Goal: Task Accomplishment & Management: Complete application form

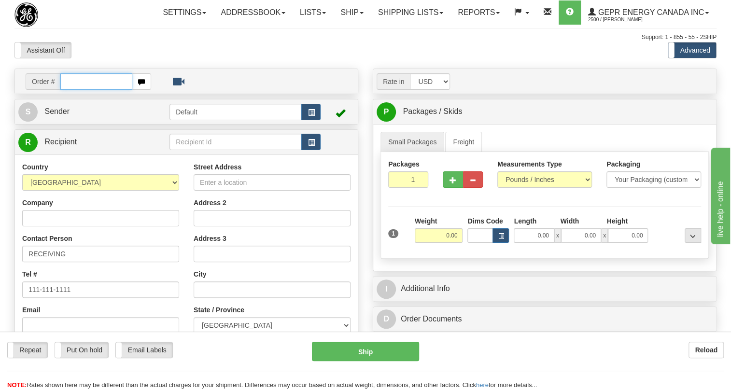
click at [84, 90] on input "text" at bounding box center [96, 81] width 72 height 16
paste input "0086681256"
click at [72, 90] on input "0086681256" at bounding box center [96, 81] width 72 height 16
type input "86681256"
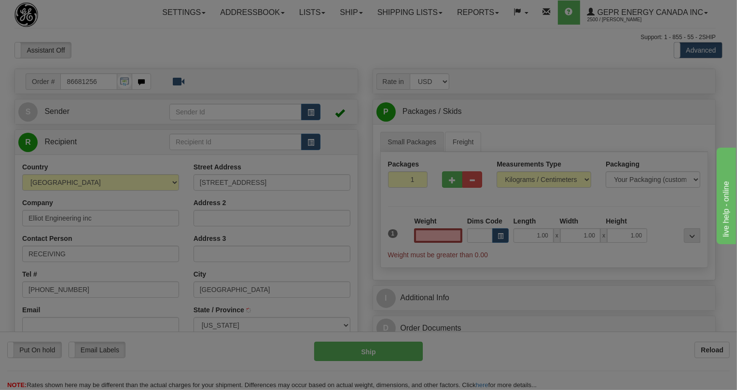
type input "[GEOGRAPHIC_DATA]"
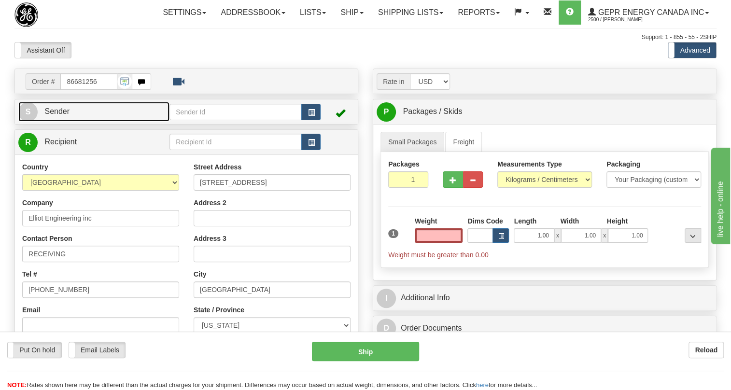
type input "0.00"
drag, startPoint x: 60, startPoint y: 133, endPoint x: 34, endPoint y: 137, distance: 26.8
click at [60, 115] on span "Sender" at bounding box center [56, 111] width 25 height 8
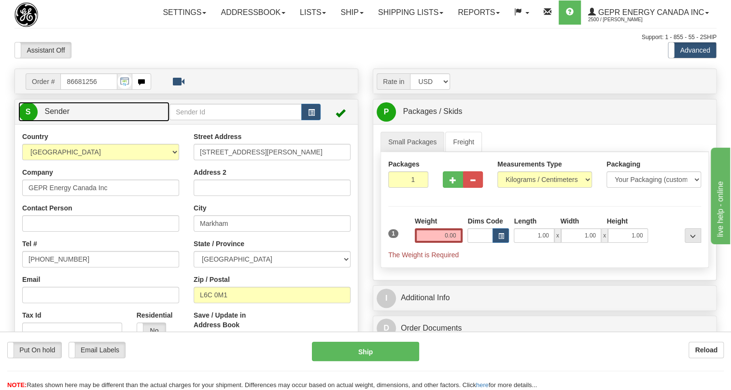
type input "MARKHAM"
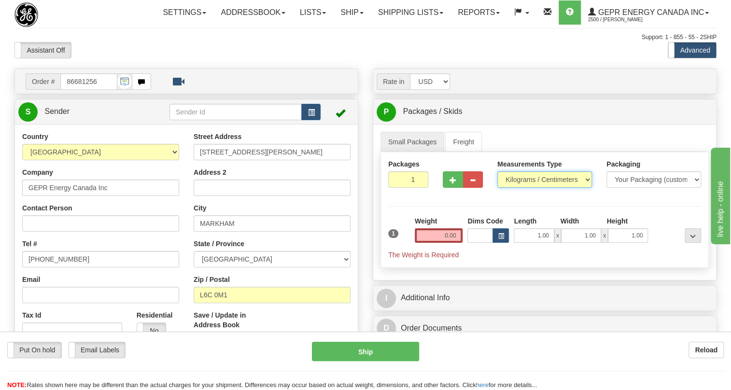
click at [550, 188] on select "Pounds / Inches Kilograms / Centimeters" at bounding box center [544, 179] width 95 height 16
select select "0"
click at [497, 188] on select "Pounds / Inches Kilograms / Centimeters" at bounding box center [544, 179] width 95 height 16
drag, startPoint x: 451, startPoint y: 261, endPoint x: 444, endPoint y: 258, distance: 6.9
click at [450, 243] on input "0.00" at bounding box center [439, 235] width 48 height 14
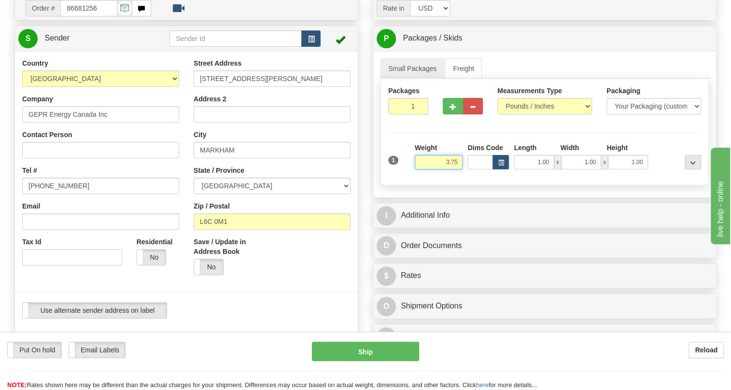
scroll to position [87, 0]
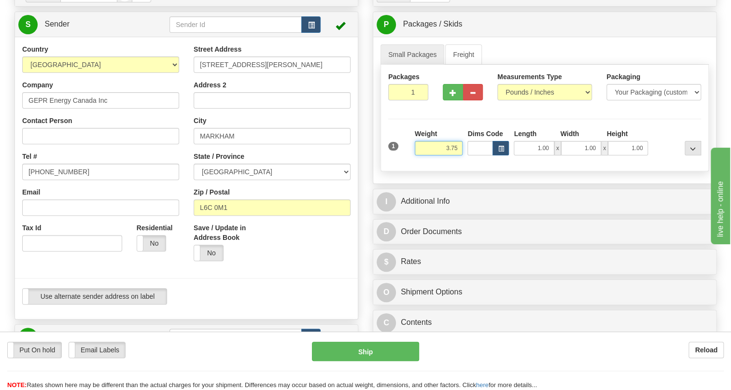
type input "3.75"
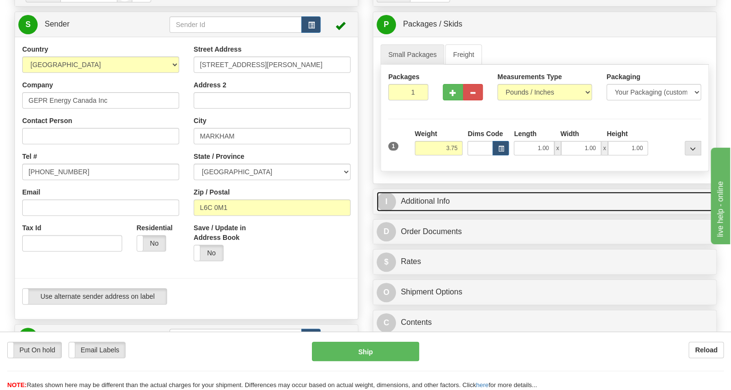
click at [432, 212] on link "I Additional Info" at bounding box center [545, 202] width 336 height 20
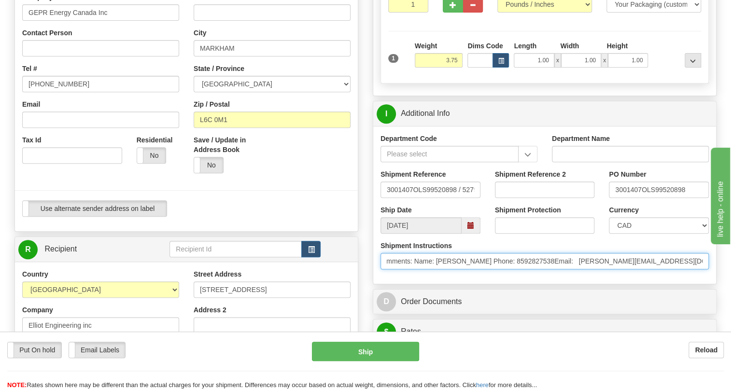
scroll to position [0, 394]
drag, startPoint x: 677, startPoint y: 283, endPoint x: 705, endPoint y: 283, distance: 27.5
click at [705, 269] on input "* Freight Terms:Ship Method: Best Way,GroundGenerate Quote Prepay = &Add Commen…" at bounding box center [545, 261] width 328 height 16
click at [616, 269] on input "* Freight Terms:Ship Method: Best Way,GroundGenerate Quote Prepay = &Add Commen…" at bounding box center [545, 261] width 328 height 16
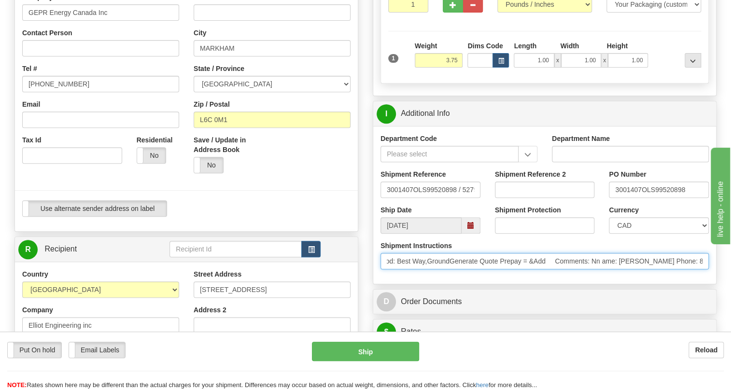
click at [620, 269] on input "* Freight Terms:Ship Method: Best Way,GroundGenerate Quote Prepay = &Add Commen…" at bounding box center [545, 261] width 328 height 16
drag, startPoint x: 620, startPoint y: 281, endPoint x: 604, endPoint y: 279, distance: 16.1
click at [604, 269] on input "* Freight Terms:Ship Method: Best Way,GroundGenerate Quote Prepay = &Add Commen…" at bounding box center [545, 261] width 328 height 16
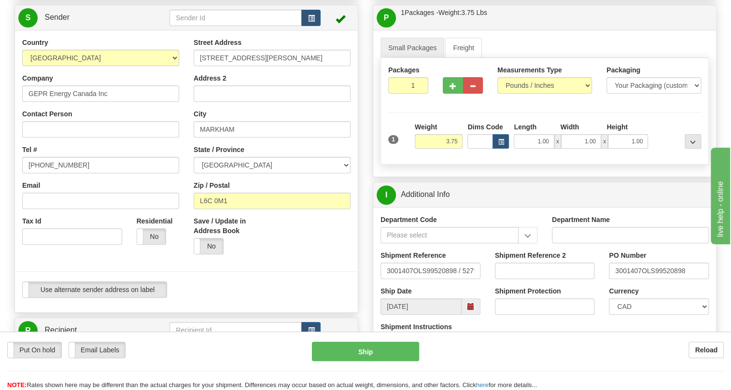
scroll to position [43, 0]
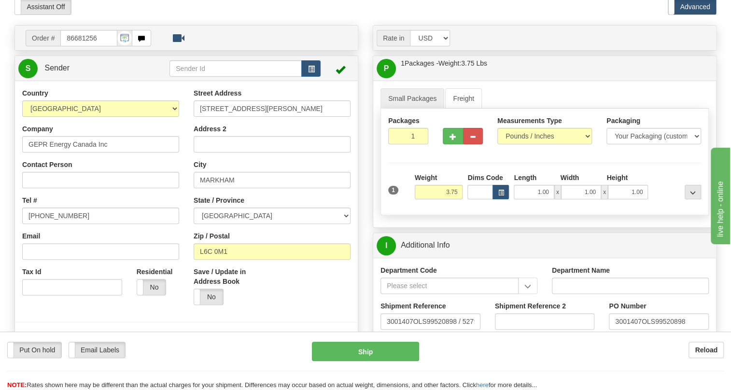
type input "* Freight Terms:Ship Method: Best Way,GroundGenerate Quote Prepay = &Add Commen…"
click at [57, 72] on span "Sender" at bounding box center [56, 68] width 25 height 8
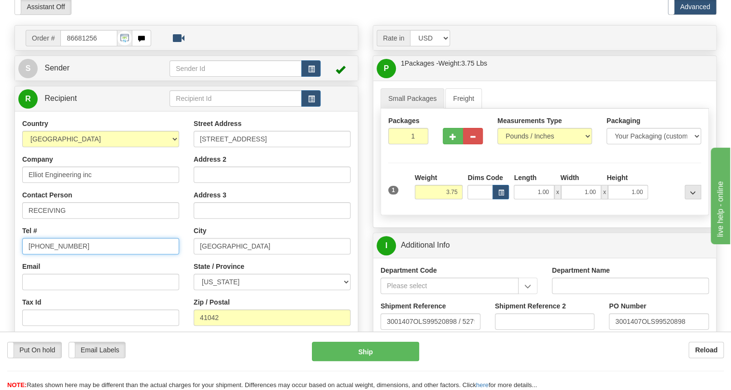
click at [53, 254] on input "[PHONE_NUMBER]" at bounding box center [100, 246] width 157 height 16
paste input "[PERSON_NAME] Phone: [PHONE_NUMBER]"
drag, startPoint x: 69, startPoint y: 268, endPoint x: 27, endPoint y: 278, distance: 43.2
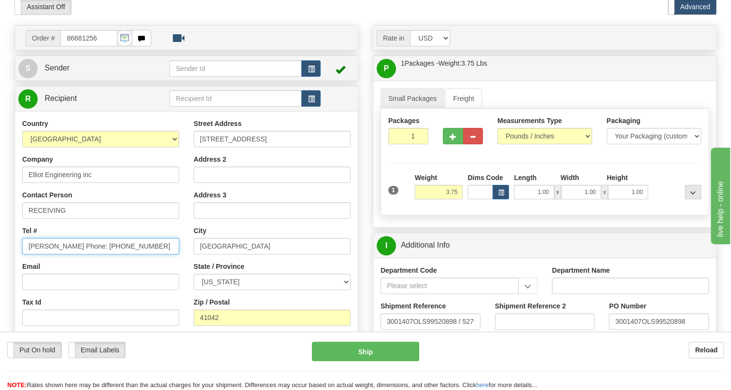
click at [27, 278] on div "Country [GEOGRAPHIC_DATA] [GEOGRAPHIC_DATA] [GEOGRAPHIC_DATA] [GEOGRAPHIC_DATA]…" at bounding box center [100, 244] width 171 height 250
type input "[PERSON_NAME] Phone: [PHONE_NUMBER]"
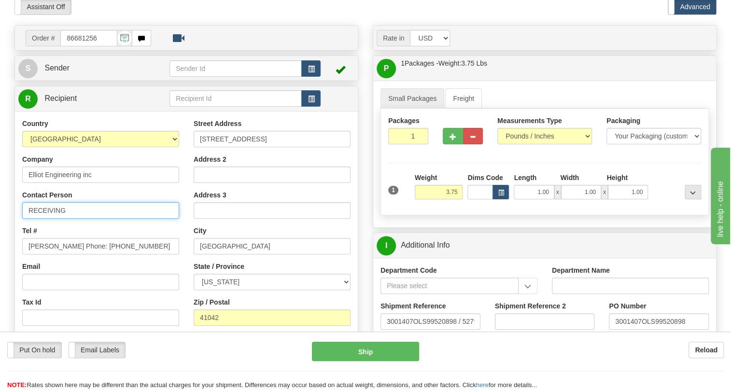
click at [72, 219] on input "RECEIVING" at bounding box center [100, 210] width 157 height 16
paste input "[PERSON_NAME] Phone:"
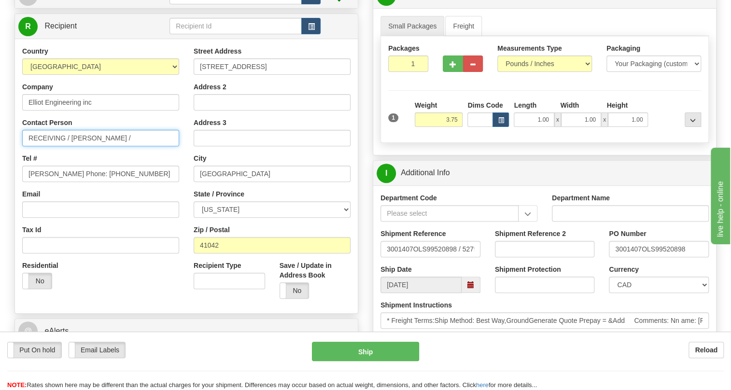
scroll to position [131, 0]
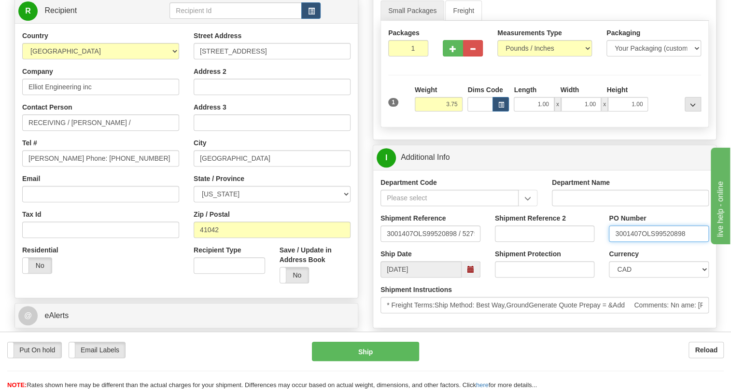
drag, startPoint x: 640, startPoint y: 255, endPoint x: 612, endPoint y: 255, distance: 28.5
click at [612, 242] on input "3001407OLS99520898" at bounding box center [659, 234] width 100 height 16
click at [116, 167] on input "[PERSON_NAME] Phone: [PHONE_NUMBER]" at bounding box center [100, 158] width 157 height 16
click at [112, 131] on input "RECEIVING / [PERSON_NAME] /" at bounding box center [100, 122] width 157 height 16
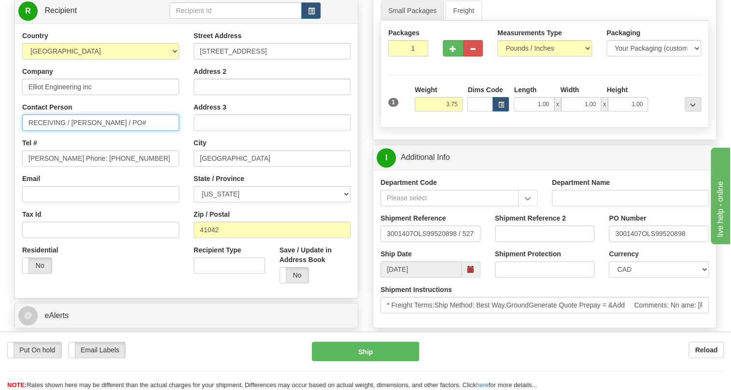
paste input "3001407"
type input "RECEIVING / [PERSON_NAME] / PO# 3001407"
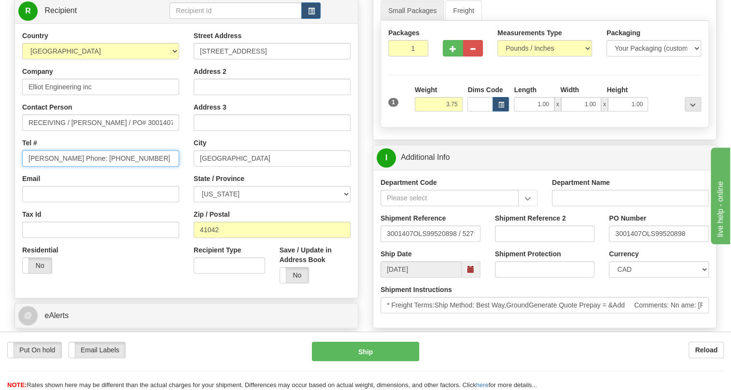
click at [69, 167] on input "[PERSON_NAME] Phone: [PHONE_NUMBER]" at bounding box center [100, 158] width 157 height 16
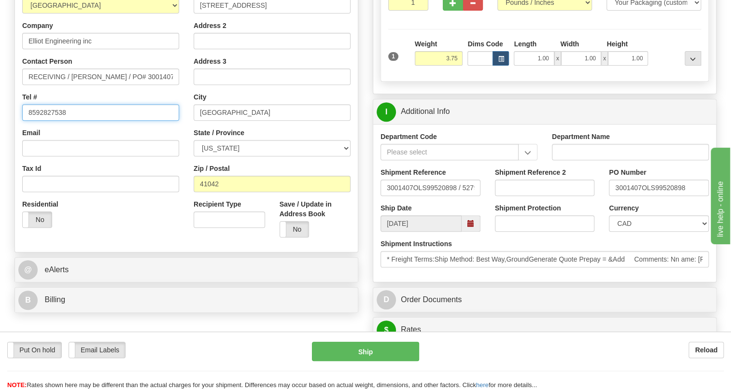
scroll to position [219, 0]
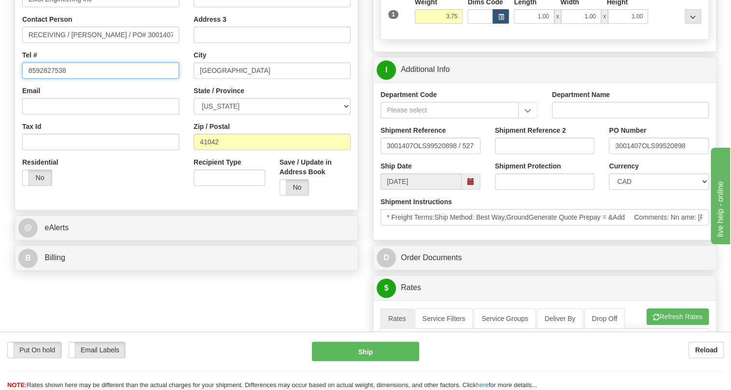
type input "8592827538"
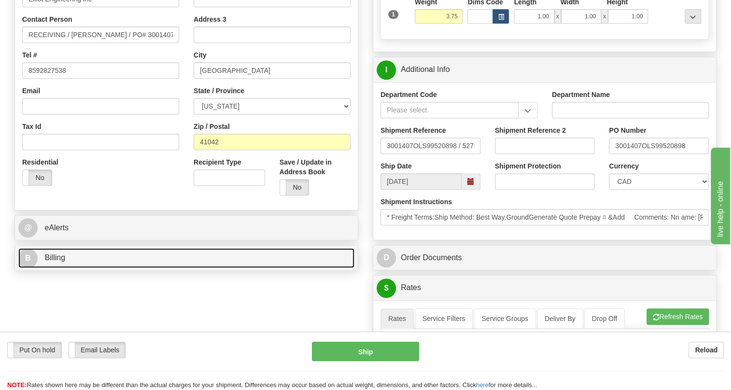
click at [59, 262] on span "Billing" at bounding box center [54, 258] width 21 height 8
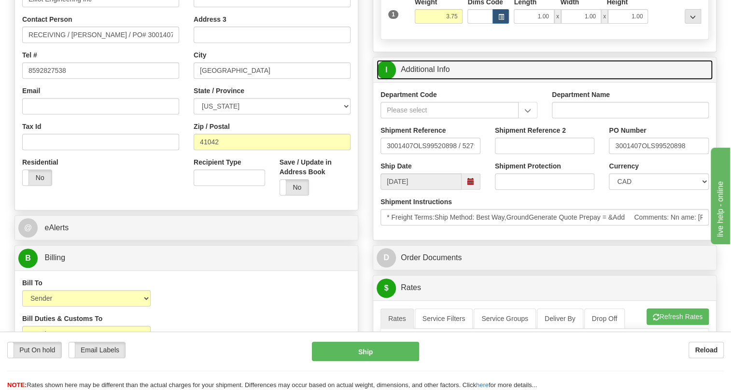
click at [417, 80] on link "I Additional Info" at bounding box center [545, 70] width 336 height 20
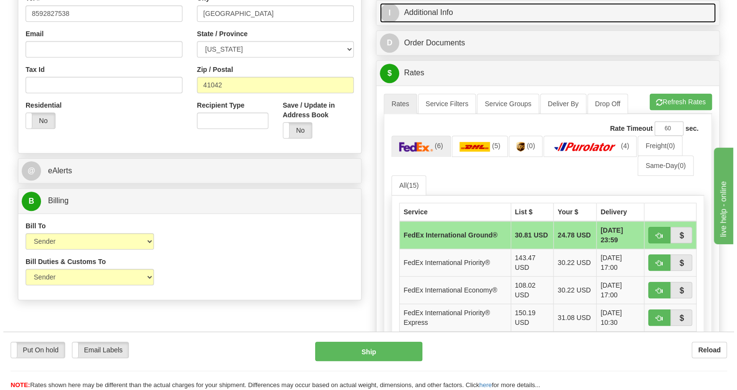
scroll to position [307, 0]
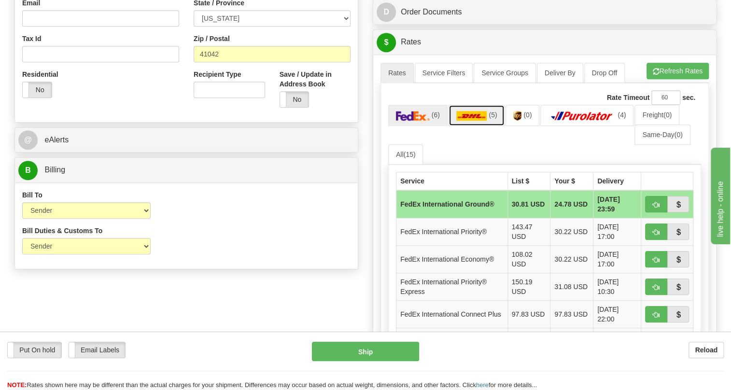
click at [481, 121] on img at bounding box center [471, 116] width 31 height 10
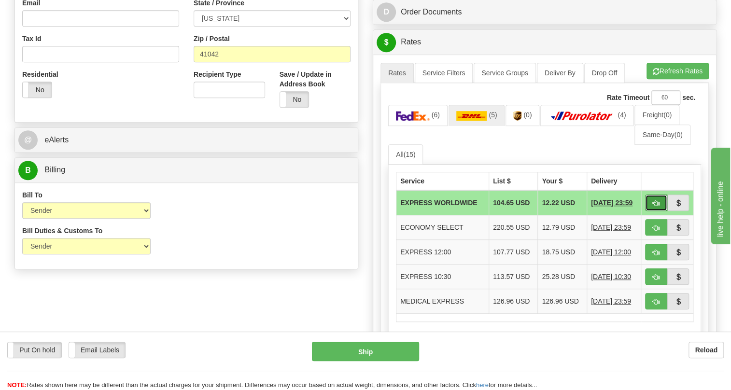
click at [660, 211] on button "button" at bounding box center [656, 203] width 22 height 16
type input "P"
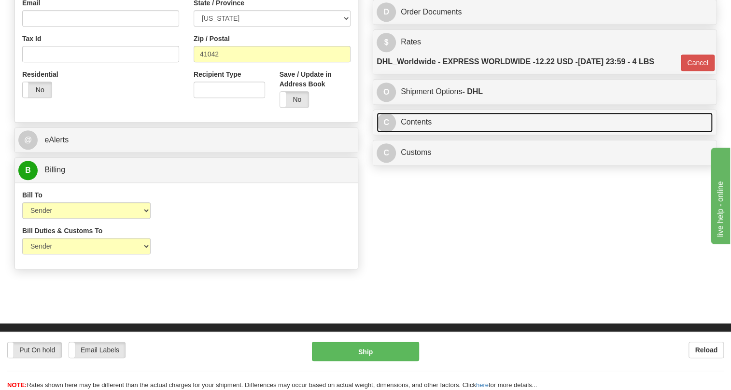
click at [415, 132] on link "C Contents" at bounding box center [545, 123] width 336 height 20
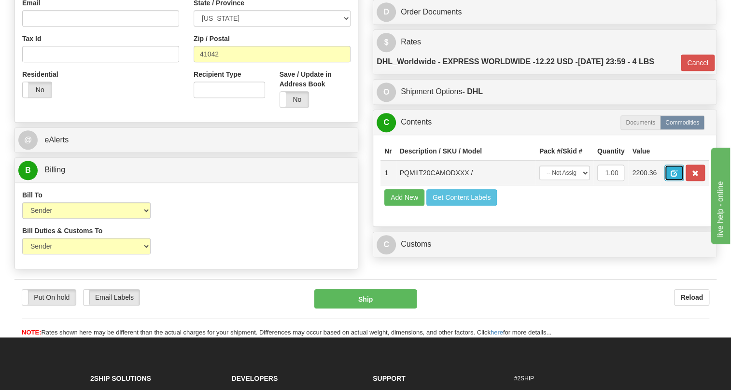
click at [671, 177] on span "button" at bounding box center [674, 173] width 7 height 6
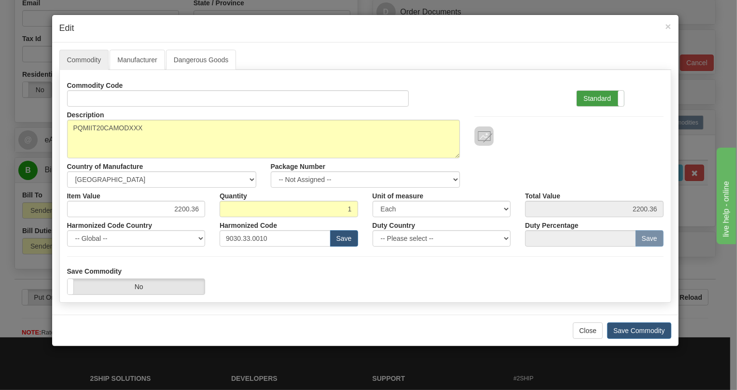
click at [593, 99] on label "Standard" at bounding box center [600, 98] width 47 height 15
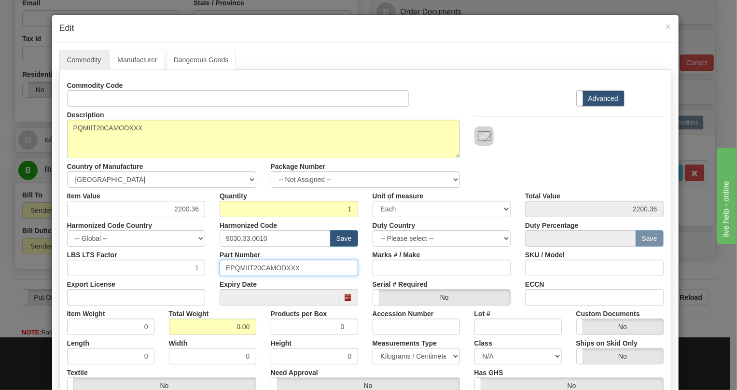
click at [267, 267] on input "EPQMIIT20CAMODXXX" at bounding box center [289, 268] width 139 height 16
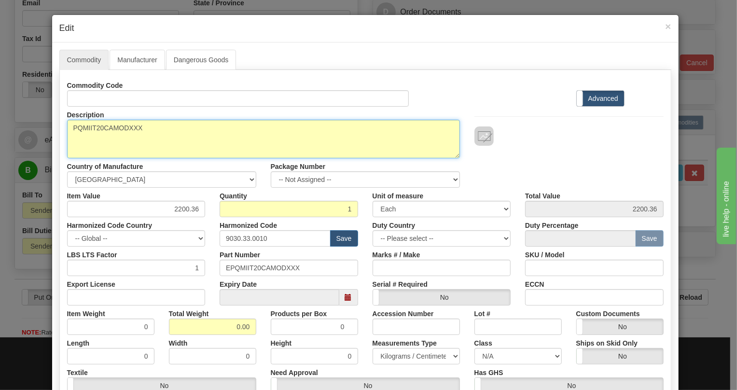
click at [115, 127] on textarea "PQMIIT20CAMODXXX" at bounding box center [263, 139] width 393 height 39
paste textarea "-T20-C-A-"
type textarea "PQMII-T20-C-A-MODXXX"
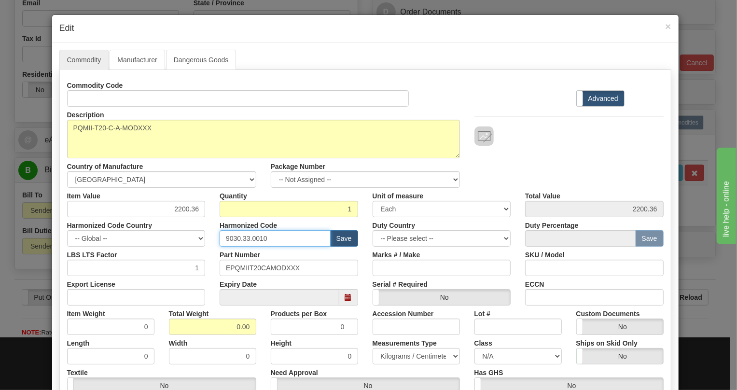
click at [249, 239] on input "9030.33.0010" at bounding box center [275, 238] width 111 height 16
paste input "28.30.000"
type input "9028.30.0000"
click at [231, 328] on input "0.00" at bounding box center [212, 327] width 87 height 16
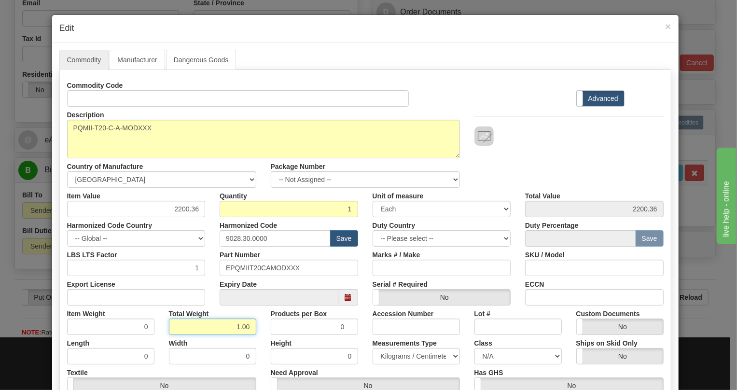
type input "1.00"
type input "1.0000"
click at [392, 357] on select "Pounds / Inches Kilograms / Centimeters" at bounding box center [416, 356] width 87 height 16
select select "0"
click at [373, 348] on select "Pounds / Inches Kilograms / Centimeters" at bounding box center [416, 356] width 87 height 16
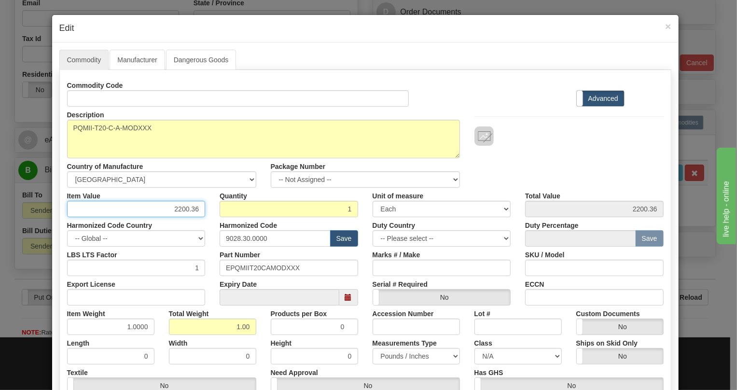
click at [179, 207] on input "2200.36" at bounding box center [136, 209] width 139 height 16
click at [179, 209] on input "2200.36" at bounding box center [136, 209] width 139 height 16
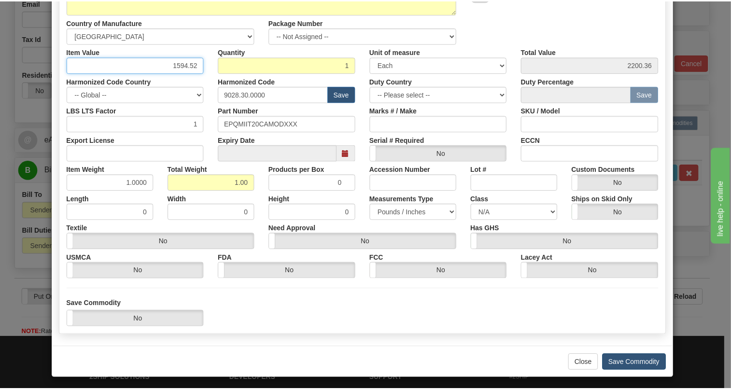
scroll to position [147, 0]
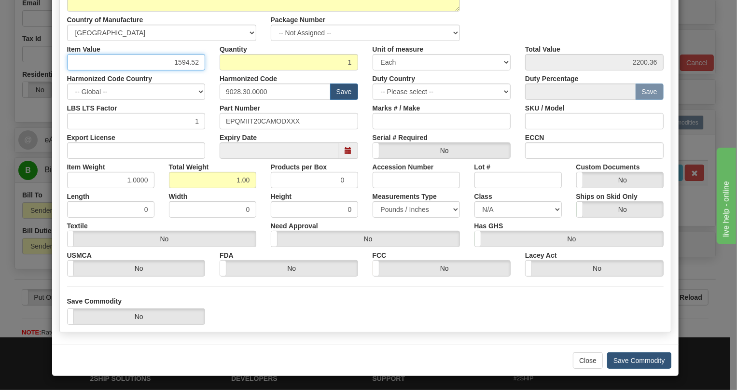
type input "1594.52"
click at [640, 361] on button "Save Commodity" at bounding box center [639, 361] width 64 height 16
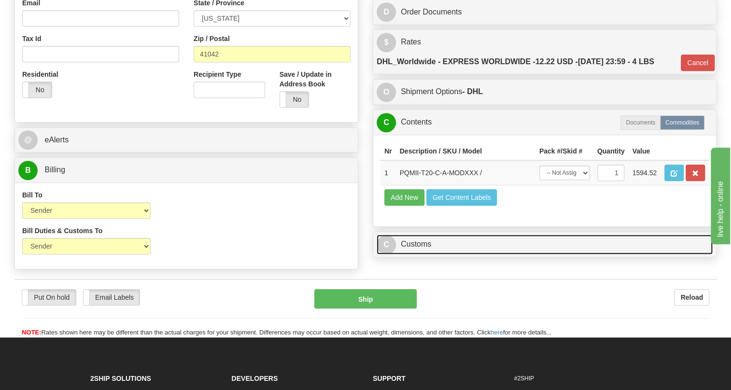
click at [422, 254] on link "C Customs" at bounding box center [545, 245] width 336 height 20
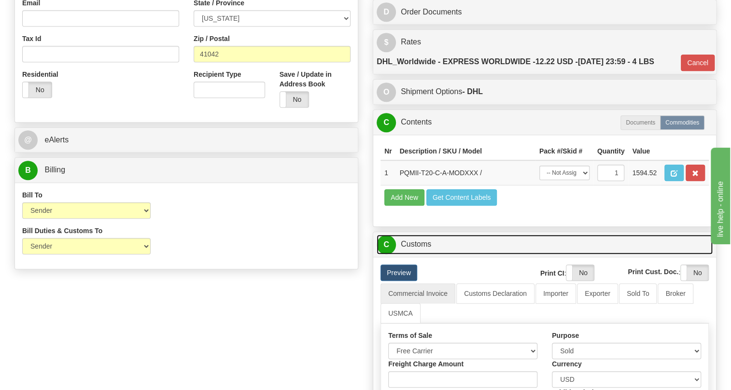
click at [422, 254] on link "C Customs" at bounding box center [545, 245] width 336 height 20
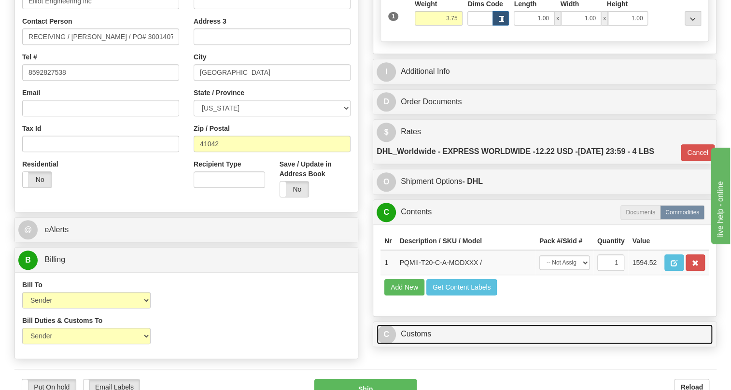
scroll to position [87, 0]
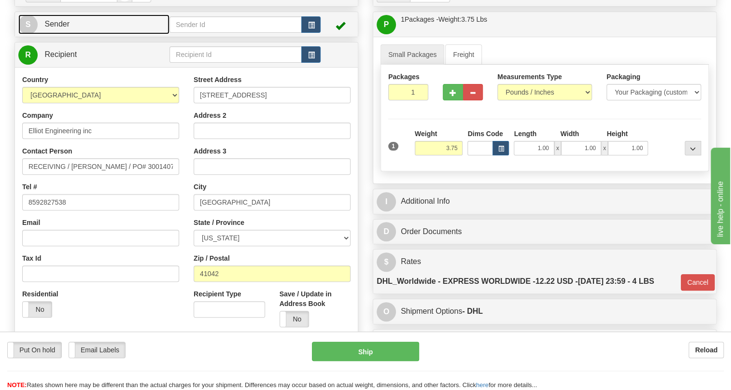
click at [62, 28] on span "Sender" at bounding box center [56, 24] width 25 height 8
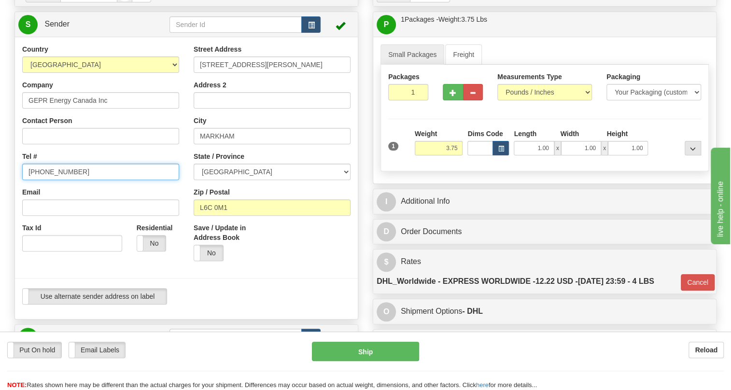
click at [58, 180] on input "[PHONE_NUMBER]" at bounding box center [100, 172] width 157 height 16
paste input "[PHONE_NUMBER]"
type input "[PHONE_NUMBER]"
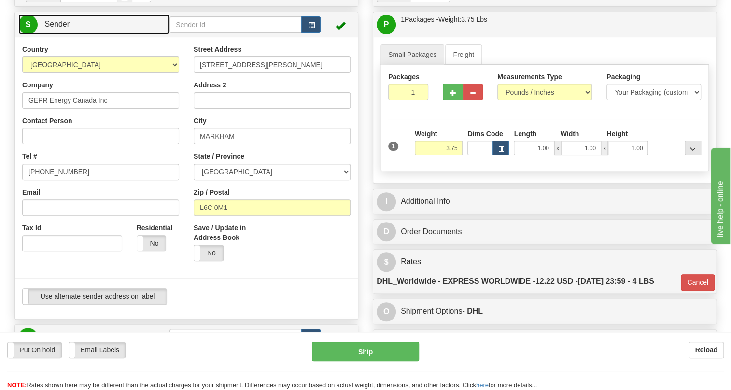
click at [50, 28] on span "Sender" at bounding box center [56, 24] width 25 height 8
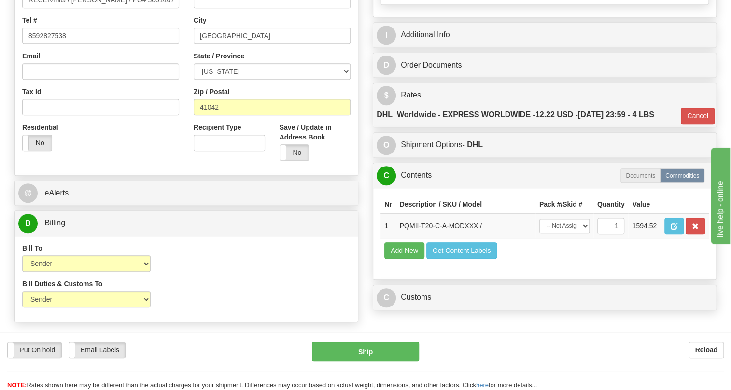
scroll to position [263, 0]
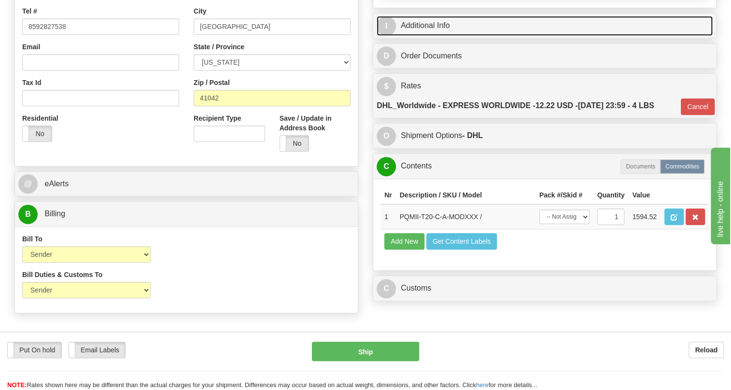
click at [441, 36] on link "I Additional Info" at bounding box center [545, 26] width 336 height 20
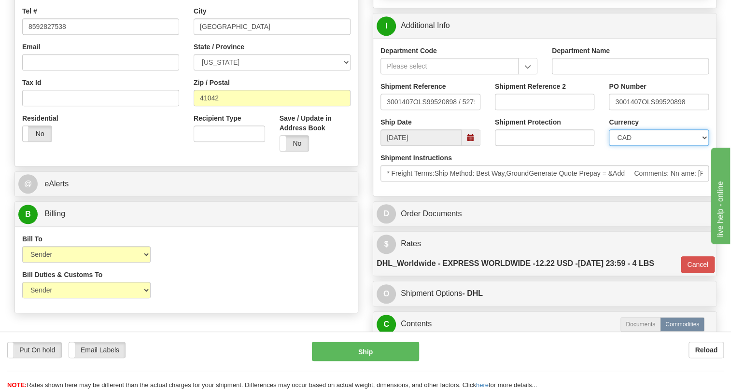
drag, startPoint x: 639, startPoint y: 158, endPoint x: 637, endPoint y: 152, distance: 6.4
click at [639, 146] on select "CAD USD EUR ZAR RON ANG ARN AUD AUS AWG BBD BFR BGN BHD BMD BND BRC BRL CHP CKZ…" at bounding box center [659, 137] width 100 height 16
select select "1"
click at [609, 146] on select "CAD USD EUR ZAR RON ANG ARN AUD AUS AWG BBD BFR BGN BHD BMD BND BRC BRL CHP CKZ…" at bounding box center [659, 137] width 100 height 16
click at [560, 176] on div "Shipment Instructions * Freight Terms:Ship Method: Best Way,GroundGenerate Quot…" at bounding box center [545, 167] width 328 height 28
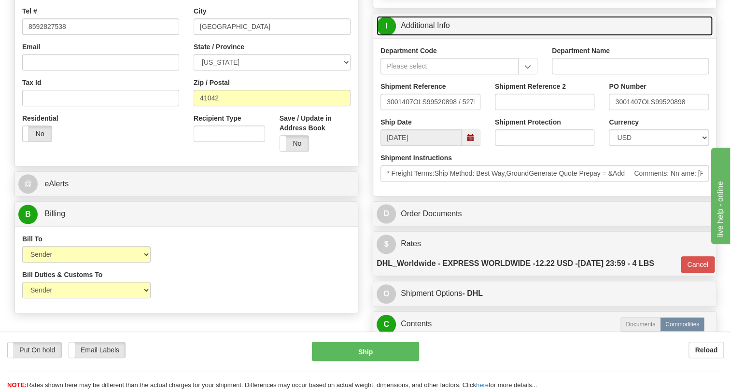
click at [436, 36] on link "I Additional Info" at bounding box center [545, 26] width 336 height 20
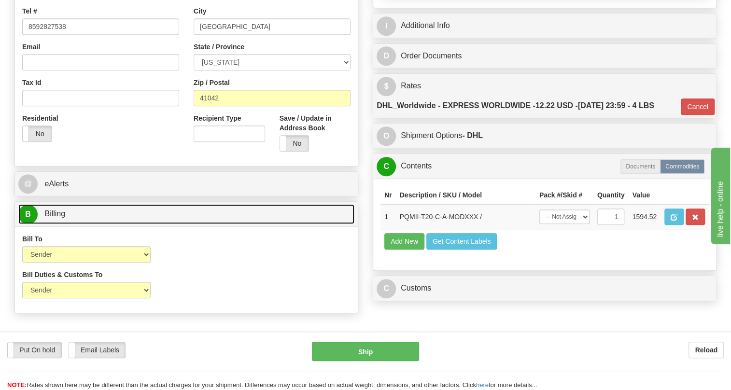
click at [53, 218] on span "Billing" at bounding box center [54, 214] width 21 height 8
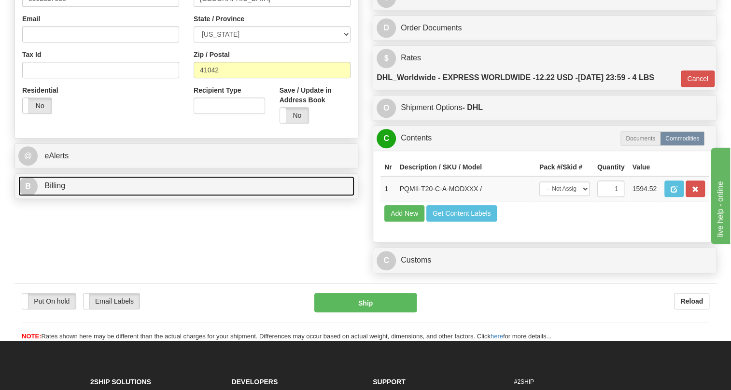
scroll to position [307, 0]
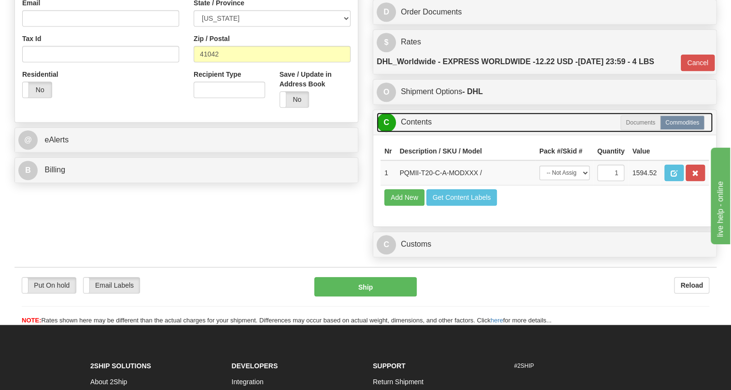
click at [425, 132] on link "C Contents" at bounding box center [545, 123] width 336 height 20
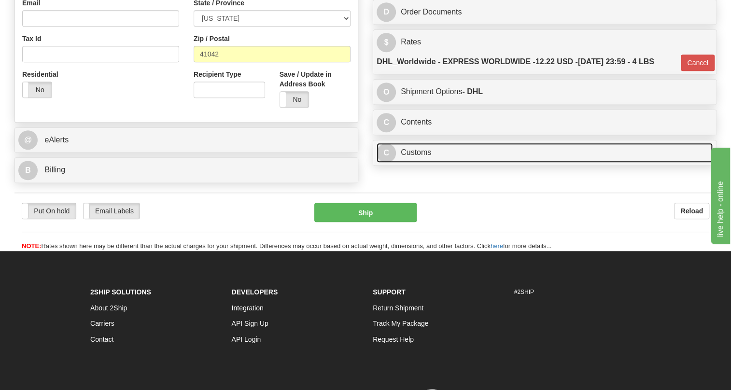
click at [414, 163] on link "C Customs" at bounding box center [545, 153] width 336 height 20
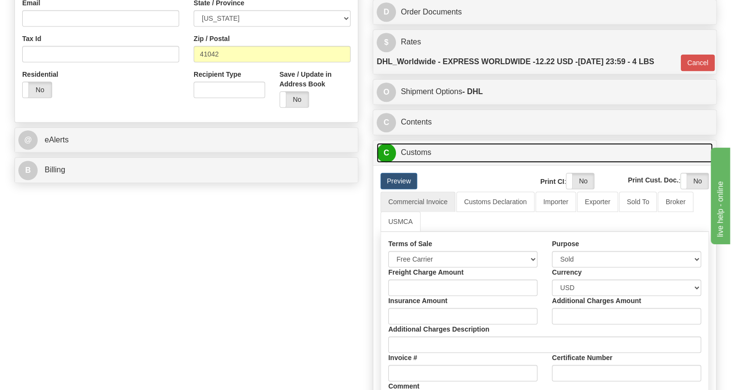
click at [414, 163] on link "C Customs" at bounding box center [545, 153] width 336 height 20
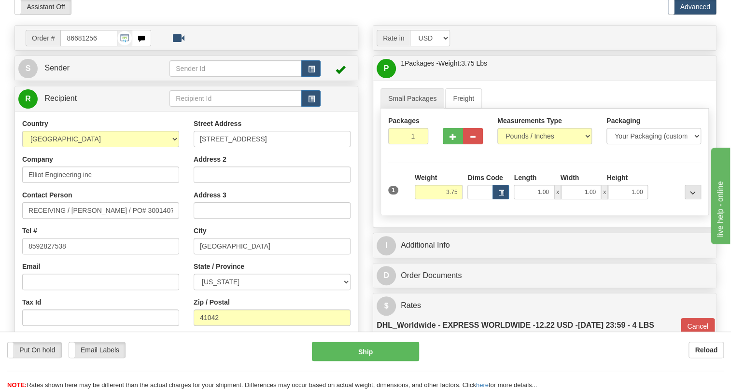
scroll to position [87, 0]
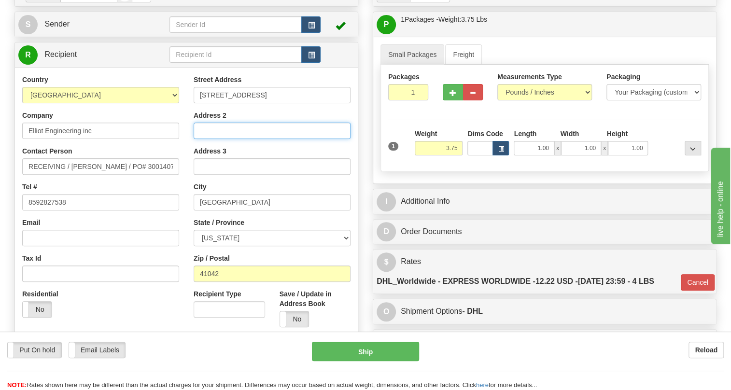
click at [210, 139] on input "Address 2" at bounding box center [272, 131] width 157 height 16
type input "Suite 38"
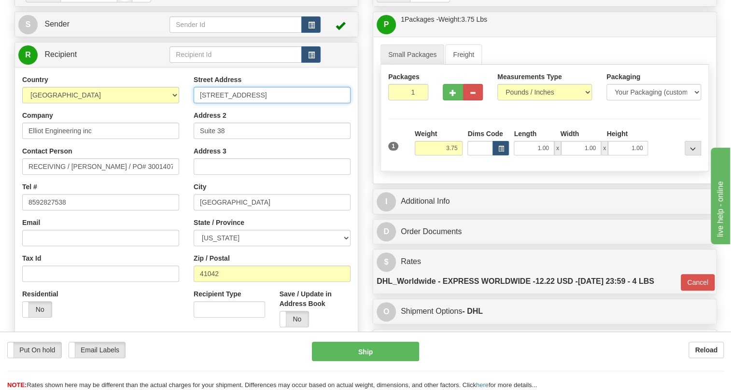
click at [267, 103] on input "[STREET_ADDRESS]" at bounding box center [272, 95] width 157 height 16
type input "[STREET_ADDRESS]"
drag, startPoint x: 224, startPoint y: 153, endPoint x: 198, endPoint y: 153, distance: 26.1
click at [198, 139] on input "Suite 38" at bounding box center [272, 131] width 157 height 16
click at [265, 103] on div "Street Address [STREET_ADDRESS]" at bounding box center [272, 89] width 157 height 28
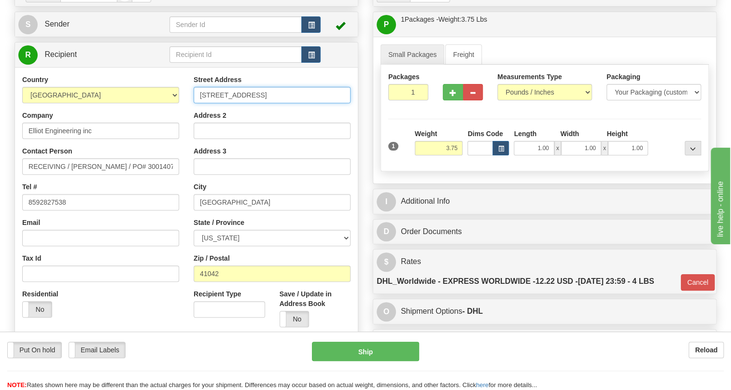
drag, startPoint x: 270, startPoint y: 119, endPoint x: 277, endPoint y: 119, distance: 6.8
click at [271, 103] on input "[STREET_ADDRESS]" at bounding box center [272, 95] width 157 height 16
paste input "Suite 38"
type input "[STREET_ADDRESS] Suite 38"
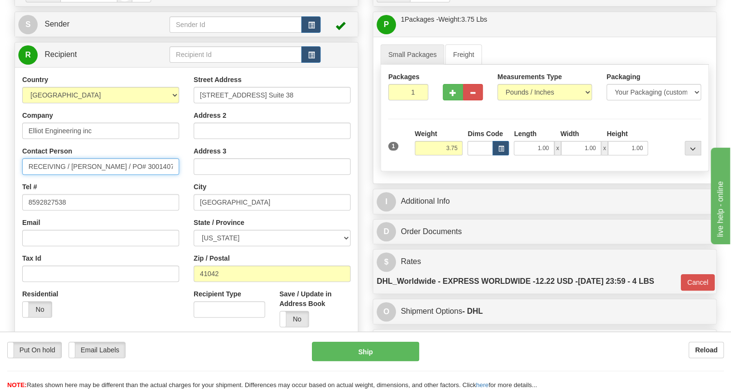
drag, startPoint x: 137, startPoint y: 186, endPoint x: 92, endPoint y: 191, distance: 45.2
click at [92, 175] on input "RECEIVING / [PERSON_NAME] / PO# 3001407" at bounding box center [100, 166] width 157 height 16
paste input "[PHONE_NUMBER]"
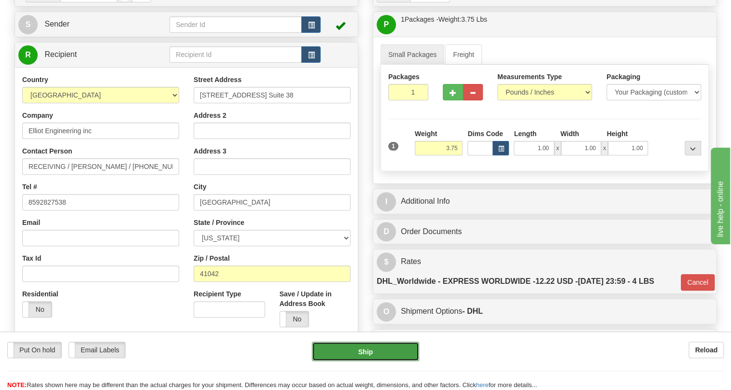
click at [367, 350] on button "Ship" at bounding box center [365, 351] width 107 height 19
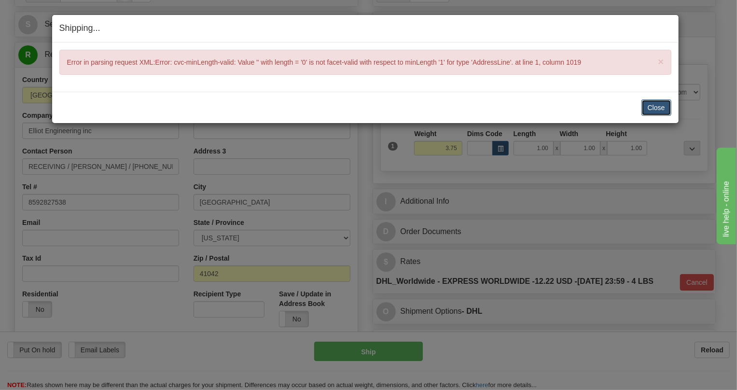
click at [656, 106] on button "Close" at bounding box center [657, 107] width 30 height 16
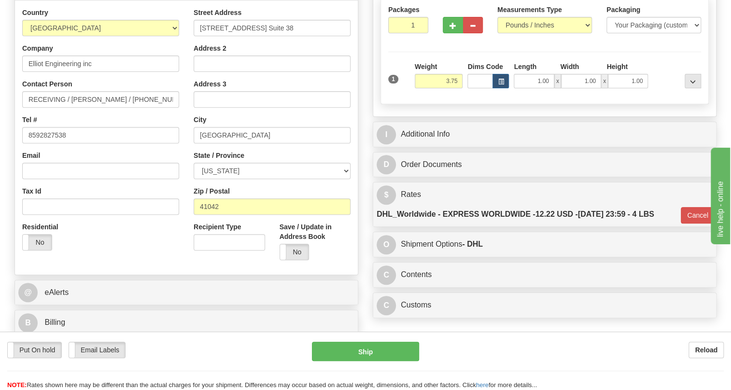
scroll to position [175, 0]
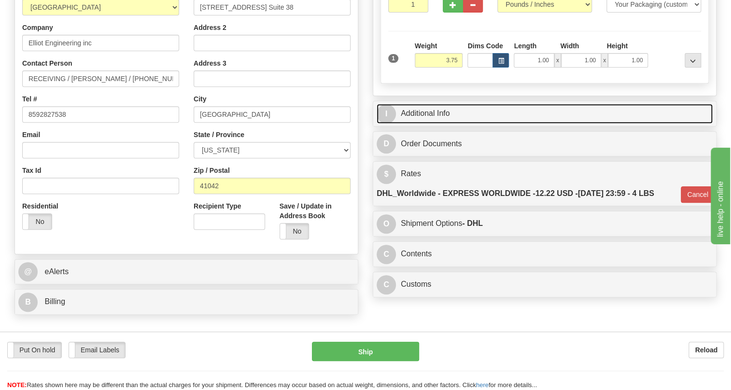
click at [430, 124] on link "I Additional Info" at bounding box center [545, 114] width 336 height 20
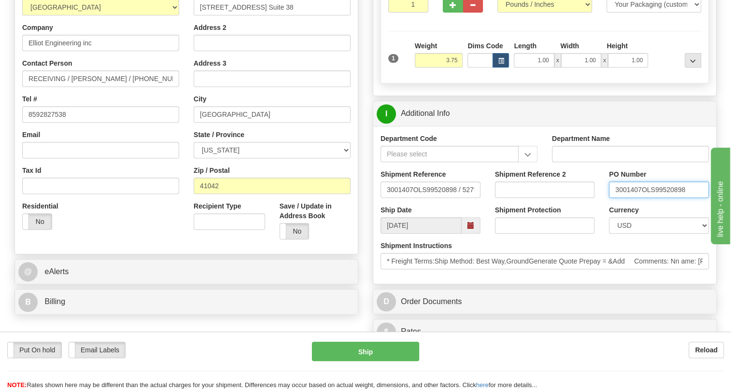
drag, startPoint x: 642, startPoint y: 211, endPoint x: 610, endPoint y: 212, distance: 31.9
click at [610, 198] on input "3001407OLS99520898" at bounding box center [659, 190] width 100 height 16
drag, startPoint x: 133, startPoint y: 99, endPoint x: 99, endPoint y: 102, distance: 34.5
click at [94, 87] on input "RECEIVING / [PERSON_NAME] / [PHONE_NUMBER]" at bounding box center [100, 79] width 157 height 16
paste input "3001407"
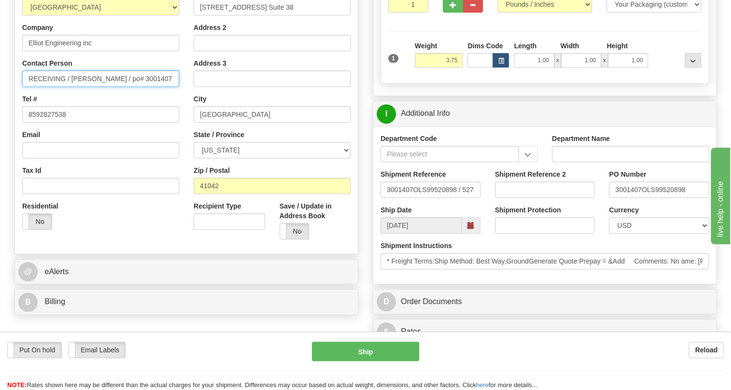
click at [100, 87] on input "RECEIVING / [PERSON_NAME] / po# 3001407" at bounding box center [100, 79] width 157 height 16
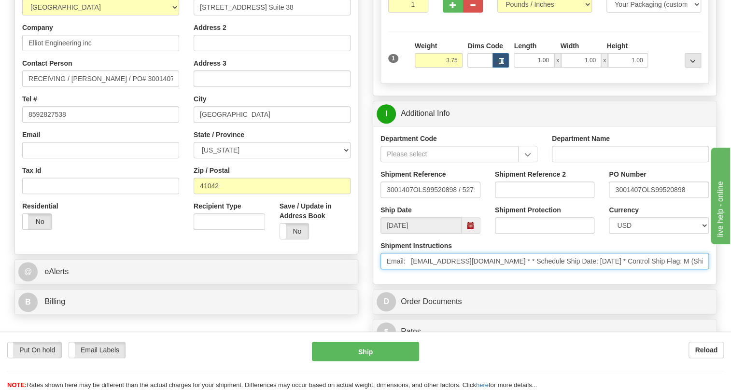
scroll to position [0, 488]
drag, startPoint x: 590, startPoint y: 284, endPoint x: 381, endPoint y: 295, distance: 209.8
click at [386, 277] on div "Shipment Instructions * Freight Terms:Ship Method: Best Way,GroundGenerate Quot…" at bounding box center [544, 259] width 343 height 36
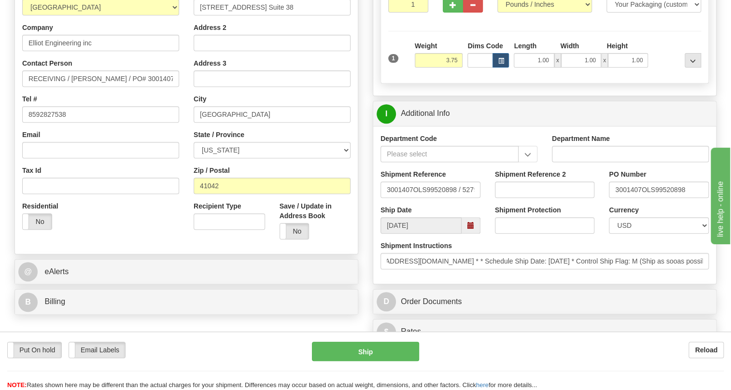
scroll to position [0, 0]
click at [378, 277] on div "Shipment Instructions * Freight Terms:Ship Method: Best Way,GroundGenerate Quot…" at bounding box center [544, 259] width 343 height 36
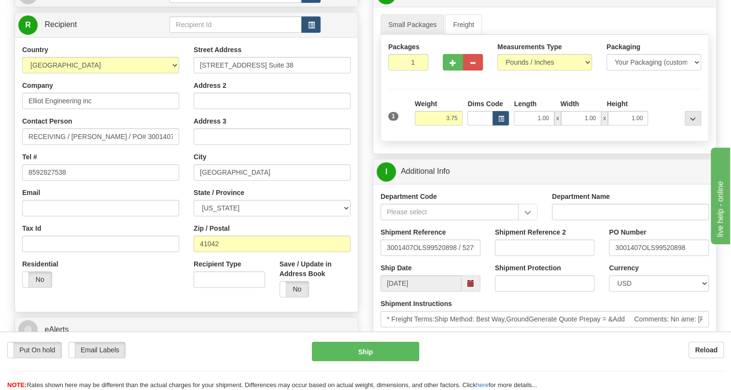
scroll to position [87, 0]
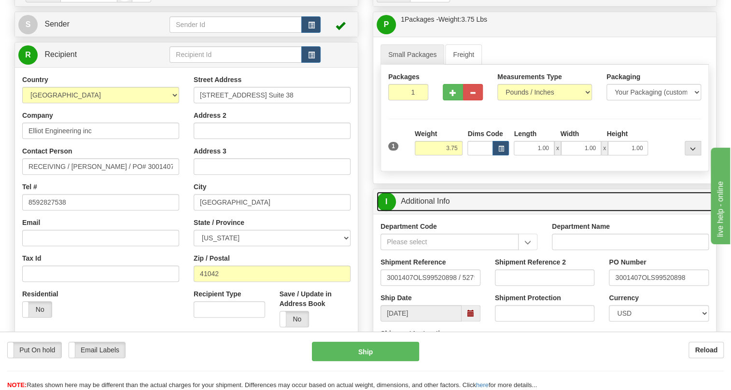
click at [449, 212] on link "I Additional Info" at bounding box center [545, 202] width 336 height 20
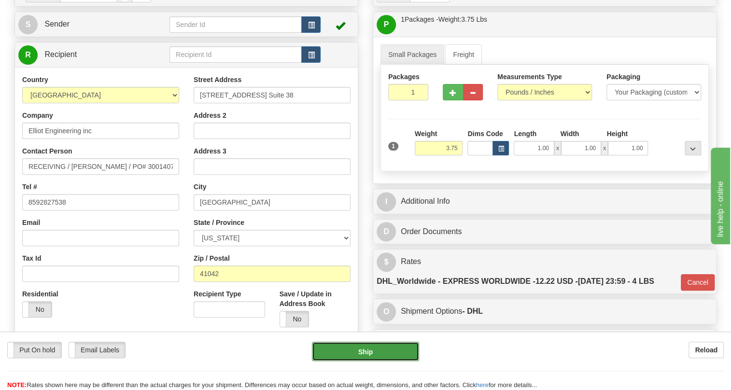
click at [366, 353] on button "Ship" at bounding box center [365, 351] width 107 height 19
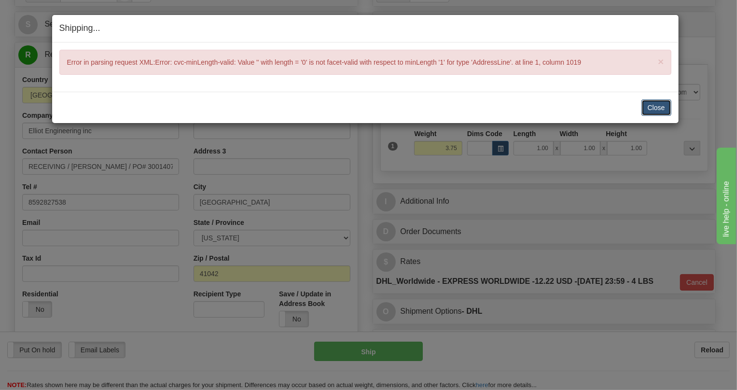
click at [656, 106] on button "Close" at bounding box center [657, 107] width 30 height 16
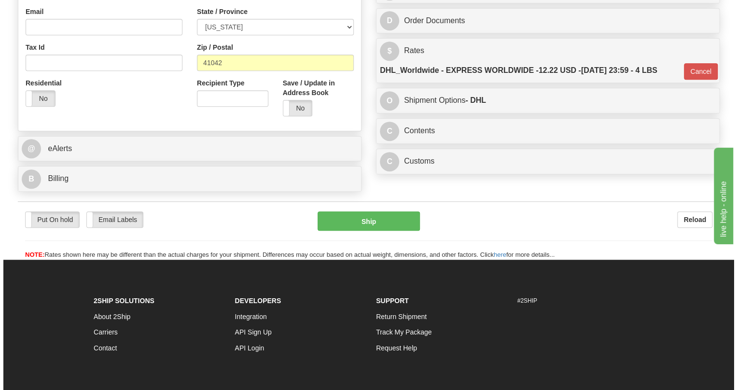
scroll to position [307, 0]
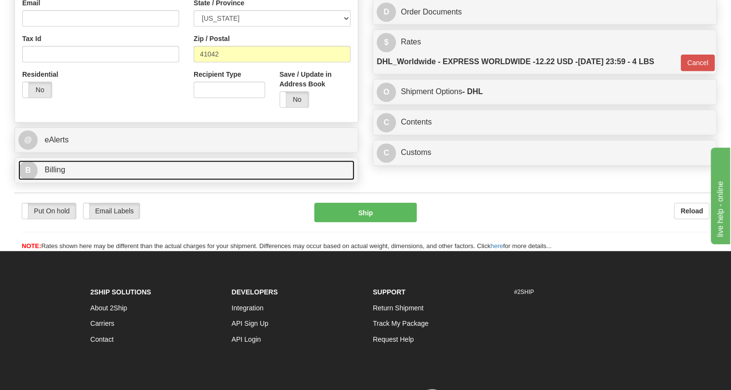
click at [47, 174] on span "Billing" at bounding box center [54, 170] width 21 height 8
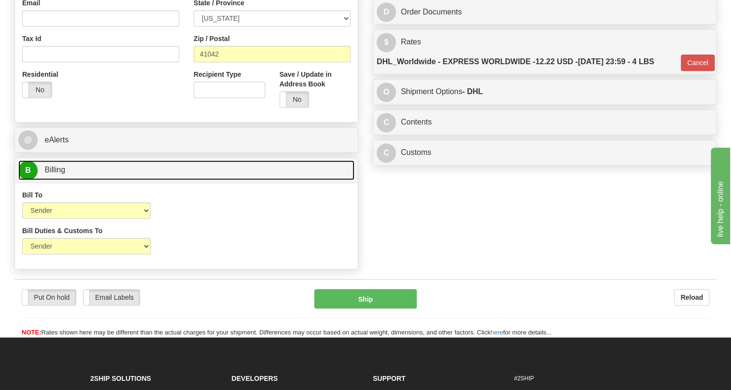
click at [47, 174] on span "Billing" at bounding box center [54, 170] width 21 height 8
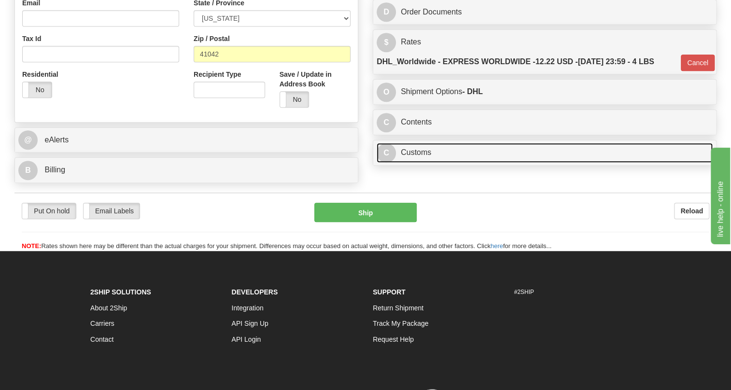
click at [407, 163] on link "C Customs" at bounding box center [545, 153] width 336 height 20
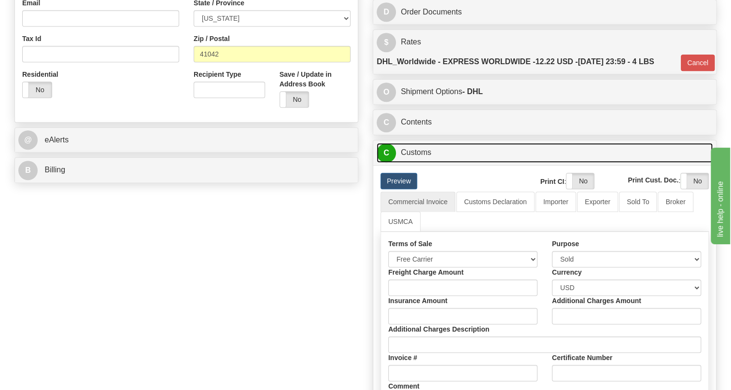
click at [410, 163] on link "C Customs" at bounding box center [545, 153] width 336 height 20
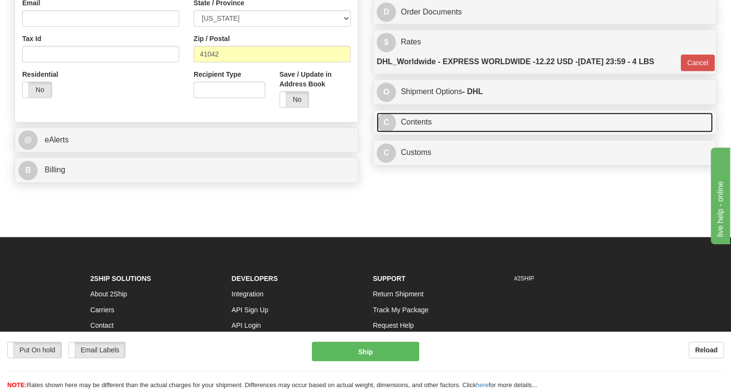
click at [413, 132] on link "C Contents" at bounding box center [545, 123] width 336 height 20
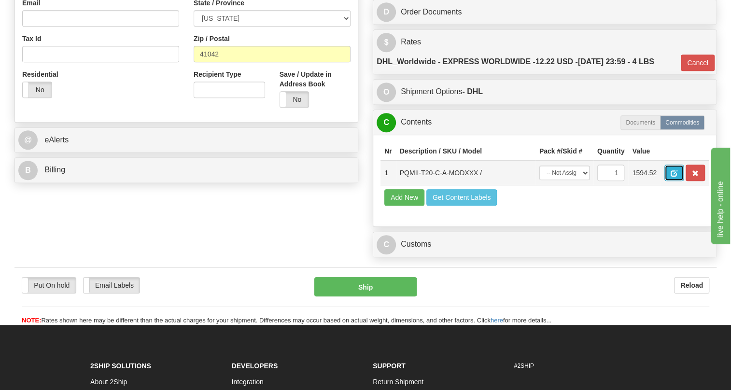
click at [671, 177] on span "button" at bounding box center [674, 173] width 7 height 6
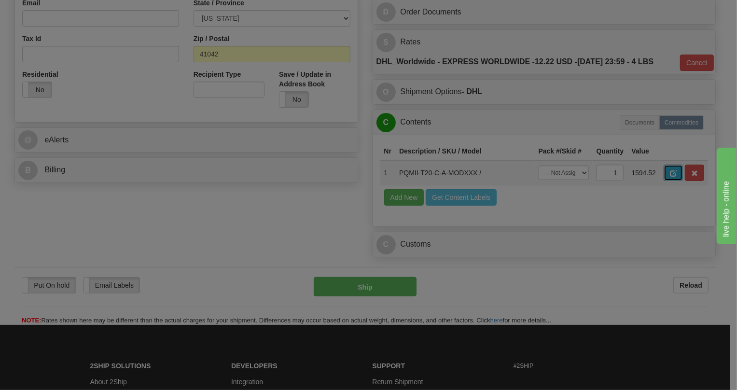
scroll to position [0, 0]
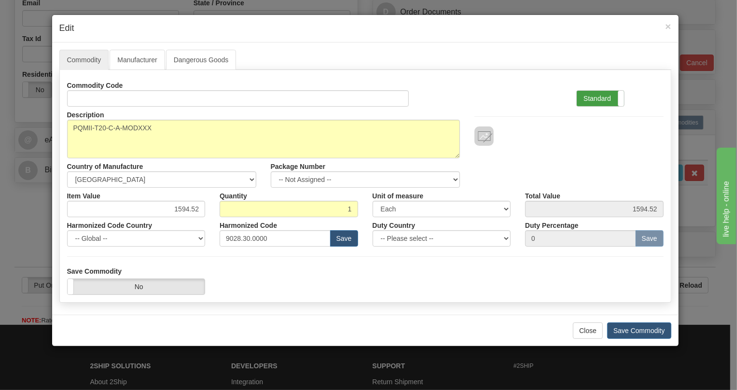
click at [597, 99] on label "Standard" at bounding box center [600, 98] width 47 height 15
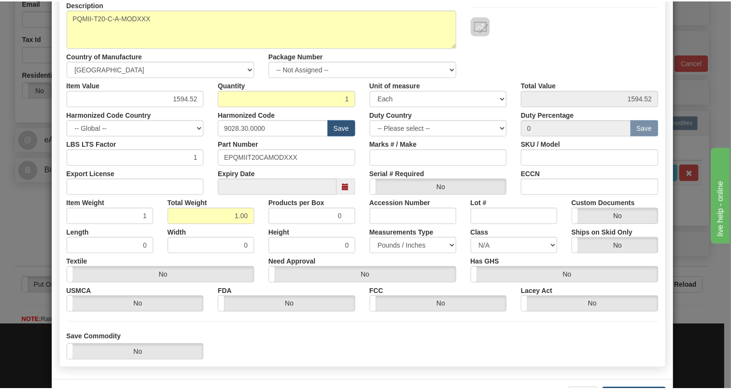
scroll to position [147, 0]
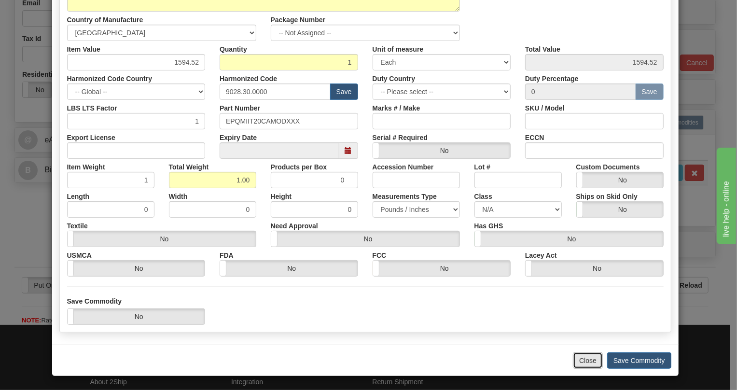
click at [583, 363] on button "Close" at bounding box center [588, 361] width 30 height 16
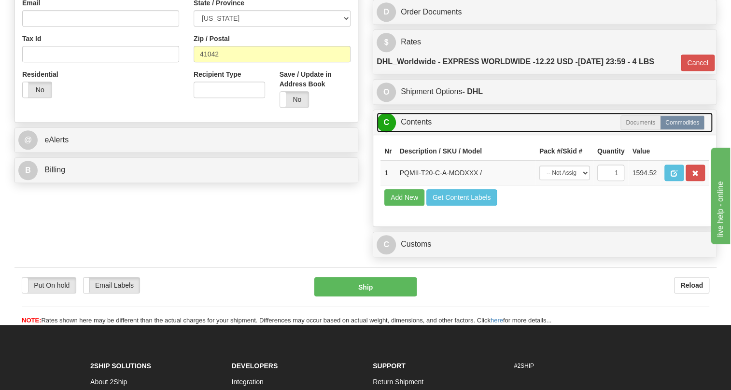
click at [420, 132] on link "C Contents" at bounding box center [545, 123] width 336 height 20
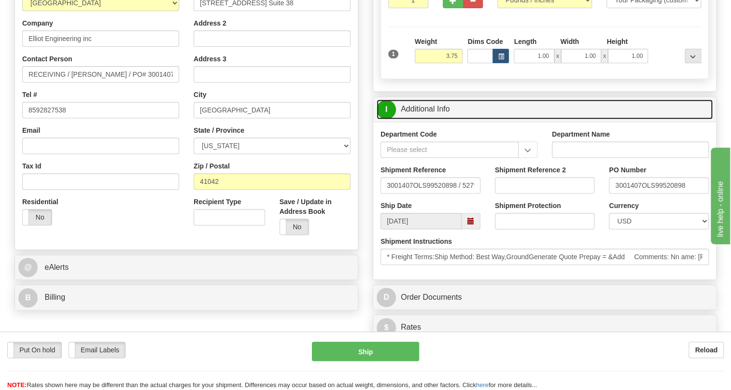
scroll to position [175, 0]
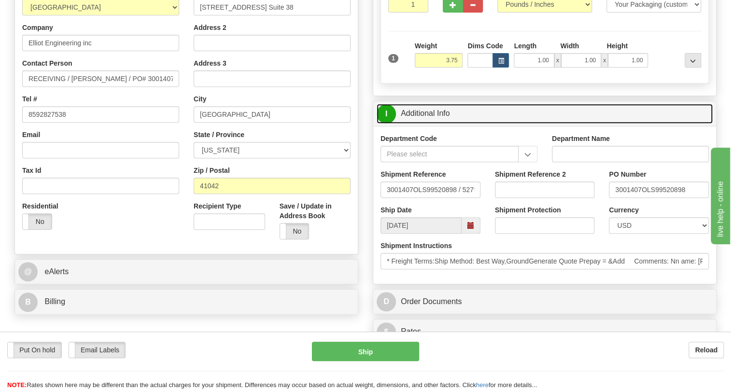
click at [419, 124] on link "I Additional Info" at bounding box center [545, 114] width 336 height 20
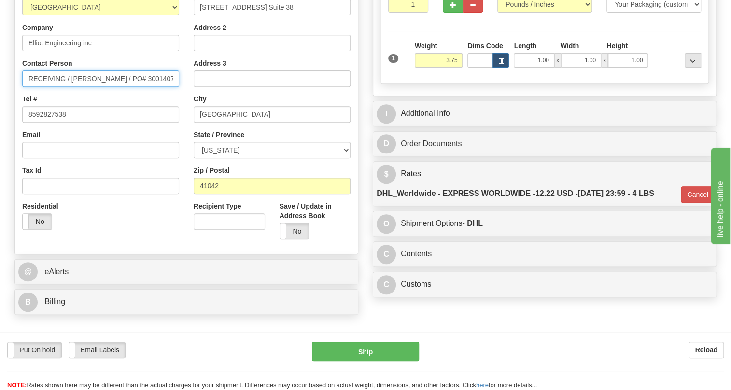
drag, startPoint x: 135, startPoint y: 98, endPoint x: 89, endPoint y: 104, distance: 46.7
click at [89, 87] on input "RECEIVING / [PERSON_NAME] / PO# 3001407" at bounding box center [100, 79] width 157 height 16
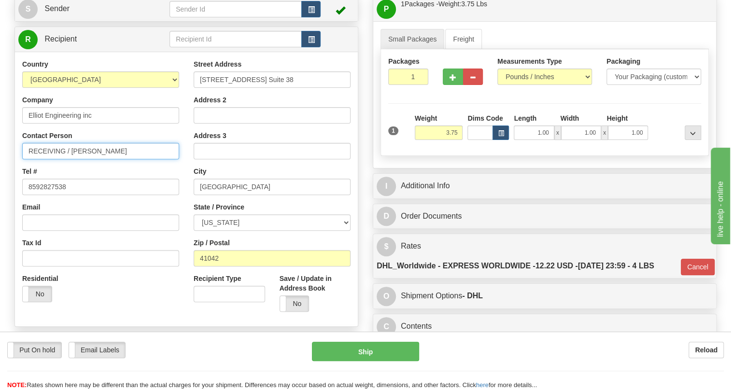
scroll to position [87, 0]
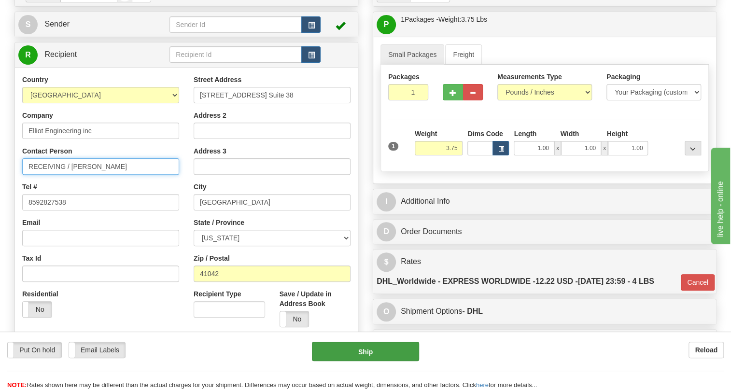
type input "RECEIVING / [PERSON_NAME]"
click at [367, 353] on button "Ship" at bounding box center [365, 351] width 107 height 19
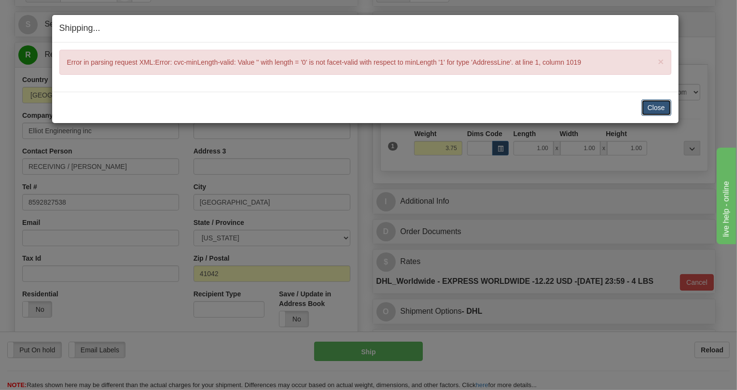
click at [656, 107] on button "Close" at bounding box center [657, 107] width 30 height 16
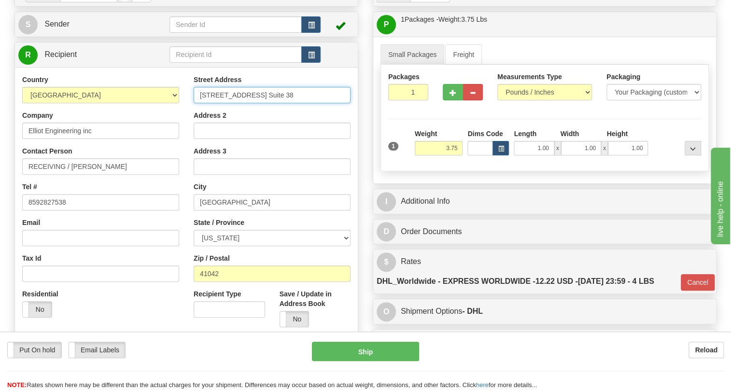
drag, startPoint x: 281, startPoint y: 115, endPoint x: 257, endPoint y: 115, distance: 23.7
click at [257, 103] on input "[STREET_ADDRESS] Suite 38" at bounding box center [272, 95] width 157 height 16
type input "[STREET_ADDRESS]"
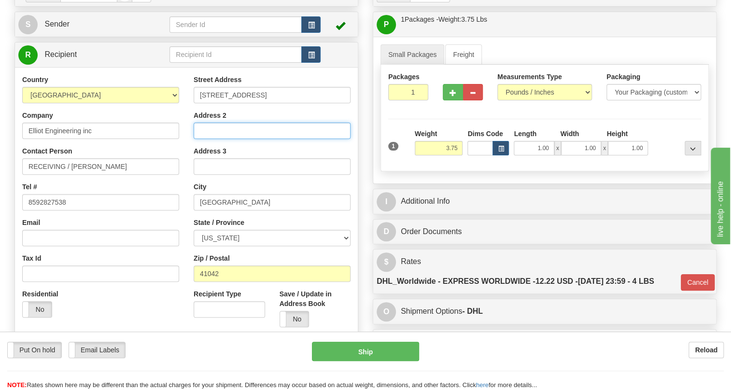
click at [208, 139] on input "Address 2" at bounding box center [272, 131] width 157 height 16
paste input "Suite 38"
type input "Suite 38"
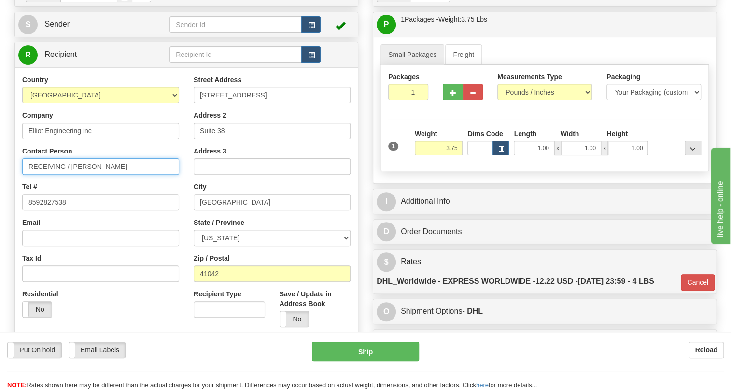
click at [98, 175] on input "RECEIVING / [PERSON_NAME]" at bounding box center [100, 166] width 157 height 16
click at [106, 175] on input "RECEIVING / [PERSON_NAME]" at bounding box center [100, 166] width 157 height 16
click at [113, 175] on input "RECEIVING / [PERSON_NAME] /" at bounding box center [100, 166] width 157 height 16
drag, startPoint x: 113, startPoint y: 190, endPoint x: 108, endPoint y: 192, distance: 5.2
click at [108, 175] on input "RECEIVING / [PERSON_NAME] /" at bounding box center [100, 166] width 157 height 16
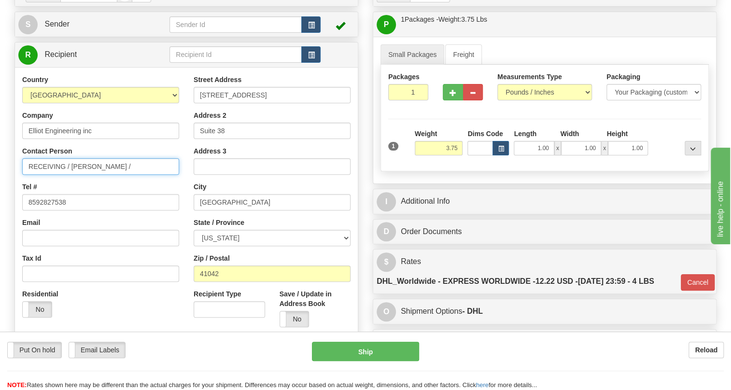
paste input "[PHONE_NUMBER]"
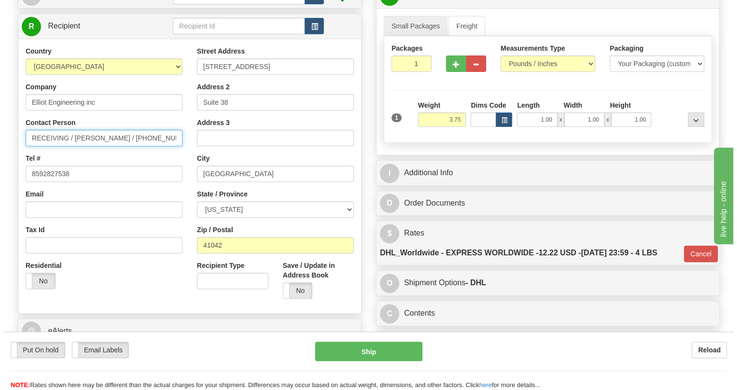
scroll to position [131, 0]
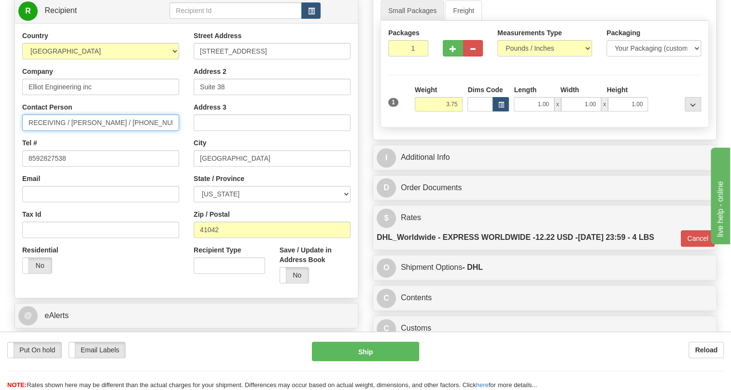
type input "RECEIVING / [PERSON_NAME] / [PHONE_NUMBER]"
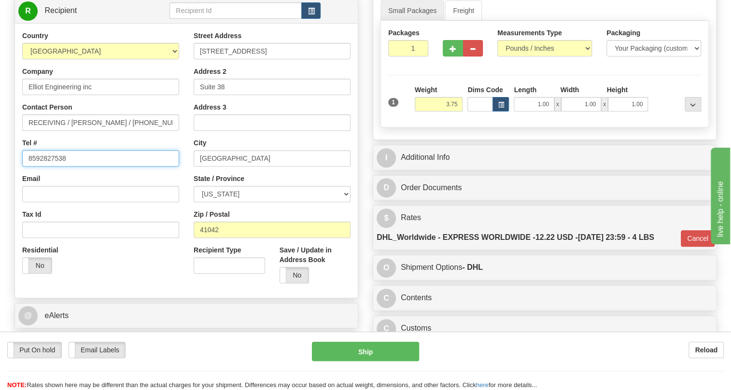
click at [27, 167] on input "8592827538" at bounding box center [100, 158] width 157 height 16
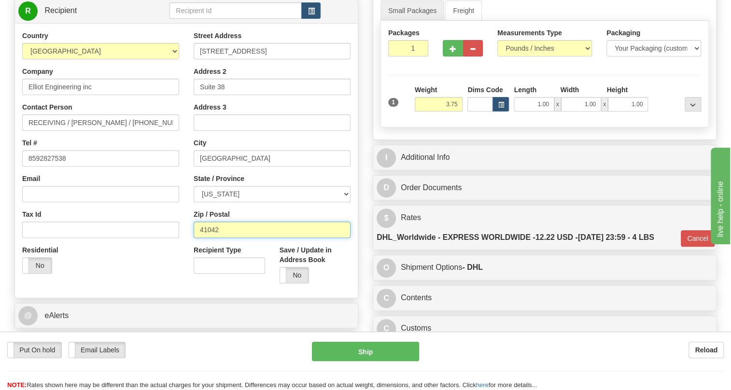
click at [198, 238] on input "41042" at bounding box center [272, 230] width 157 height 16
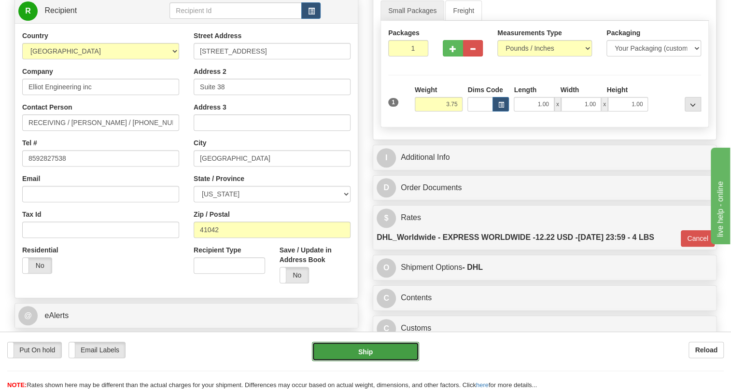
click at [368, 353] on button "Ship" at bounding box center [365, 351] width 107 height 19
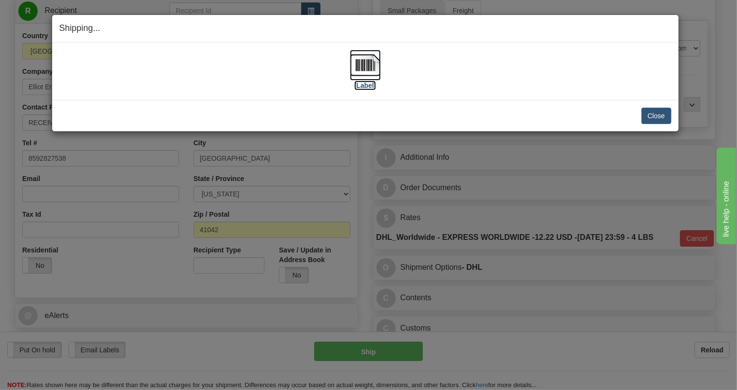
click at [365, 63] on img at bounding box center [365, 65] width 31 height 31
click at [657, 115] on button "Close" at bounding box center [657, 116] width 30 height 16
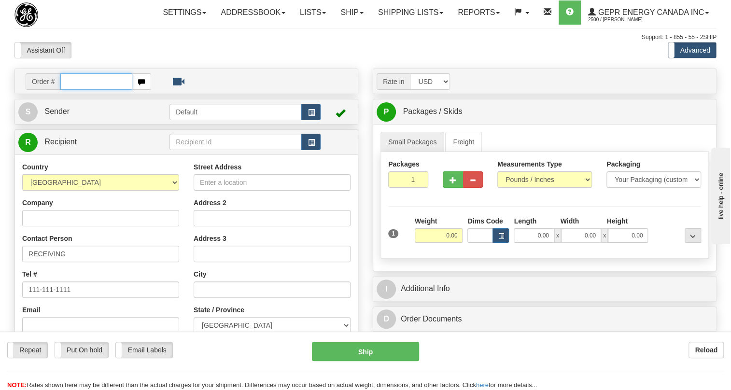
click at [94, 90] on input "text" at bounding box center [96, 81] width 72 height 16
paste input "0086685397"
click at [73, 90] on input "0086685397" at bounding box center [96, 81] width 72 height 16
type input "86685397"
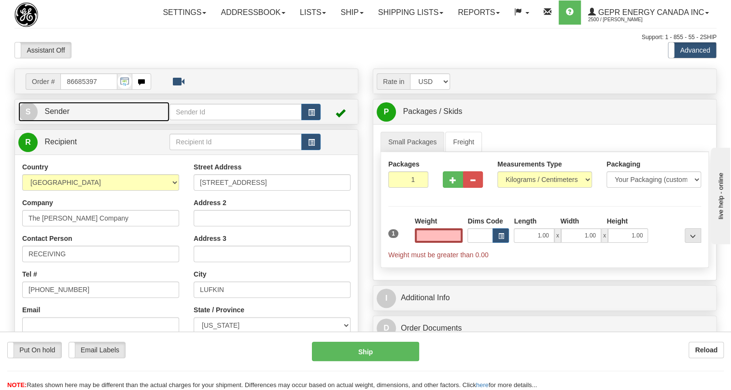
type input "0.00"
click at [61, 115] on span "Sender" at bounding box center [56, 111] width 25 height 8
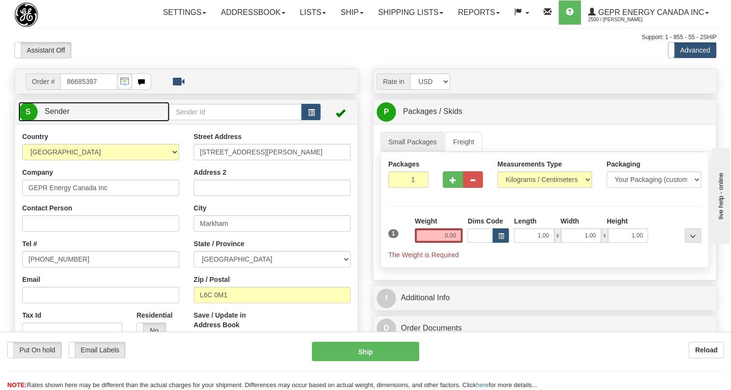
type input "MARKHAM"
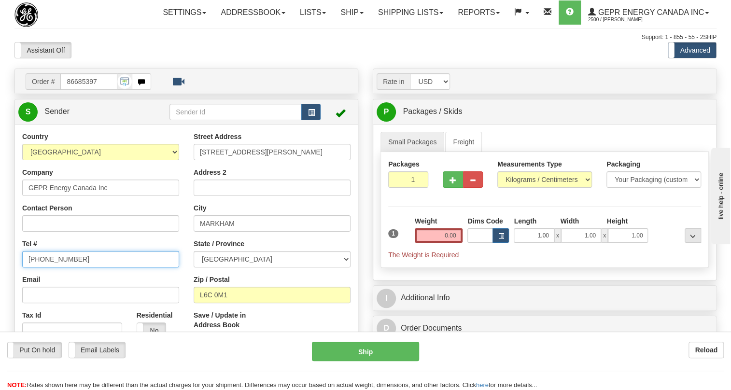
click at [60, 268] on input "[PHONE_NUMBER]" at bounding box center [100, 259] width 157 height 16
paste input "[PHONE_NUMBER]"
type input "[PHONE_NUMBER]"
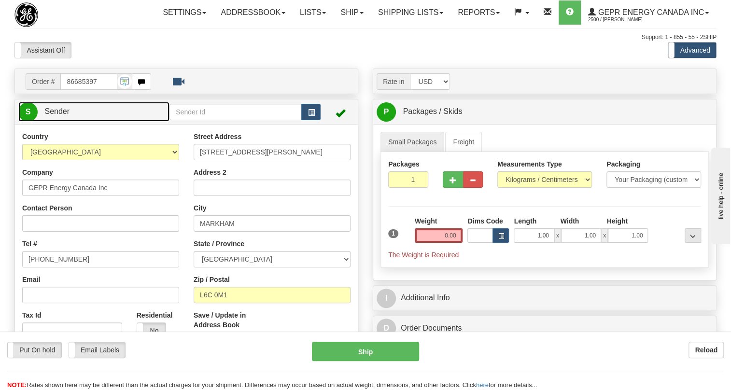
click at [60, 115] on span "Sender" at bounding box center [56, 111] width 25 height 8
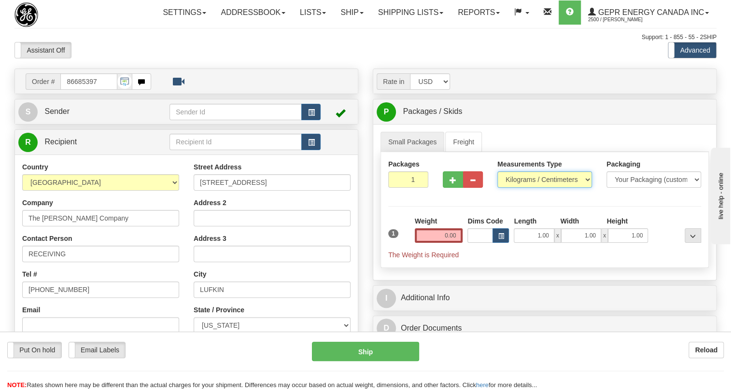
click at [533, 188] on select "Pounds / Inches Kilograms / Centimeters" at bounding box center [544, 179] width 95 height 16
select select "0"
click at [497, 188] on select "Pounds / Inches Kilograms / Centimeters" at bounding box center [544, 179] width 95 height 16
click at [433, 243] on input "0.00" at bounding box center [439, 235] width 48 height 14
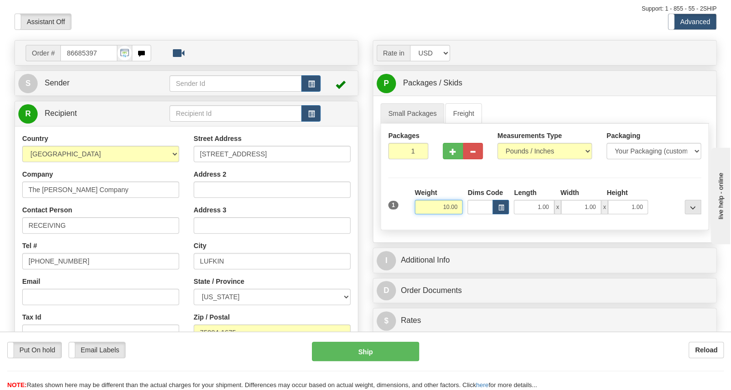
scroll to position [43, 0]
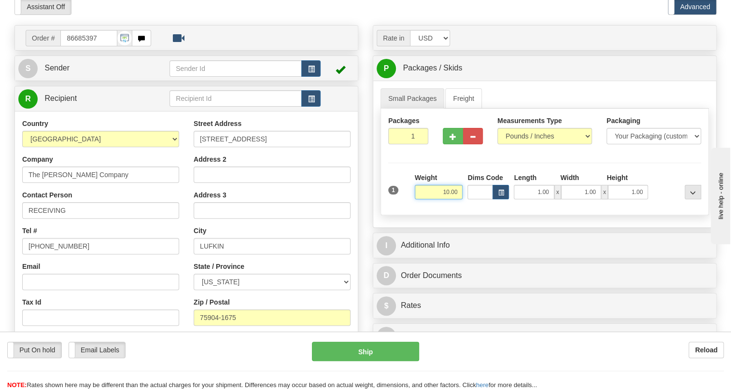
type input "10.00"
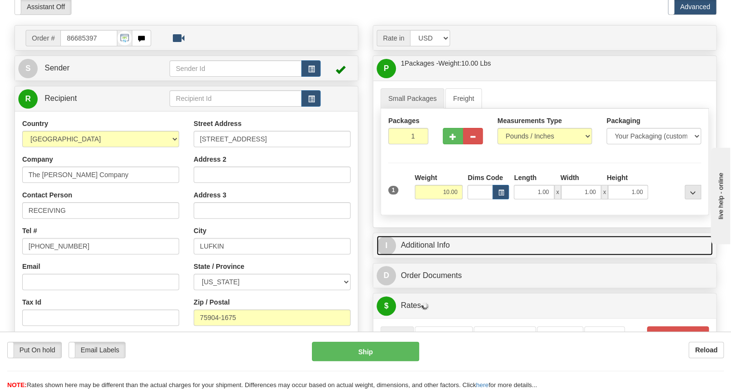
click at [416, 255] on link "I Additional Info" at bounding box center [545, 246] width 336 height 20
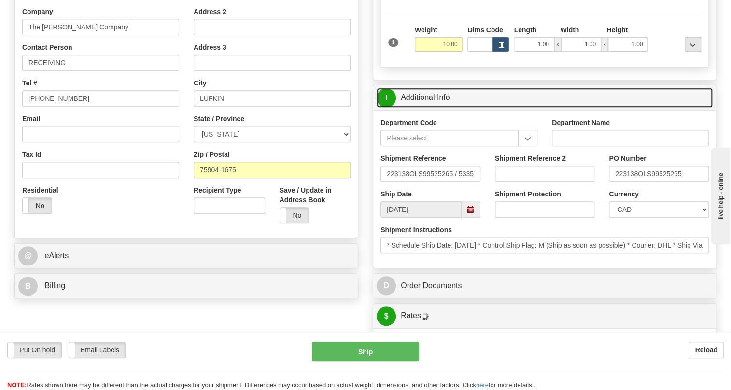
scroll to position [219, 0]
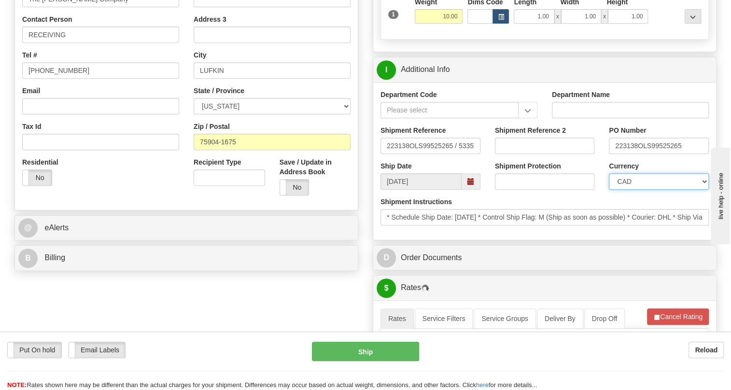
click at [624, 190] on select "CAD USD EUR ZAR RON ANG ARN AUD AUS AWG BBD BFR BGN BHD BMD BND BRC BRL CHP CKZ…" at bounding box center [659, 181] width 100 height 16
select select "1"
click at [609, 190] on select "CAD USD EUR ZAR RON ANG ARN AUD AUS AWG BBD BFR BGN BHD BMD BND BRC BRL CHP CKZ…" at bounding box center [659, 181] width 100 height 16
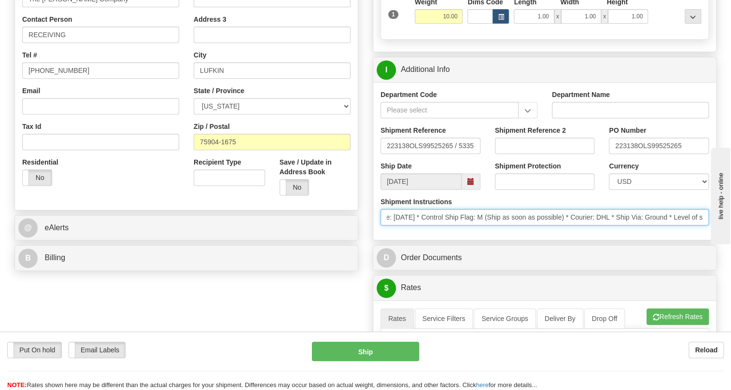
scroll to position [0, 0]
drag, startPoint x: 515, startPoint y: 239, endPoint x: 386, endPoint y: 245, distance: 128.6
click at [386, 226] on input "* Schedule Ship Date: 8/28/2025 * Control Ship Flag: M (Ship as soon as possibl…" at bounding box center [545, 217] width 328 height 16
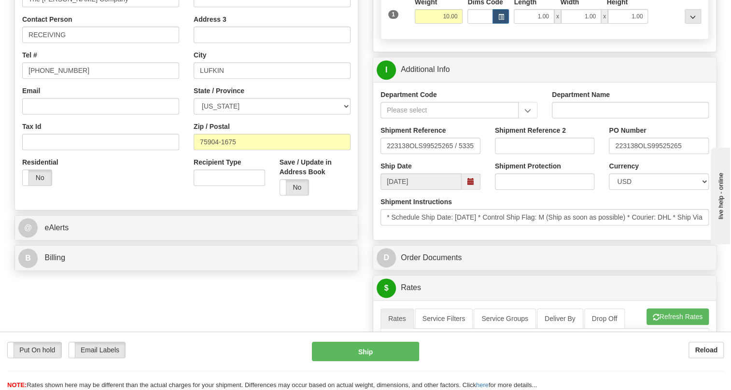
click at [516, 233] on div "Shipment Instructions * Schedule Ship Date: 8/28/2025 * Control Ship Flag: M (S…" at bounding box center [544, 215] width 343 height 36
drag, startPoint x: 120, startPoint y: 197, endPoint x: 131, endPoint y: 176, distance: 23.8
click at [123, 193] on div "Residential Yes No" at bounding box center [100, 175] width 171 height 36
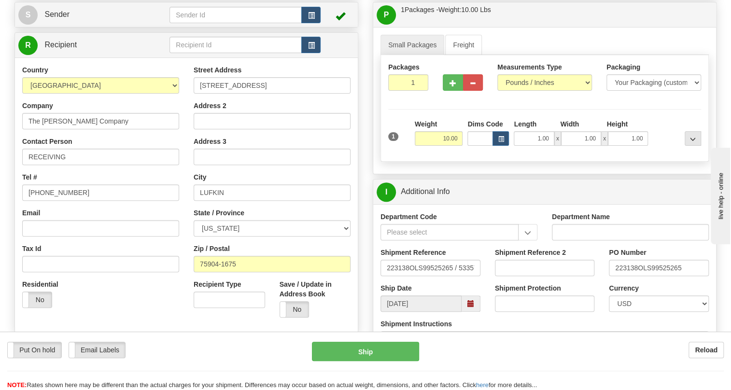
scroll to position [87, 0]
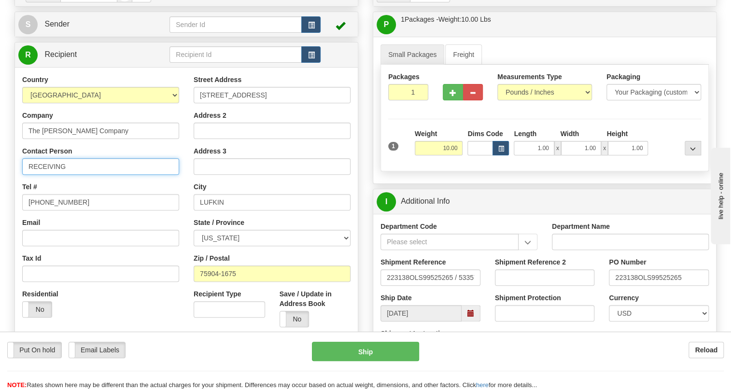
click at [74, 175] on input "RECEIVING" at bounding box center [100, 166] width 157 height 16
paste input "James Hughes"
type input "RECEIVING / James Hughes"
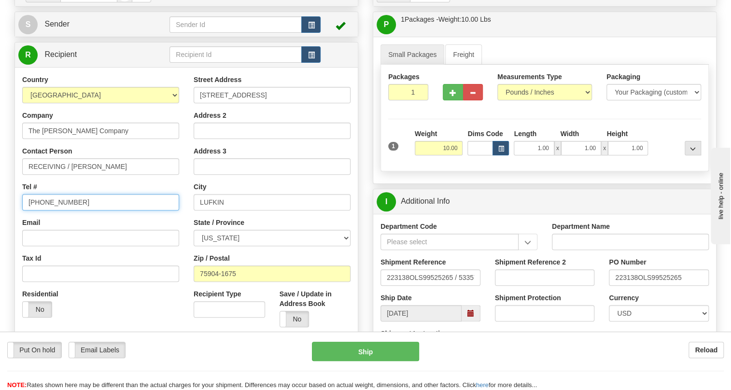
click at [62, 211] on input "[PHONE_NUMBER]" at bounding box center [100, 202] width 157 height 16
paste input "504-734-6232"
type input "504-734-6232"
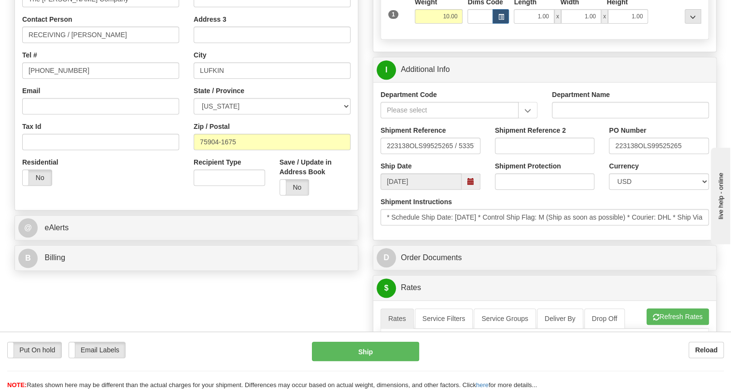
scroll to position [263, 0]
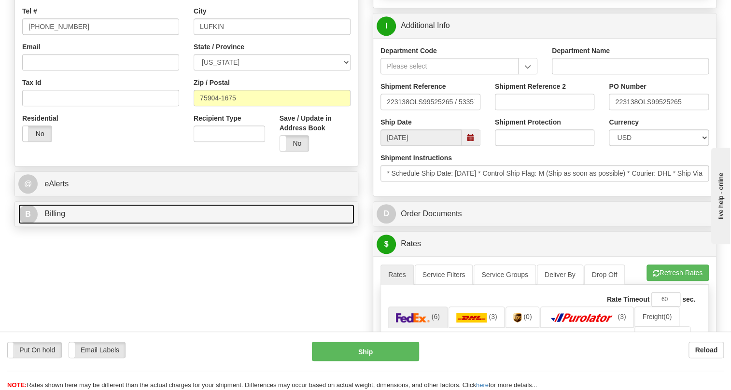
click at [49, 218] on span "Billing" at bounding box center [54, 214] width 21 height 8
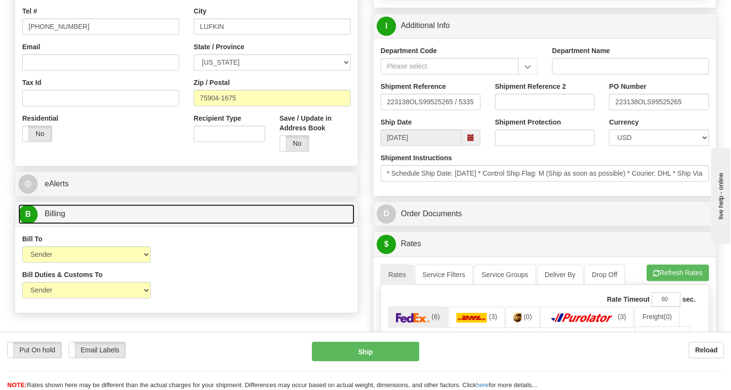
click at [49, 218] on span "Billing" at bounding box center [54, 214] width 21 height 8
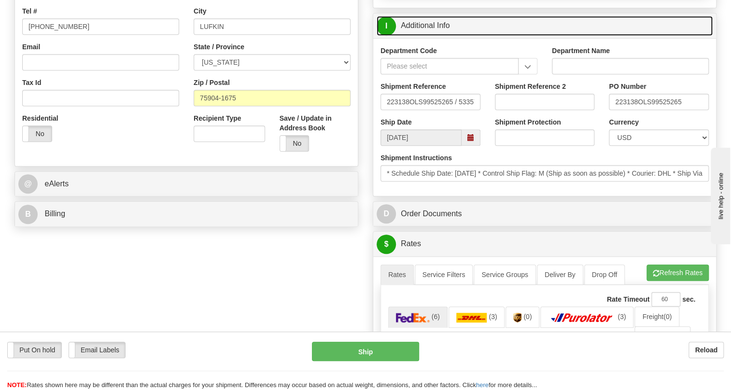
click at [418, 36] on link "I Additional Info" at bounding box center [545, 26] width 336 height 20
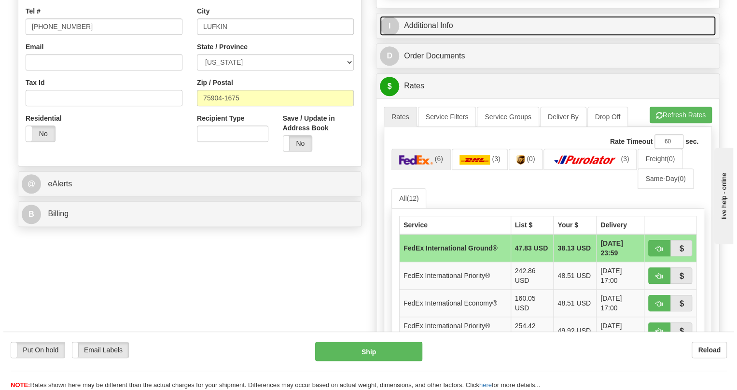
scroll to position [307, 0]
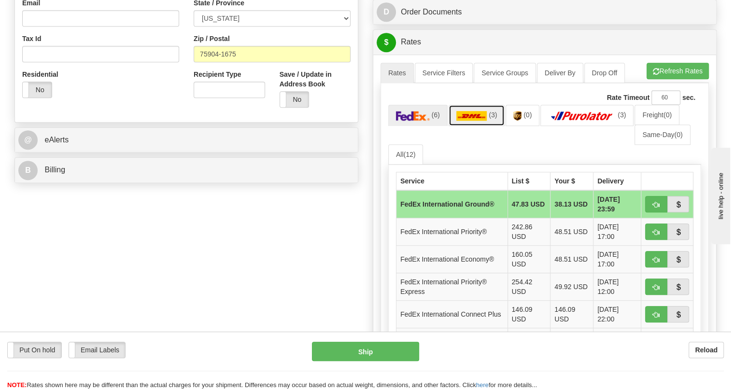
click at [474, 121] on img at bounding box center [471, 116] width 31 height 10
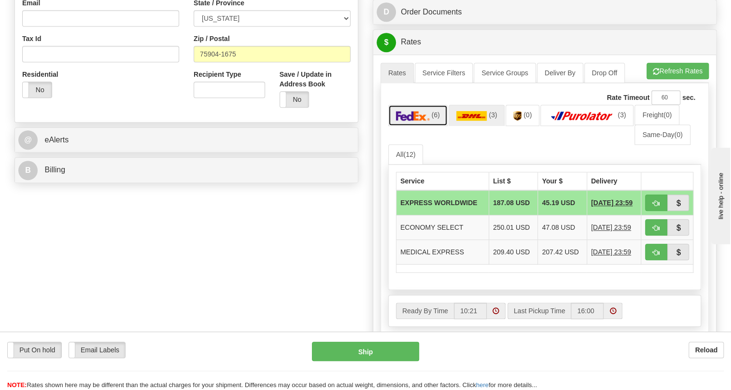
click at [414, 121] on img at bounding box center [413, 116] width 34 height 10
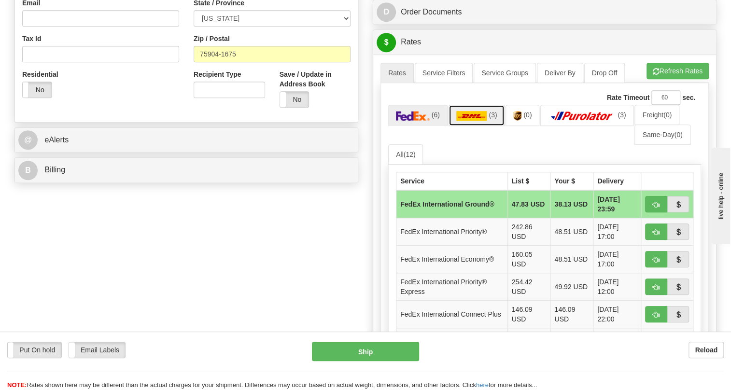
click at [470, 121] on img at bounding box center [471, 116] width 31 height 10
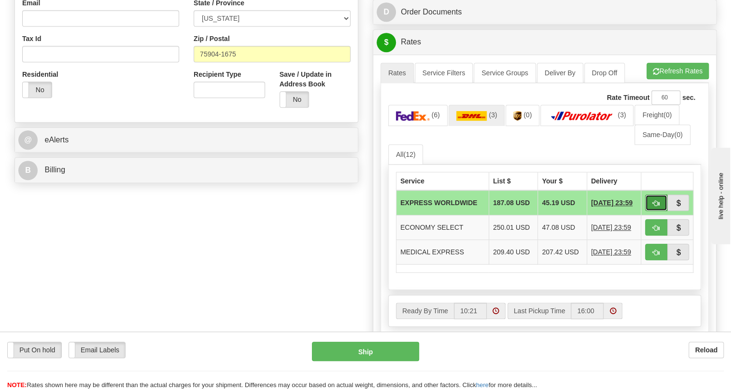
click at [659, 207] on span "button" at bounding box center [656, 203] width 7 height 6
type input "P"
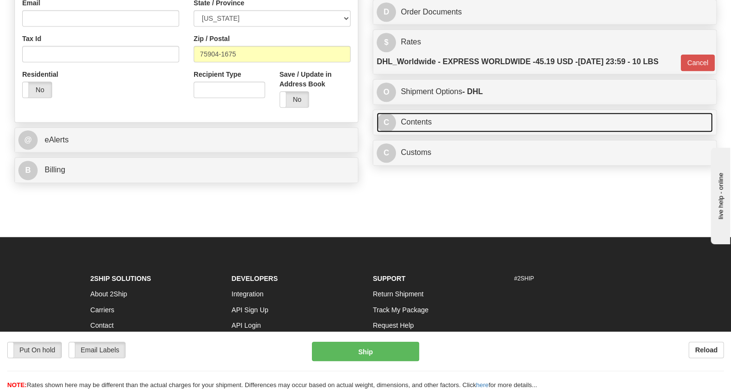
click at [416, 132] on link "C Contents" at bounding box center [545, 123] width 336 height 20
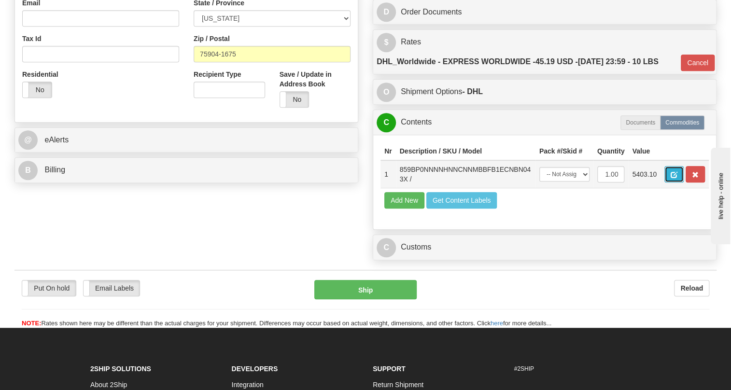
click at [672, 178] on span "button" at bounding box center [674, 175] width 7 height 6
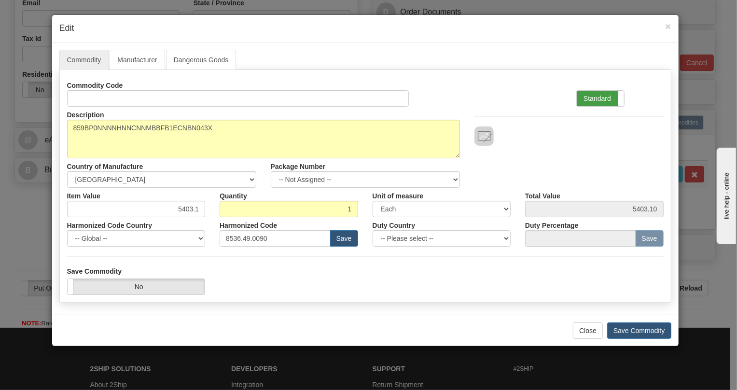
click at [595, 98] on label "Standard" at bounding box center [600, 98] width 47 height 15
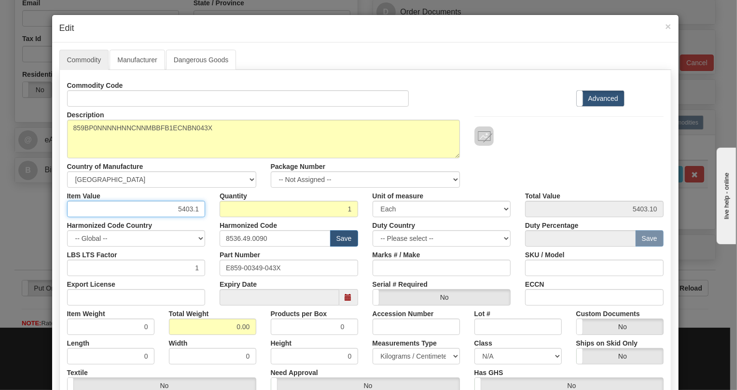
click at [188, 207] on input "5403.1" at bounding box center [136, 209] width 139 height 16
type input "3465.41"
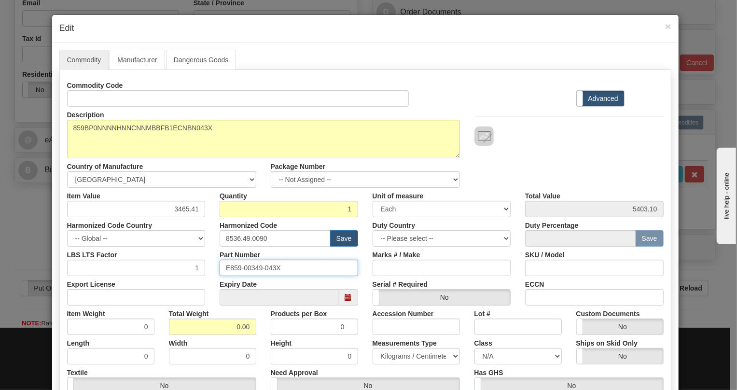
type input "3465.41"
click at [256, 268] on input "E859-00349-043X" at bounding box center [289, 268] width 139 height 16
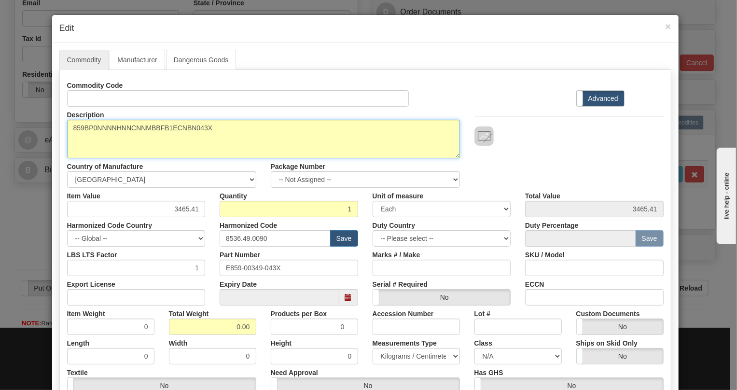
click at [139, 129] on textarea "859BP0NNNNHNNCNNMBBFB1ECNBN043X" at bounding box center [263, 139] width 393 height 39
paste textarea
type textarea "859BP0NNNNHNNCNNMBBFB1ECNBN"
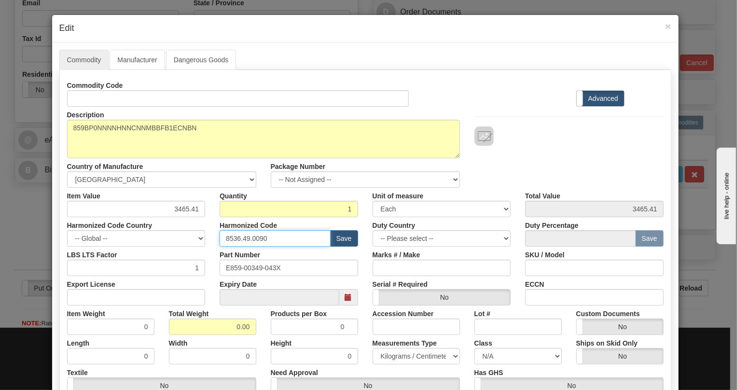
click at [242, 235] on input "8536.49.0090" at bounding box center [275, 238] width 111 height 16
paste input "7.10.916"
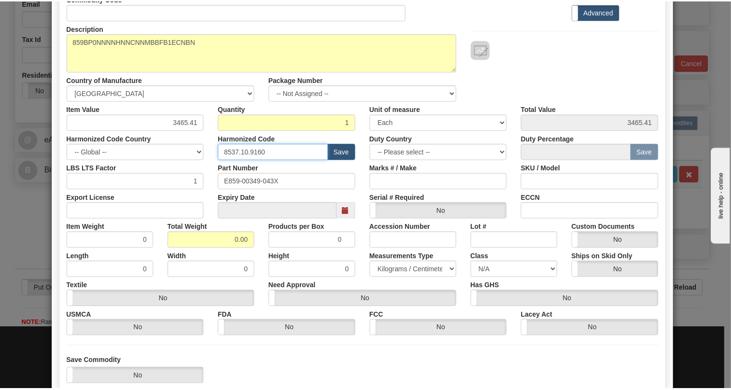
scroll to position [131, 0]
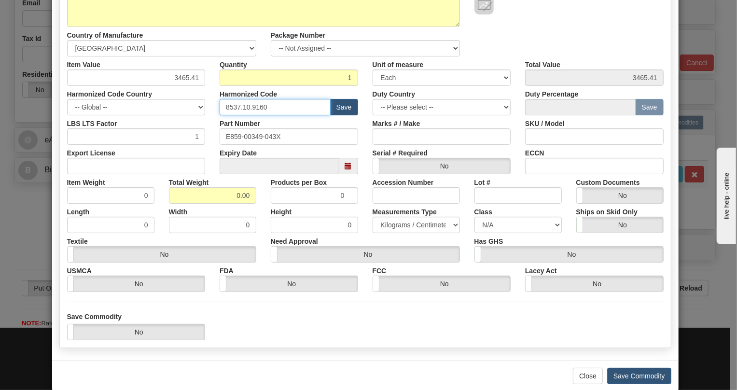
type input "8537.10.9160"
click at [222, 200] on input "0.00" at bounding box center [212, 195] width 87 height 16
type input "1.00"
type input "1.0000"
click at [392, 225] on select "Pounds / Inches Kilograms / Centimeters" at bounding box center [416, 225] width 87 height 16
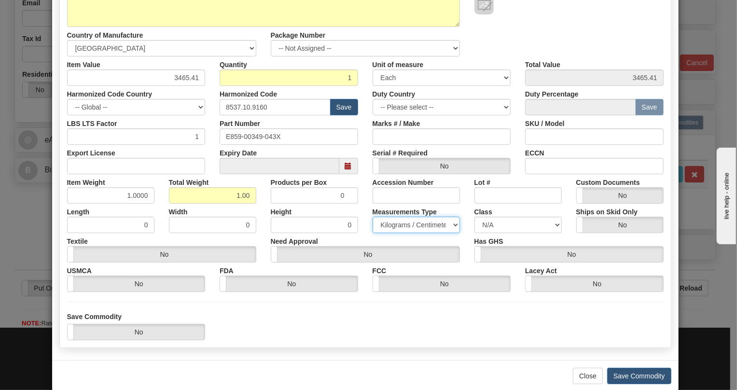
select select "0"
click at [373, 217] on select "Pounds / Inches Kilograms / Centimeters" at bounding box center [416, 225] width 87 height 16
click at [641, 375] on button "Save Commodity" at bounding box center [639, 376] width 64 height 16
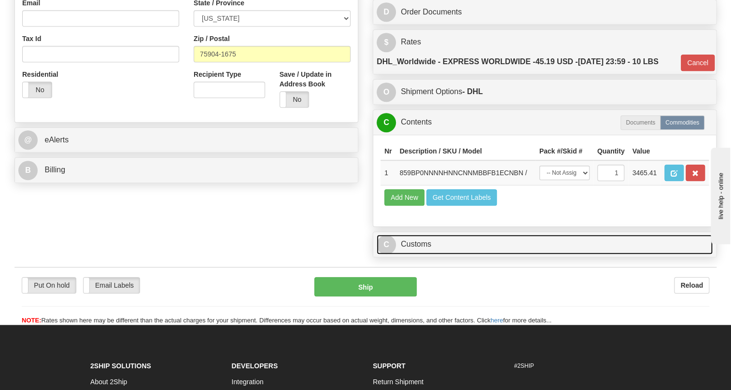
click at [422, 254] on link "C Customs" at bounding box center [545, 245] width 336 height 20
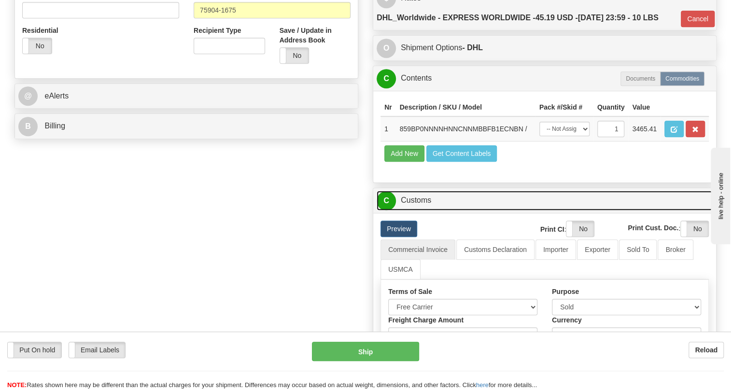
scroll to position [395, 0]
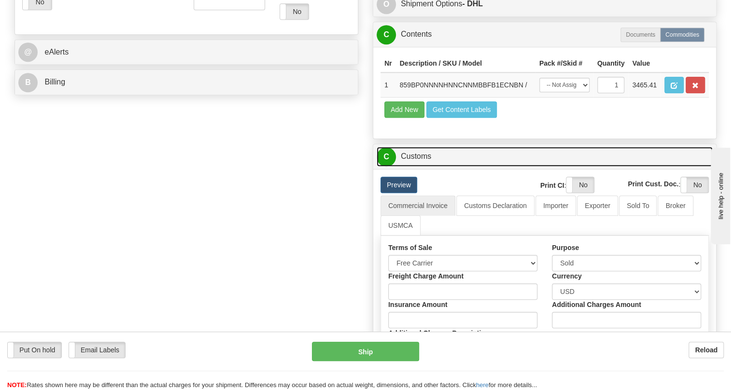
click at [423, 167] on link "C Customs" at bounding box center [545, 157] width 336 height 20
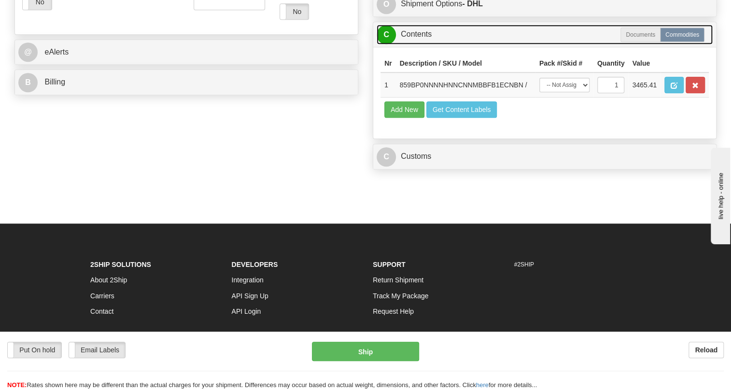
click at [423, 44] on link "C Contents" at bounding box center [545, 35] width 336 height 20
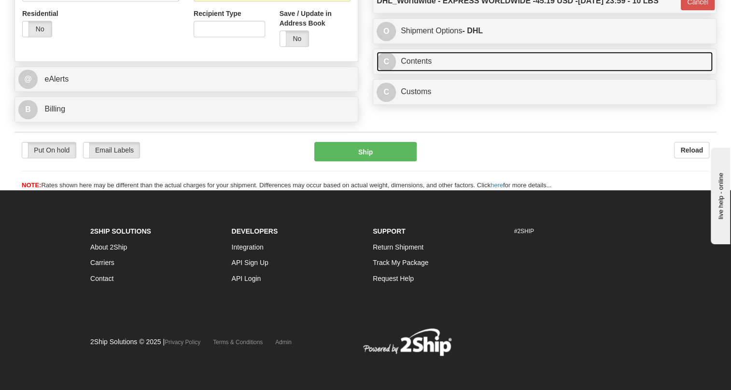
scroll to position [390, 0]
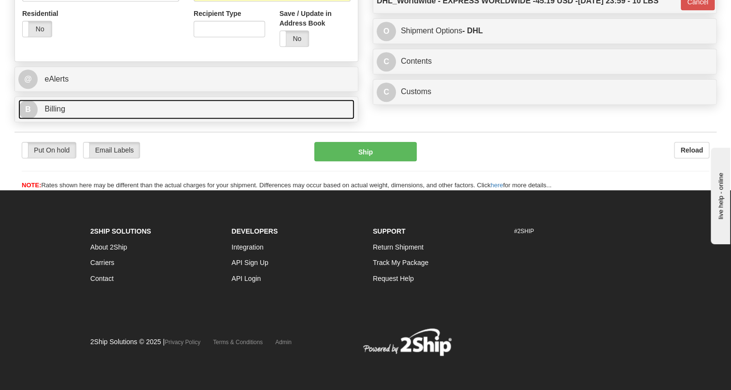
click at [54, 109] on span "Billing" at bounding box center [54, 109] width 21 height 8
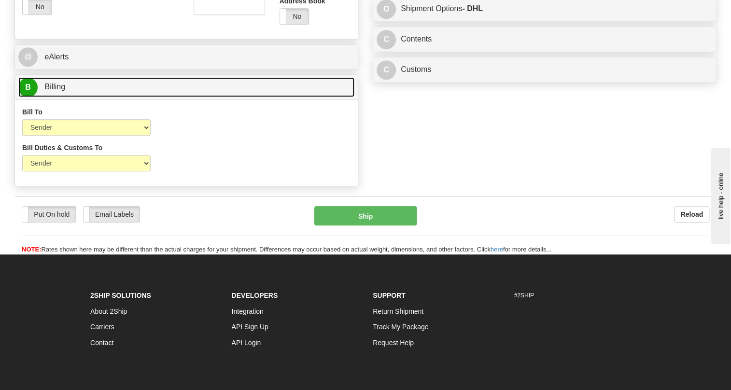
click at [54, 91] on span "Billing" at bounding box center [54, 87] width 21 height 8
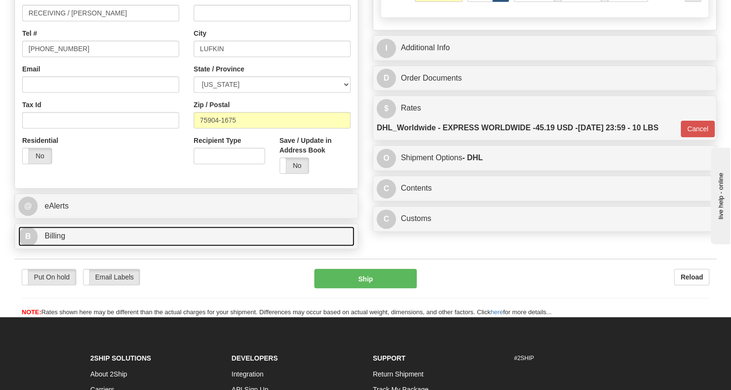
scroll to position [170, 0]
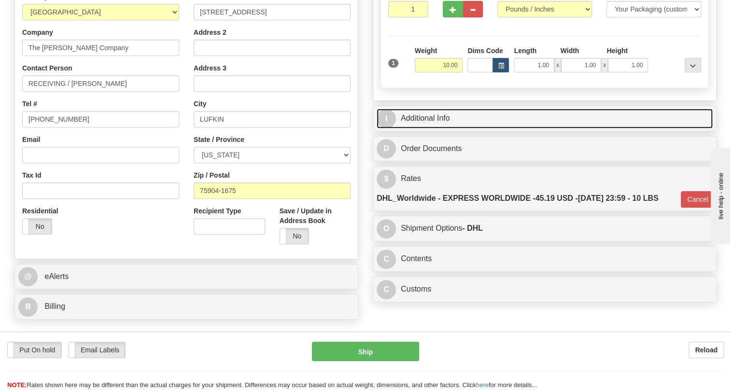
click at [421, 128] on link "I Additional Info" at bounding box center [545, 119] width 336 height 20
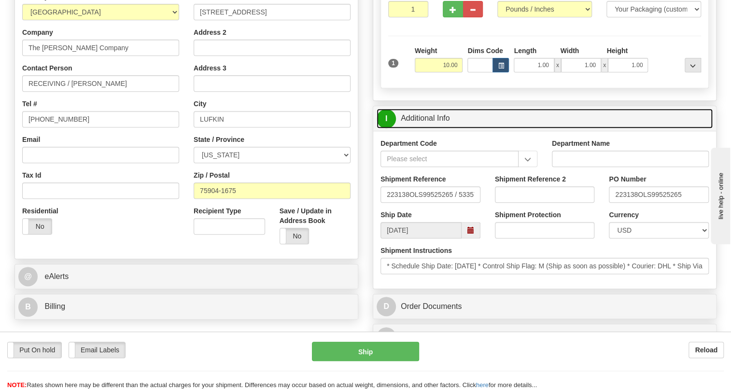
click at [421, 128] on link "I Additional Info" at bounding box center [545, 119] width 336 height 20
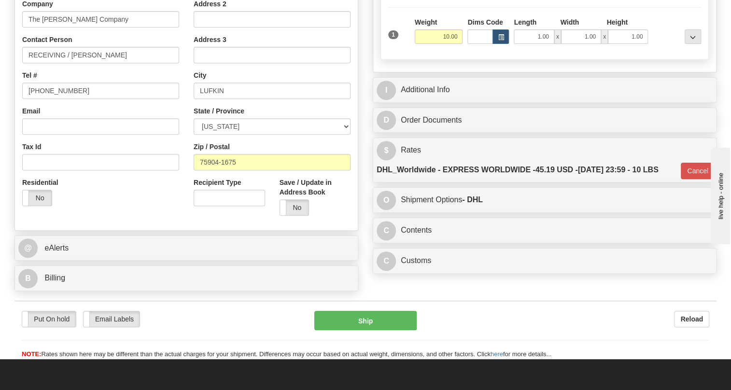
scroll to position [214, 0]
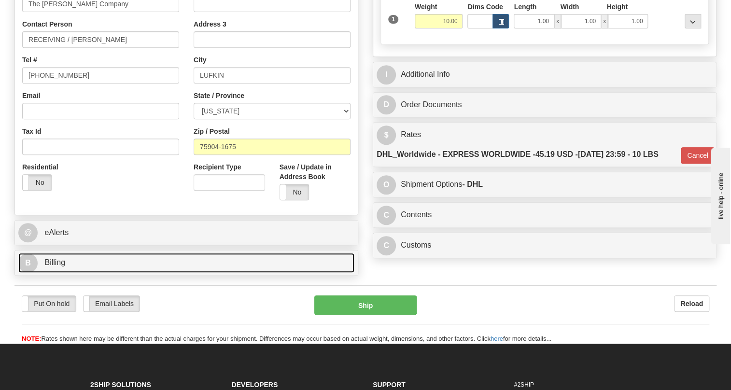
click at [52, 267] on span "Billing" at bounding box center [54, 262] width 21 height 8
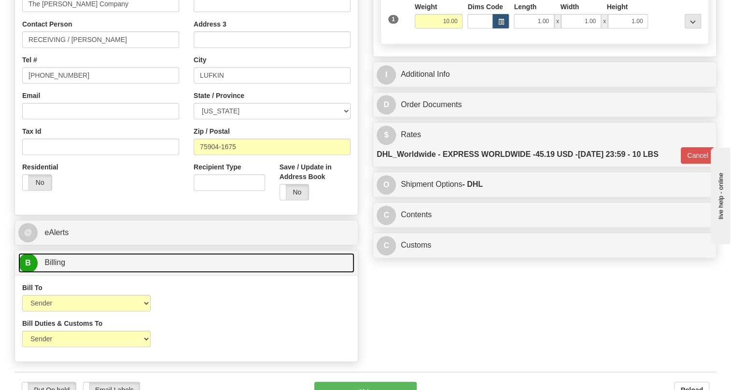
click at [52, 267] on span "Billing" at bounding box center [54, 262] width 21 height 8
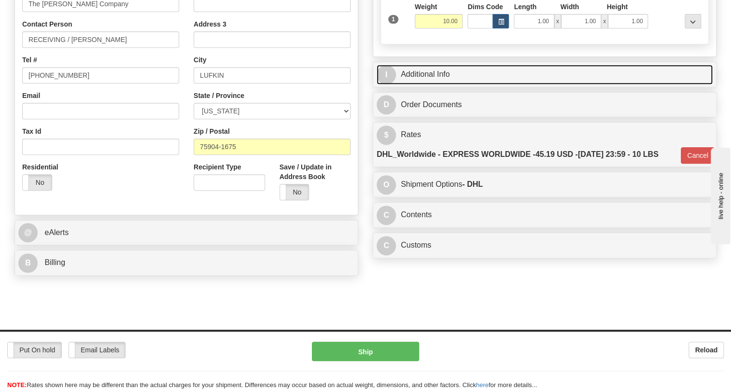
click at [442, 85] on link "I Additional Info" at bounding box center [545, 75] width 336 height 20
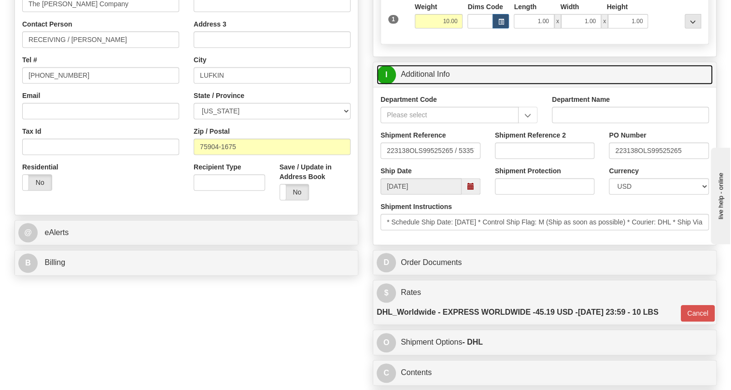
click at [442, 85] on link "I Additional Info" at bounding box center [545, 75] width 336 height 20
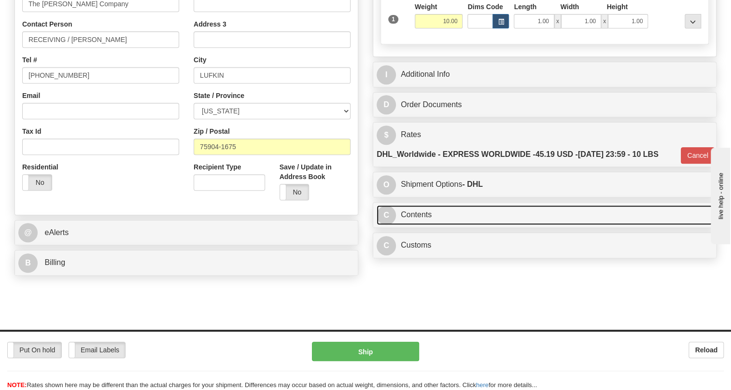
click at [419, 225] on link "C Contents" at bounding box center [545, 215] width 336 height 20
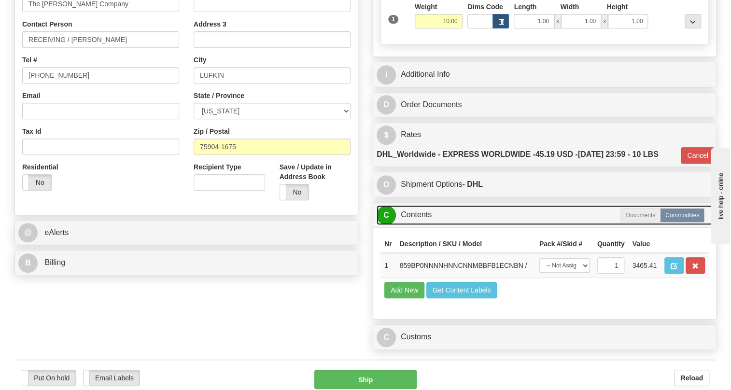
click at [419, 225] on link "C Contents" at bounding box center [545, 215] width 336 height 20
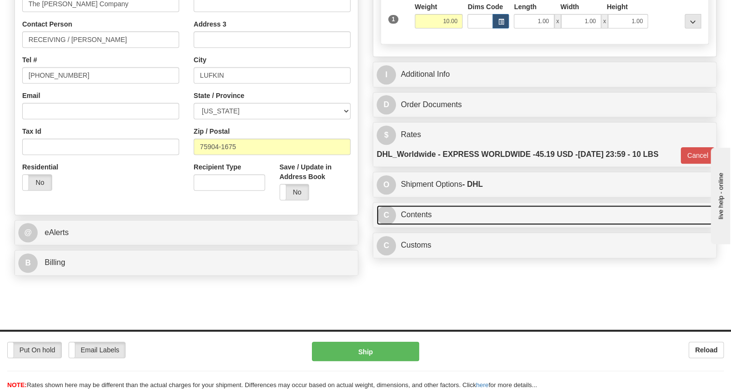
click at [418, 225] on link "C Contents" at bounding box center [545, 215] width 336 height 20
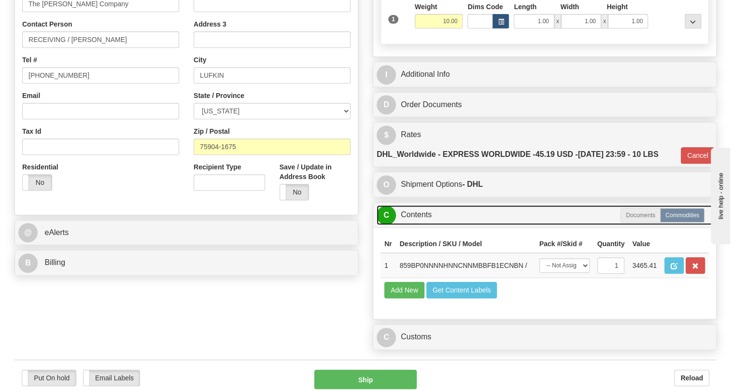
click at [418, 225] on link "C Contents" at bounding box center [545, 215] width 336 height 20
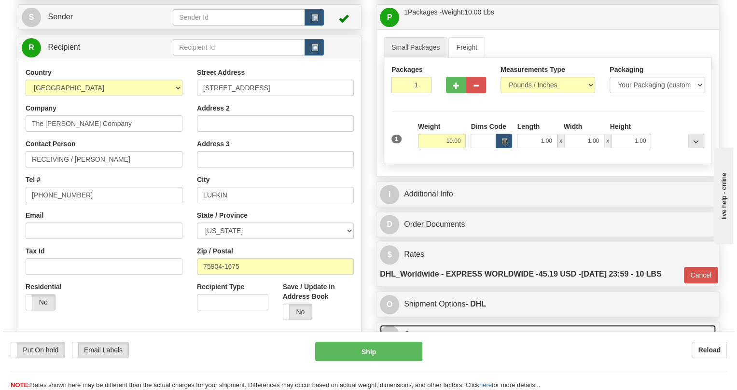
scroll to position [83, 0]
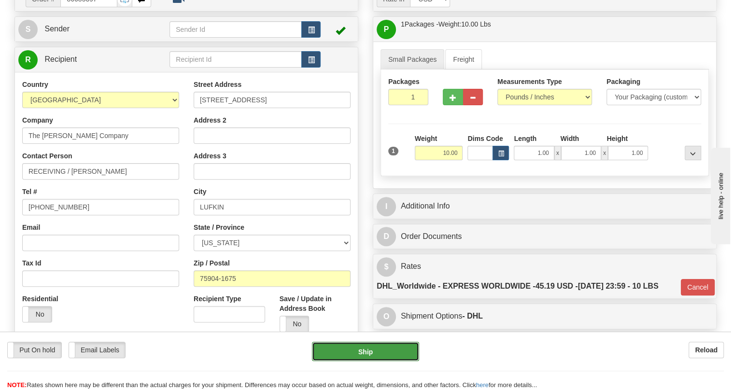
click at [360, 354] on button "Ship" at bounding box center [365, 351] width 107 height 19
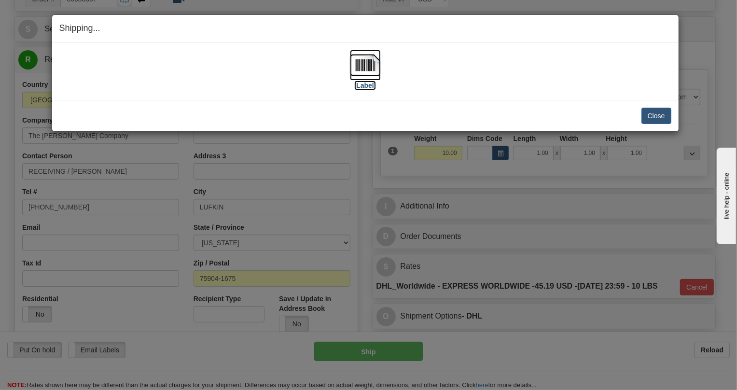
click at [367, 67] on img at bounding box center [365, 65] width 31 height 31
click at [655, 117] on button "Close" at bounding box center [657, 116] width 30 height 16
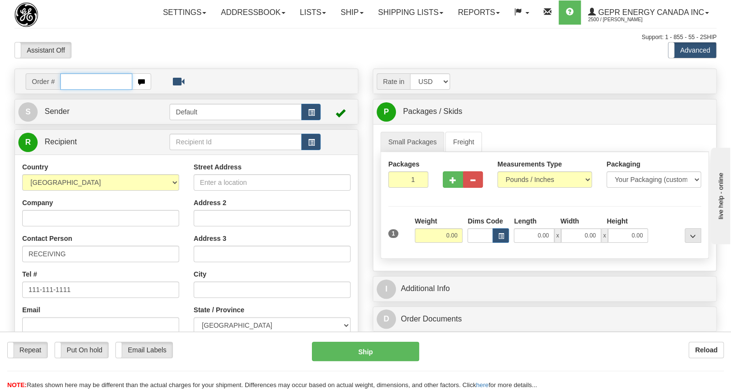
paste input "0086685398"
click at [73, 90] on input "0086685398" at bounding box center [96, 81] width 72 height 16
type input "86685398"
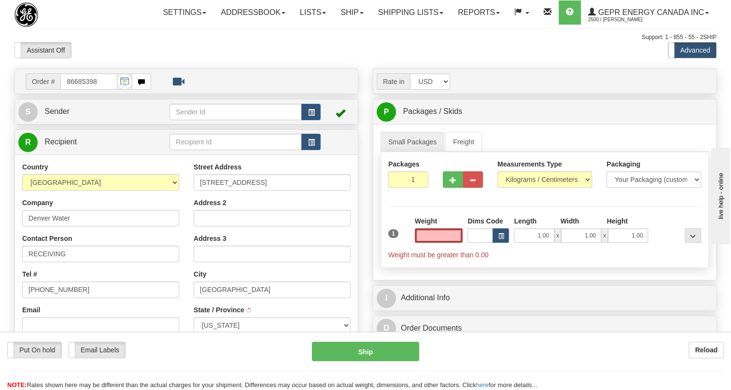
type input "DENVER"
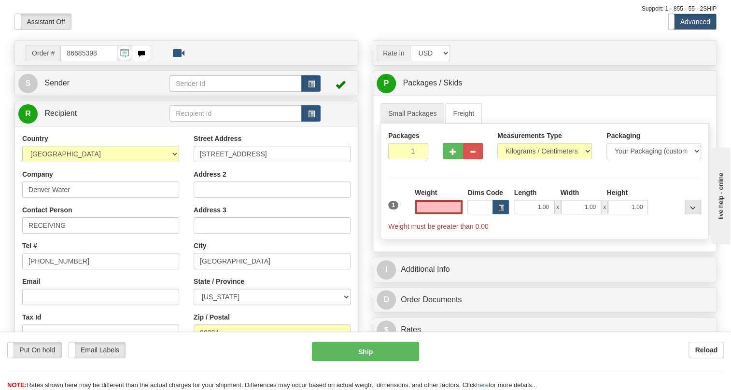
scroll to position [43, 0]
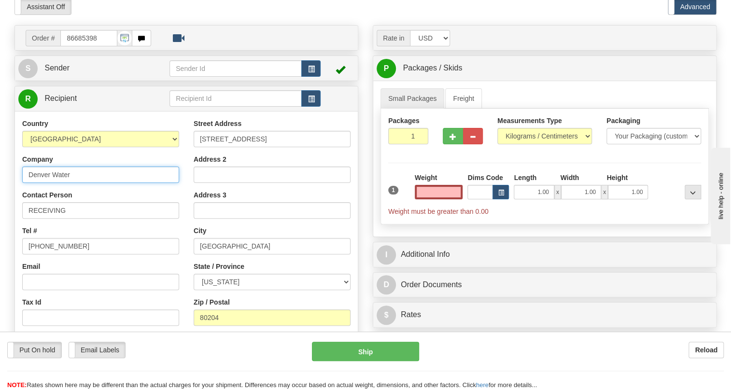
type input "0.00"
drag, startPoint x: 49, startPoint y: 198, endPoint x: 33, endPoint y: 201, distance: 16.7
click at [33, 183] on input "Denver Water" at bounding box center [100, 175] width 157 height 16
drag, startPoint x: 75, startPoint y: 197, endPoint x: 64, endPoint y: 204, distance: 13.0
click at [64, 183] on input "DENVER Water" at bounding box center [100, 175] width 157 height 16
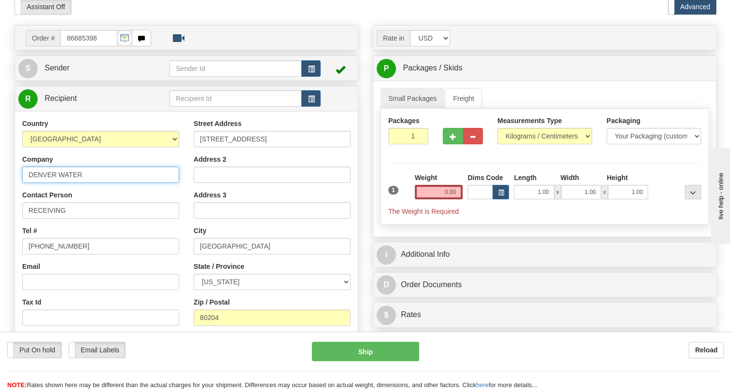
type input "DENVER WATER"
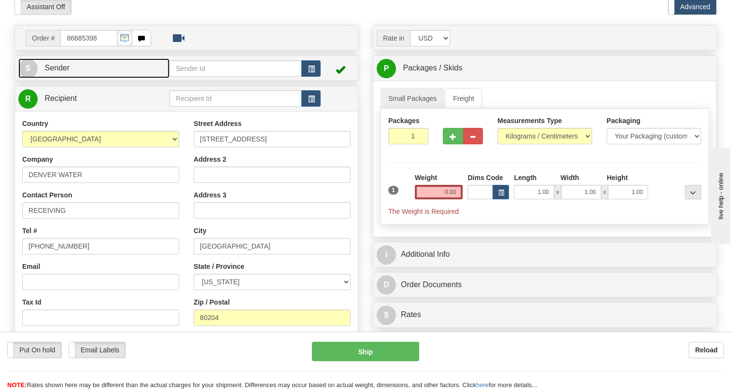
click at [59, 72] on span "Sender" at bounding box center [56, 68] width 25 height 8
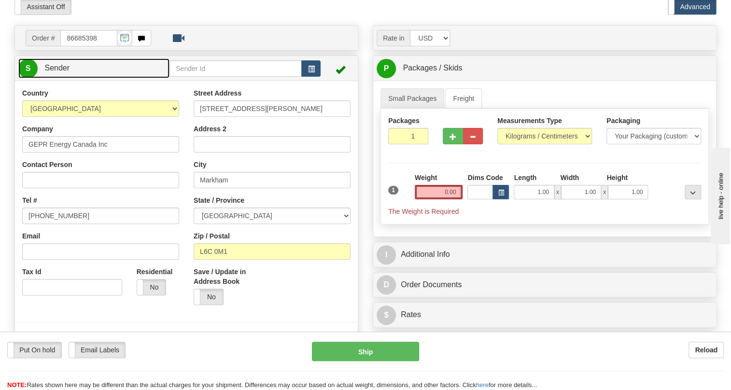
type input "MARKHAM"
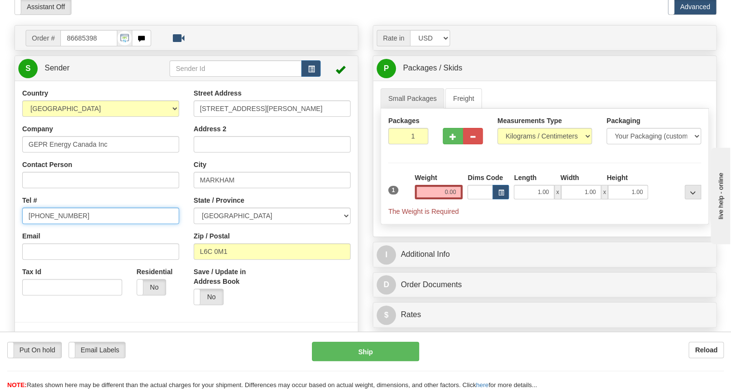
click at [53, 224] on input "[PHONE_NUMBER]" at bounding box center [100, 216] width 157 height 16
paste input "[PHONE_NUMBER]"
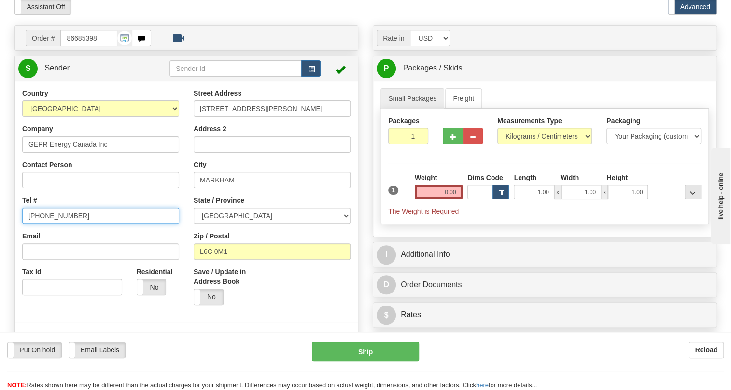
type input "[PHONE_NUMBER]"
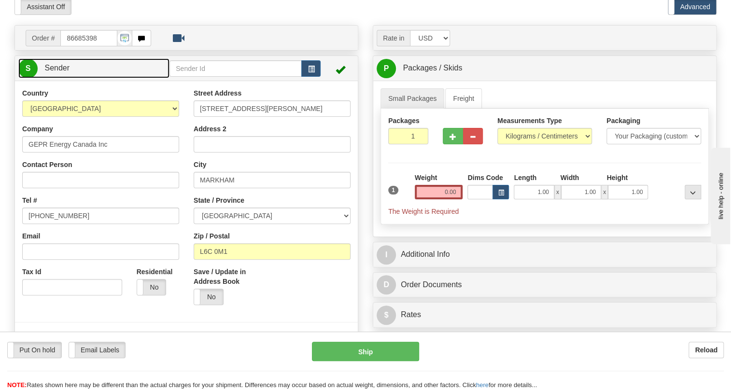
click at [60, 72] on span "Sender" at bounding box center [56, 68] width 25 height 8
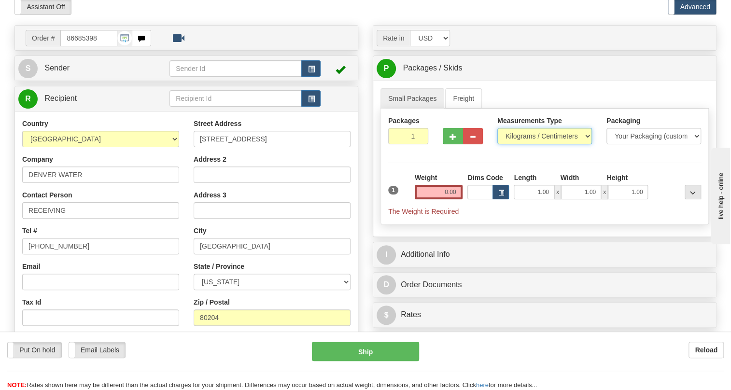
click at [516, 144] on select "Pounds / Inches Kilograms / Centimeters" at bounding box center [544, 136] width 95 height 16
select select "0"
click at [497, 144] on select "Pounds / Inches Kilograms / Centimeters" at bounding box center [544, 136] width 95 height 16
click at [453, 199] on input "0.00" at bounding box center [439, 192] width 48 height 14
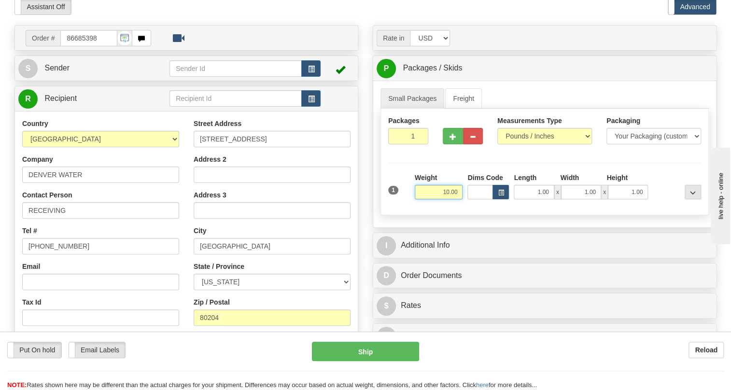
type input "10.00"
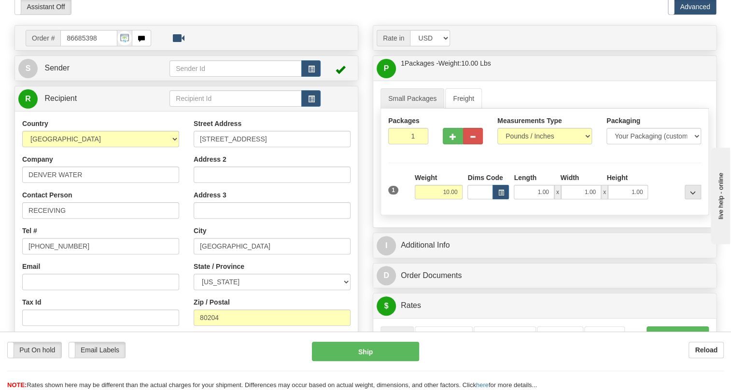
click at [153, 209] on div "Country [GEOGRAPHIC_DATA] [GEOGRAPHIC_DATA] [GEOGRAPHIC_DATA] [GEOGRAPHIC_DATA]…" at bounding box center [100, 244] width 171 height 250
click at [61, 72] on span "Sender" at bounding box center [56, 68] width 25 height 8
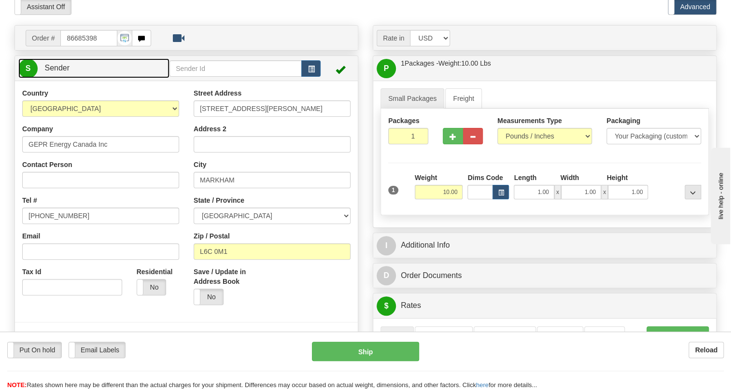
click at [61, 72] on span "Sender" at bounding box center [56, 68] width 25 height 8
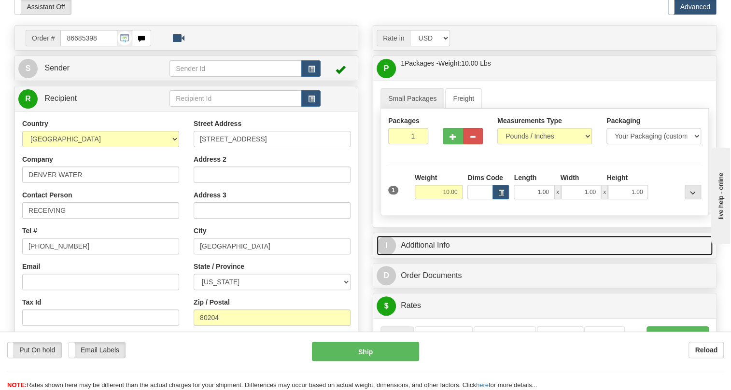
click at [423, 255] on link "I Additional Info" at bounding box center [545, 246] width 336 height 20
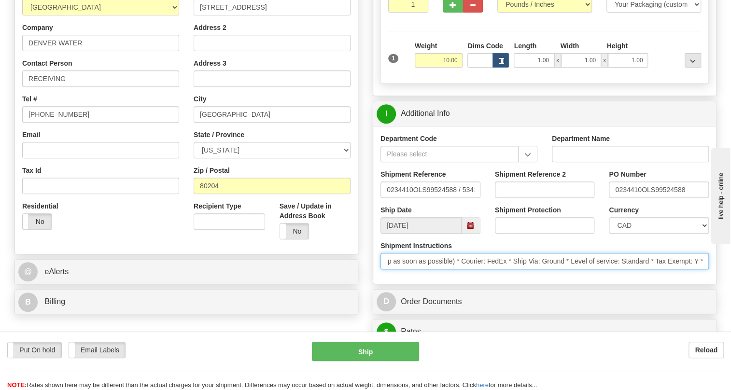
scroll to position [0, 398]
drag, startPoint x: 653, startPoint y: 282, endPoint x: 722, endPoint y: 291, distance: 69.5
click at [722, 291] on div "Rate in Account Currency ARN AWG AUD AUS BHD BBD BFR BMD BRC BRL GBP UKL BND BG…" at bounding box center [545, 360] width 358 height 935
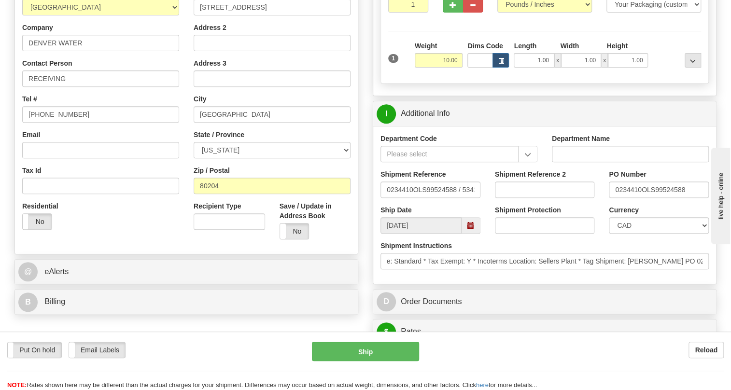
scroll to position [0, 0]
click at [399, 277] on div "Shipment Instructions * Schedule Ship Date: 8/27/2025 * Control Ship Flag: M (S…" at bounding box center [544, 259] width 343 height 36
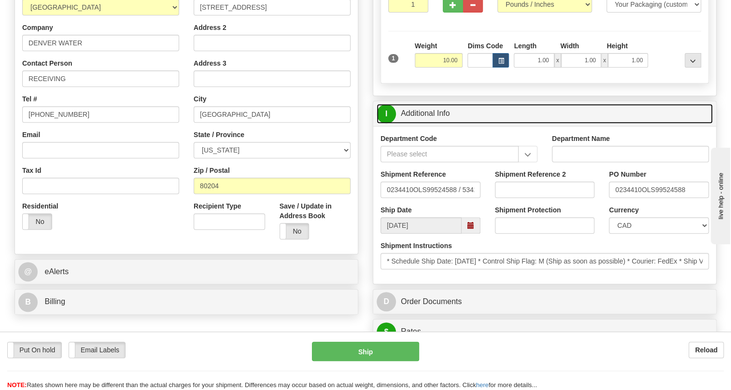
click at [429, 124] on link "I Additional Info" at bounding box center [545, 114] width 336 height 20
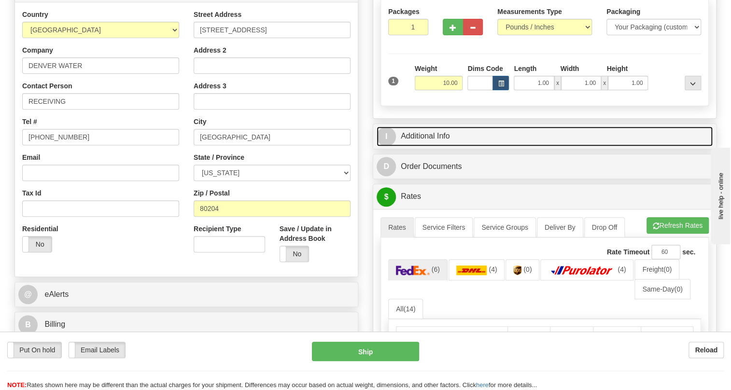
scroll to position [131, 0]
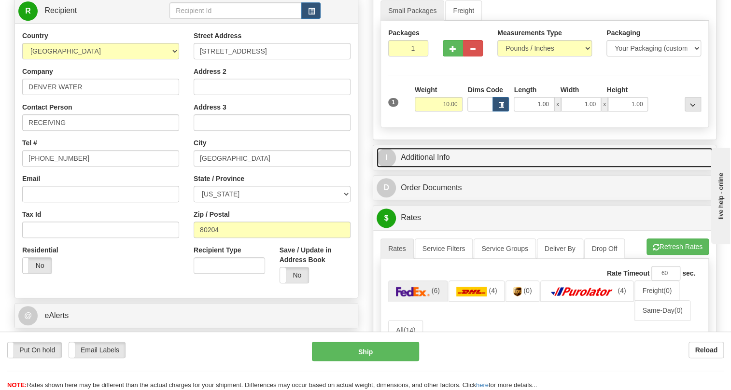
click at [432, 168] on link "I Additional Info" at bounding box center [545, 158] width 336 height 20
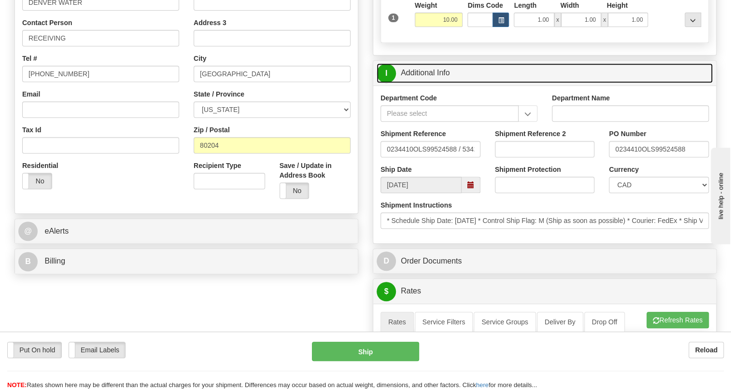
scroll to position [219, 0]
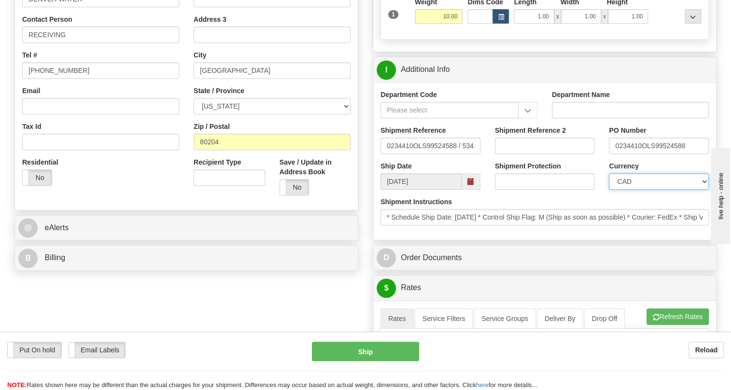
click at [647, 190] on select "CAD USD EUR ZAR RON ANG ARN AUD AUS AWG BBD BFR BGN BHD BMD BND BRC BRL CHP CKZ…" at bounding box center [659, 181] width 100 height 16
select select "1"
click at [609, 190] on select "CAD USD EUR ZAR RON ANG ARN AUD AUS AWG BBD BFR BGN BHD BMD BND BRC BRL CHP CKZ…" at bounding box center [659, 181] width 100 height 16
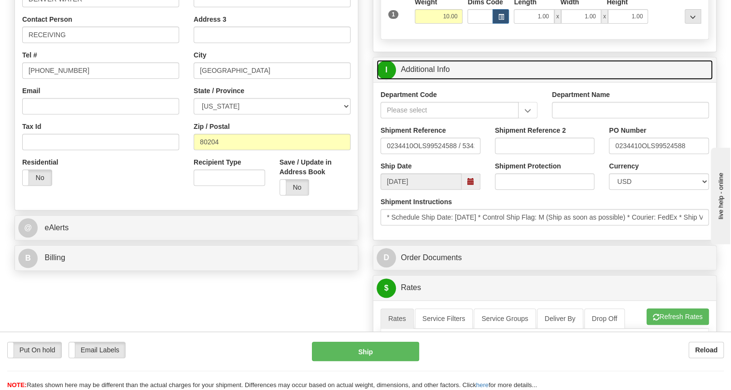
click at [429, 80] on link "I Additional Info" at bounding box center [545, 70] width 336 height 20
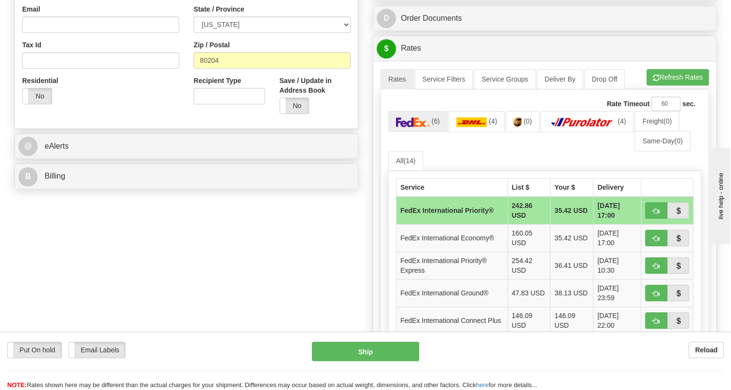
scroll to position [307, 0]
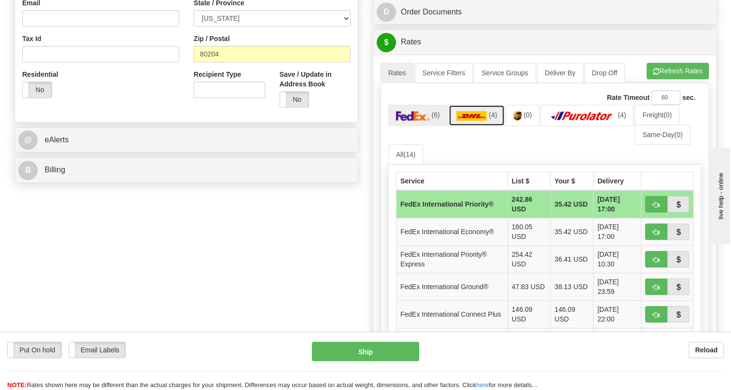
click at [467, 121] on img at bounding box center [471, 116] width 31 height 10
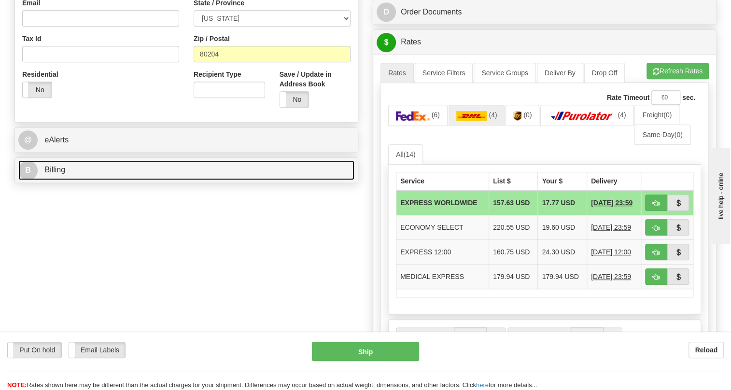
click at [55, 174] on span "Billing" at bounding box center [54, 170] width 21 height 8
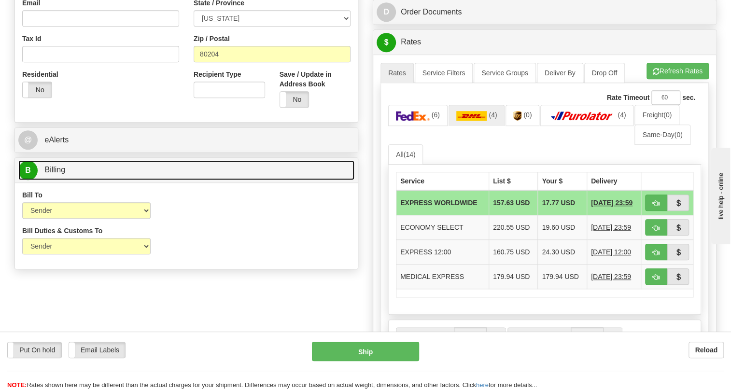
click at [55, 174] on span "Billing" at bounding box center [54, 170] width 21 height 8
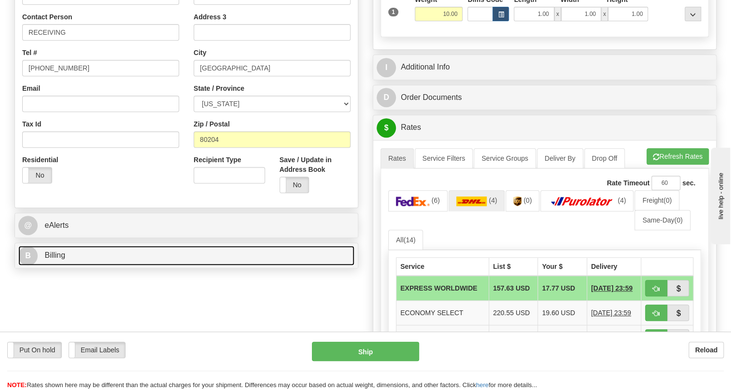
scroll to position [175, 0]
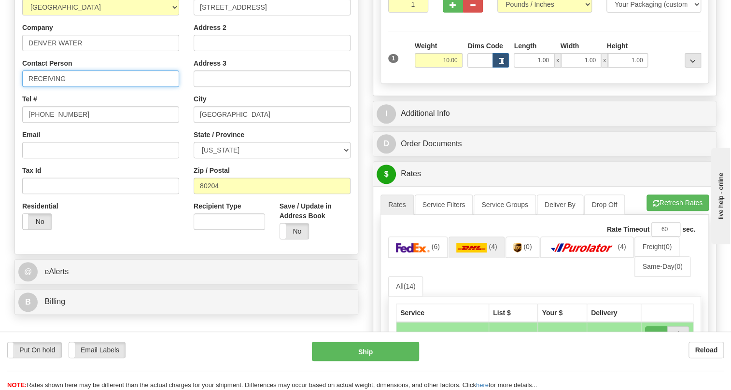
click at [82, 87] on input "RECEIVING" at bounding box center [100, 79] width 157 height 16
paste input "Karen Imrie"
type input "RECEIVING / Karen Imrie"
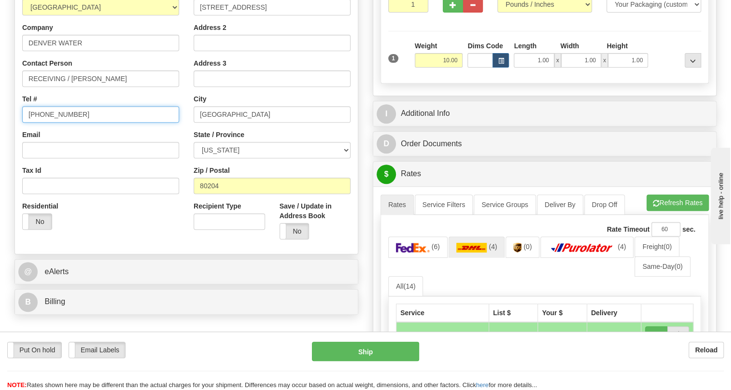
click at [62, 123] on input "[PHONE_NUMBER]" at bounding box center [100, 114] width 157 height 16
paste input "303-229-9750"
type input "303-229-9750"
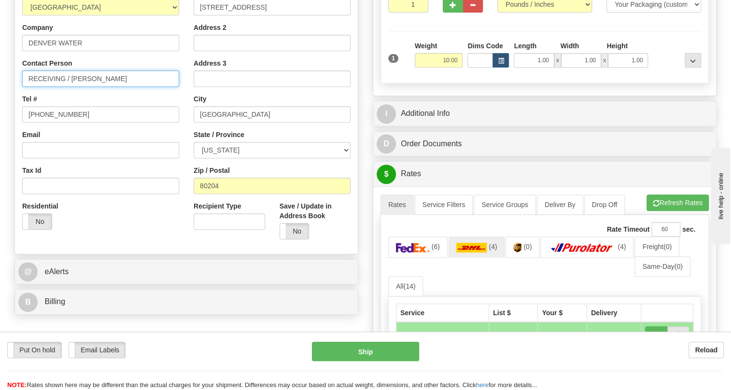
click at [72, 87] on input "RECEIVING / Karen Imrie" at bounding box center [100, 79] width 157 height 16
click at [72, 87] on input "Karen Imrie" at bounding box center [100, 79] width 157 height 16
paste input "Dykman PO 0234410"
click at [103, 87] on input "Karen Imrie / Dykman PO 0234410" at bounding box center [100, 79] width 157 height 16
type input "Karen Imrie / Dykman PO# 0234410"
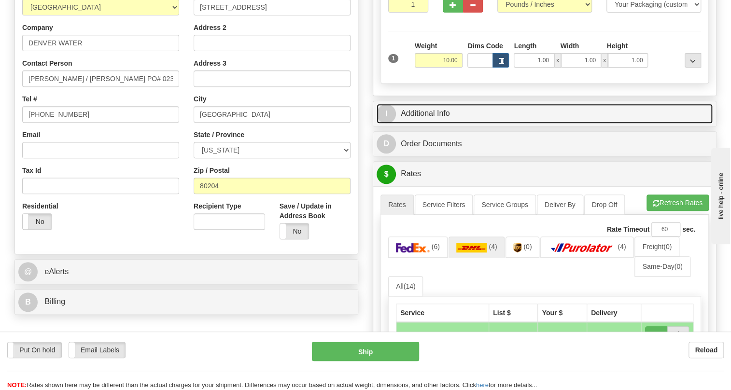
click at [409, 124] on link "I Additional Info" at bounding box center [545, 114] width 336 height 20
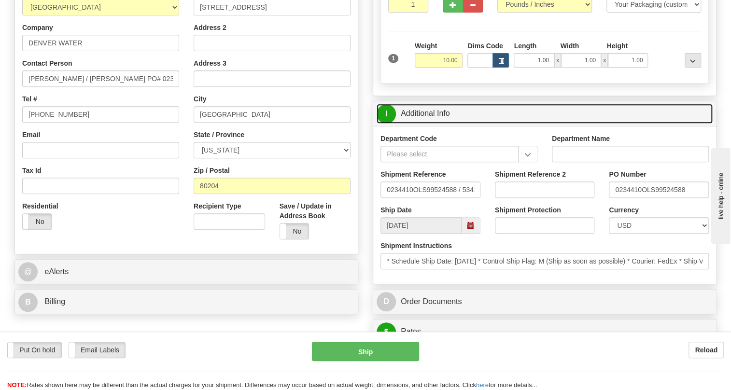
click at [422, 124] on link "I Additional Info" at bounding box center [545, 114] width 336 height 20
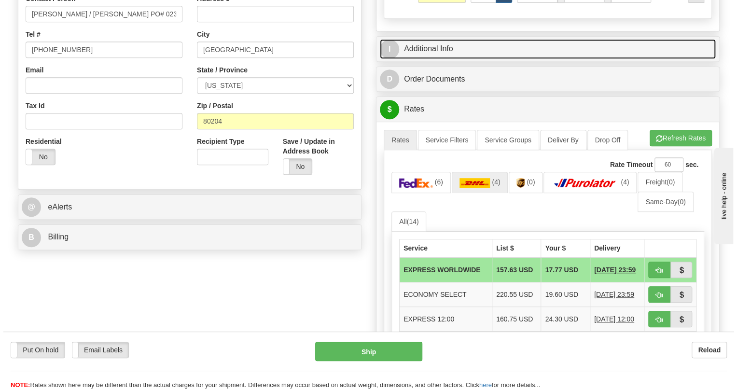
scroll to position [263, 0]
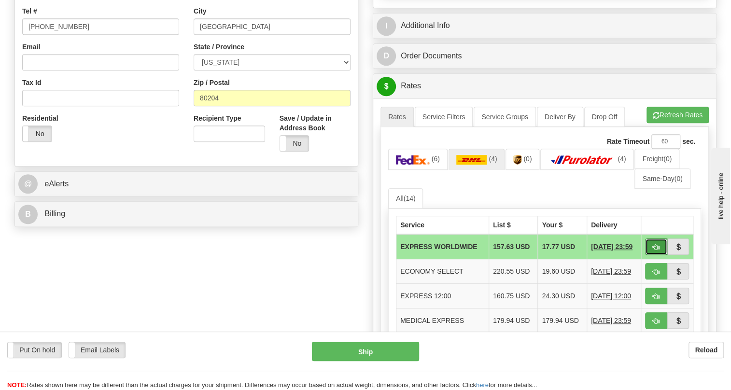
click at [655, 251] on span "button" at bounding box center [656, 247] width 7 height 6
type input "P"
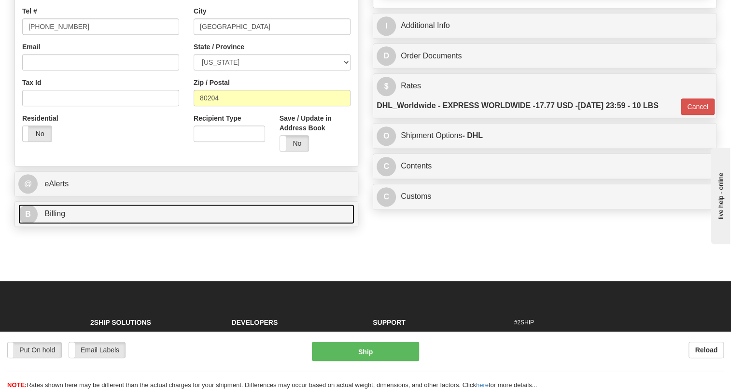
click at [61, 218] on span "Billing" at bounding box center [54, 214] width 21 height 8
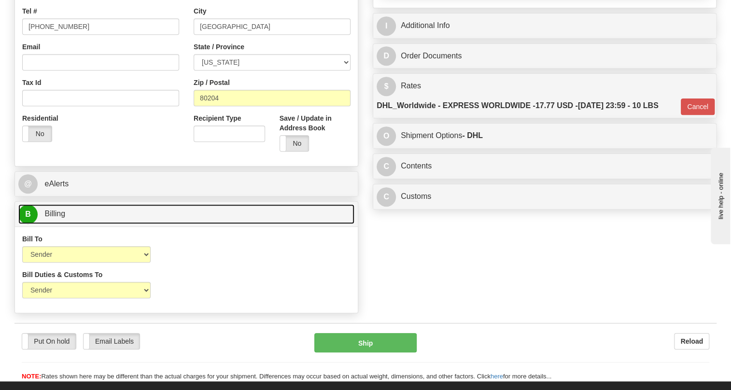
click at [61, 218] on span "Billing" at bounding box center [54, 214] width 21 height 8
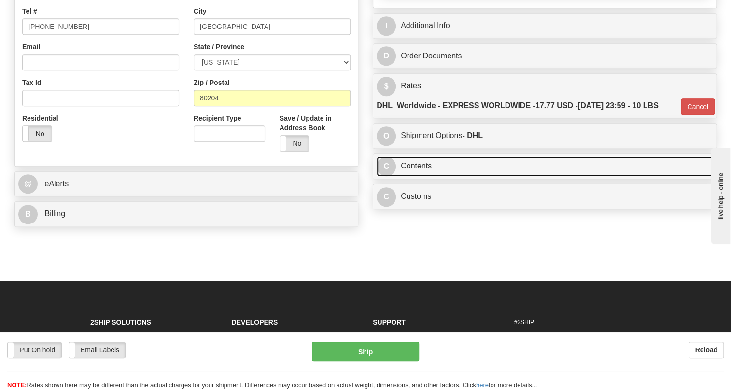
click at [419, 176] on link "C Contents" at bounding box center [545, 166] width 336 height 20
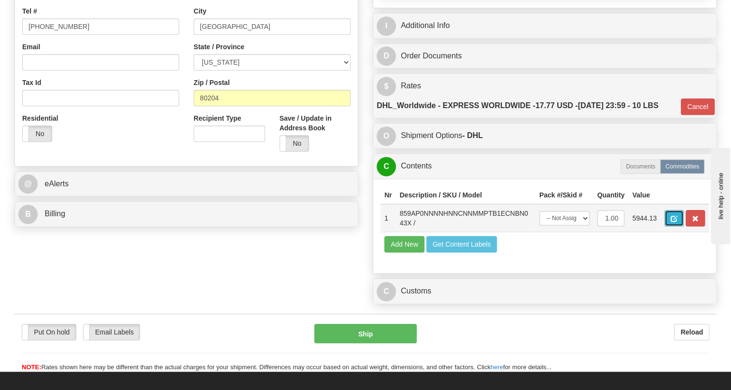
click at [678, 226] on button "button" at bounding box center [673, 218] width 19 height 16
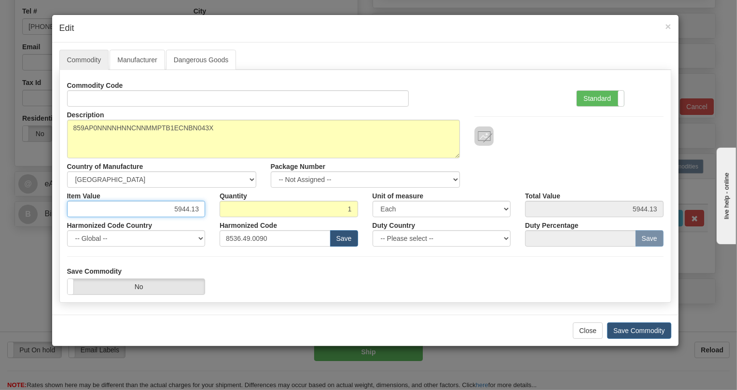
click at [185, 209] on input "5944.13" at bounding box center [136, 209] width 139 height 16
type input "3469.45"
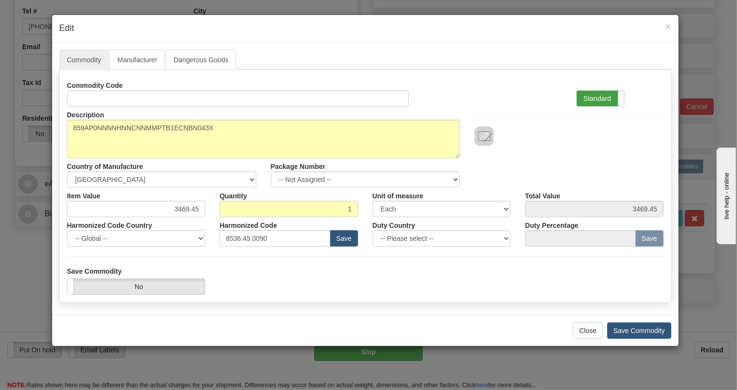
click at [591, 99] on label "Standard" at bounding box center [600, 98] width 47 height 15
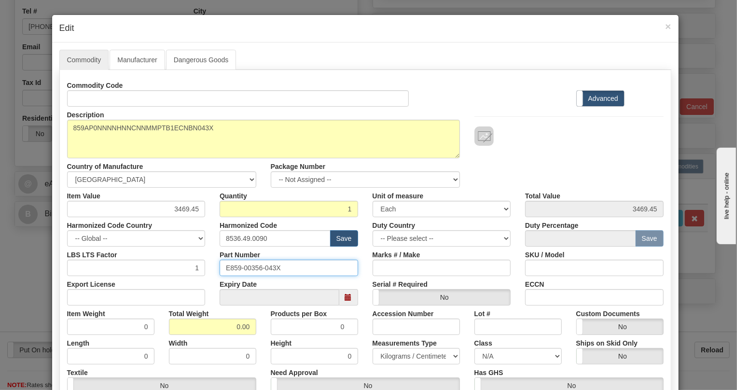
click at [253, 268] on input "E859-00356-043X" at bounding box center [289, 268] width 139 height 16
click at [300, 252] on div "Part Number E859-00356-043X" at bounding box center [288, 261] width 153 height 29
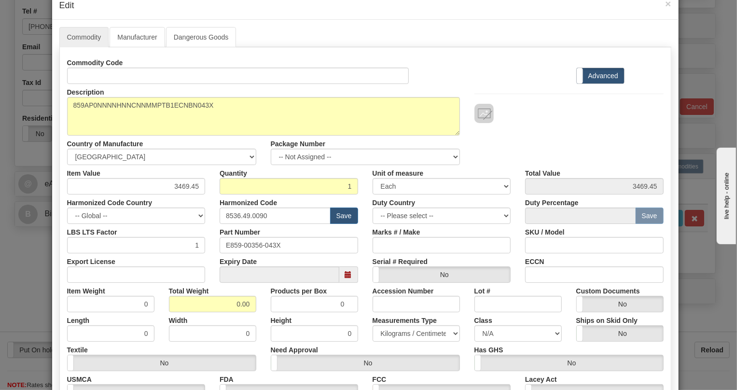
scroll to position [43, 0]
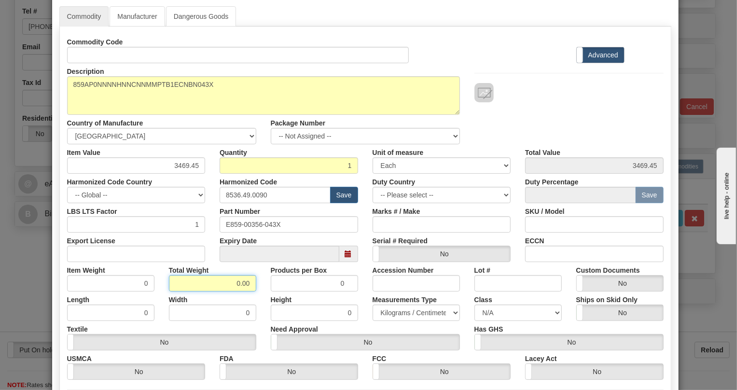
click at [222, 283] on input "0.00" at bounding box center [212, 283] width 87 height 16
type input "1.00"
type input "1.0000"
click at [403, 315] on select "Pounds / Inches Kilograms / Centimeters" at bounding box center [416, 313] width 87 height 16
select select "0"
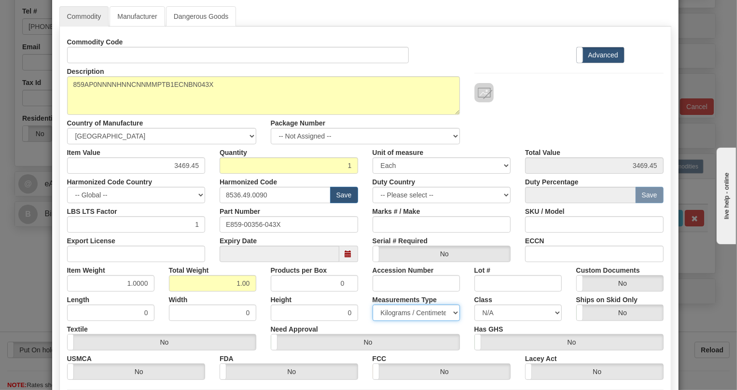
click at [373, 305] on select "Pounds / Inches Kilograms / Centimeters" at bounding box center [416, 313] width 87 height 16
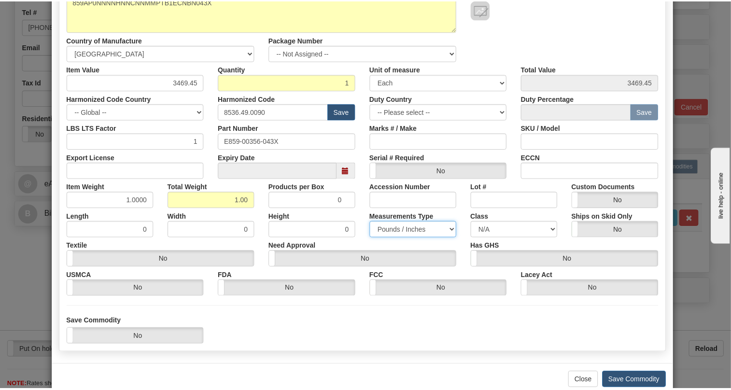
scroll to position [131, 0]
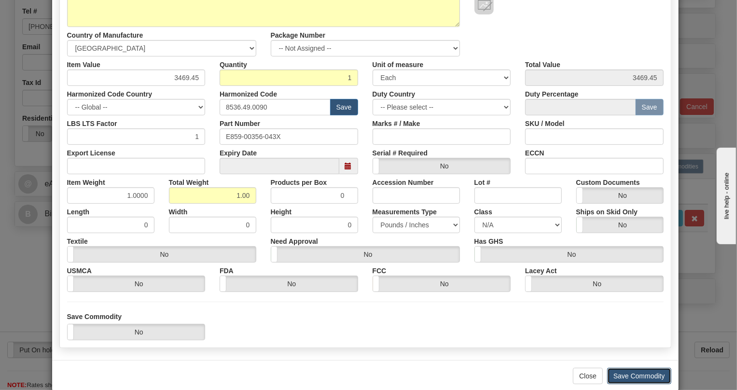
drag, startPoint x: 630, startPoint y: 378, endPoint x: 610, endPoint y: 369, distance: 21.6
click at [630, 378] on button "Save Commodity" at bounding box center [639, 376] width 64 height 16
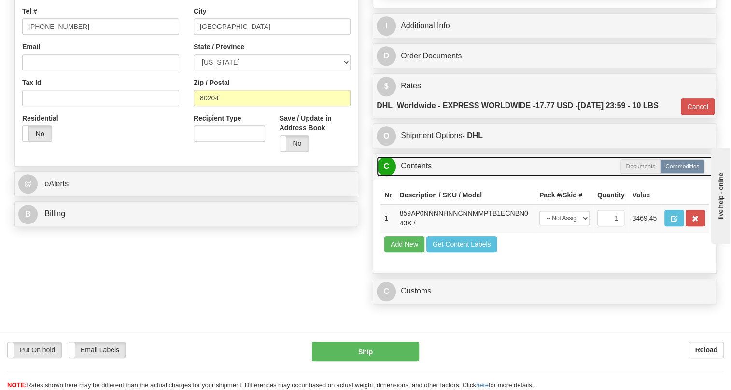
click at [421, 176] on link "C Contents" at bounding box center [545, 166] width 336 height 20
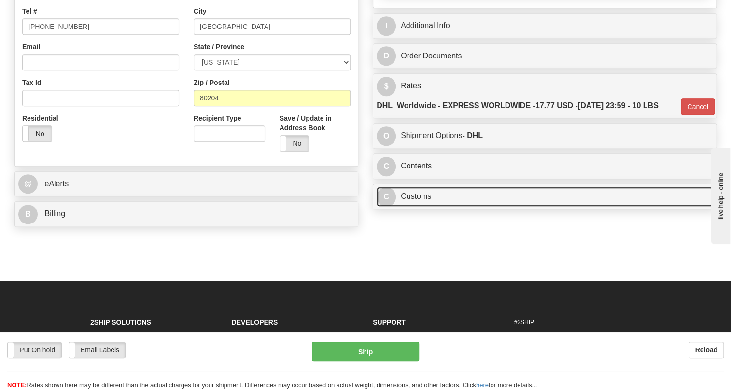
click at [424, 207] on link "C Customs" at bounding box center [545, 197] width 336 height 20
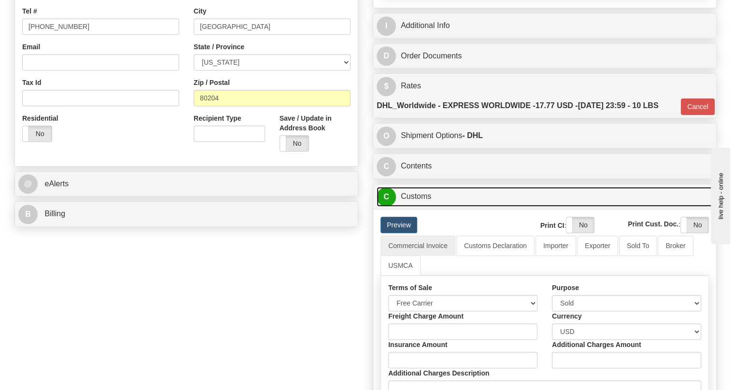
click at [424, 207] on link "C Customs" at bounding box center [545, 197] width 336 height 20
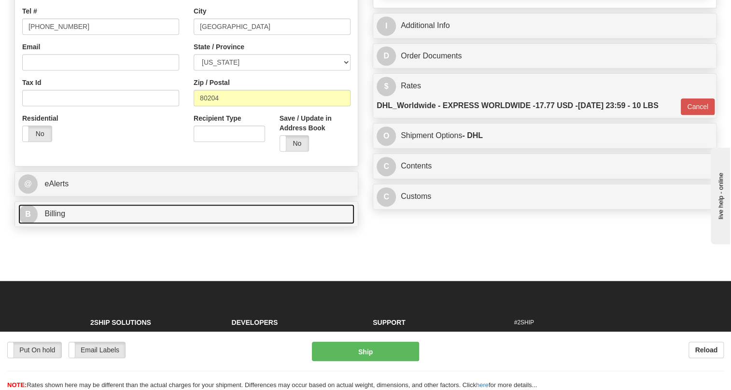
click at [57, 218] on span "Billing" at bounding box center [54, 214] width 21 height 8
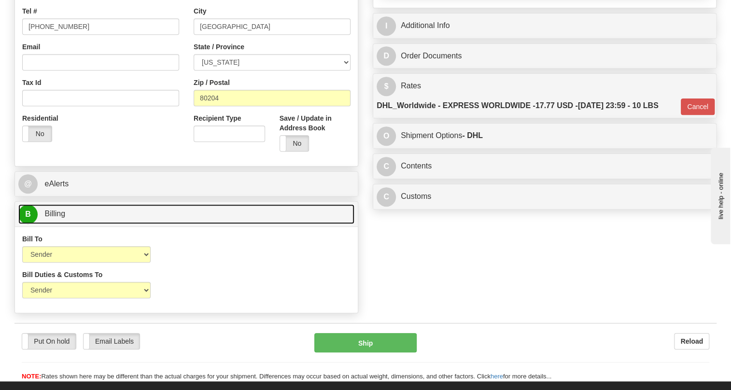
click at [57, 218] on span "Billing" at bounding box center [54, 214] width 21 height 8
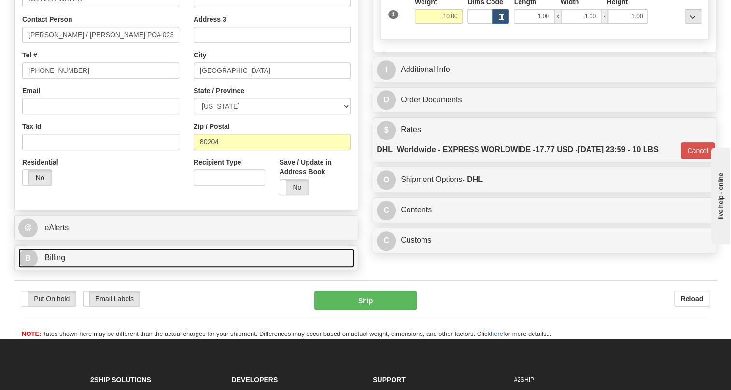
scroll to position [175, 0]
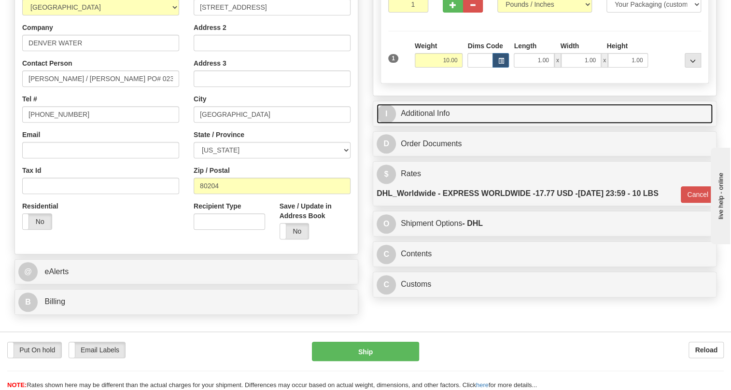
click at [446, 124] on link "I Additional Info" at bounding box center [545, 114] width 336 height 20
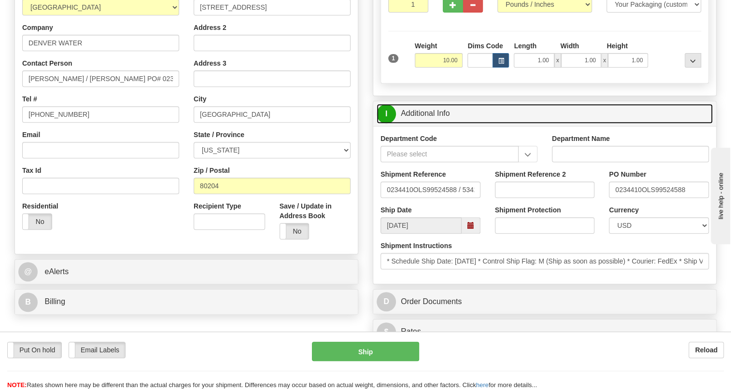
click at [446, 124] on link "I Additional Info" at bounding box center [545, 114] width 336 height 20
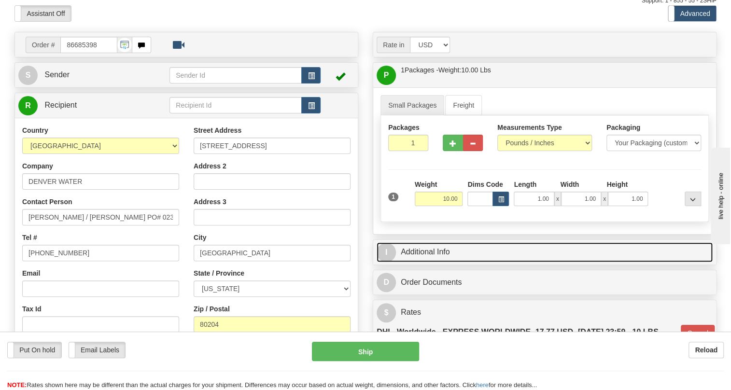
scroll to position [87, 0]
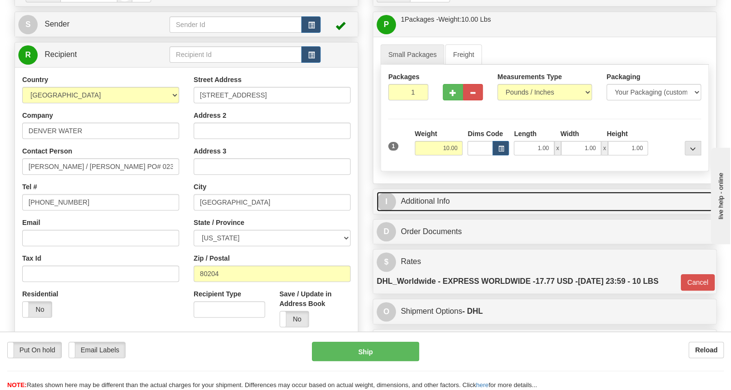
click at [444, 212] on link "I Additional Info" at bounding box center [545, 202] width 336 height 20
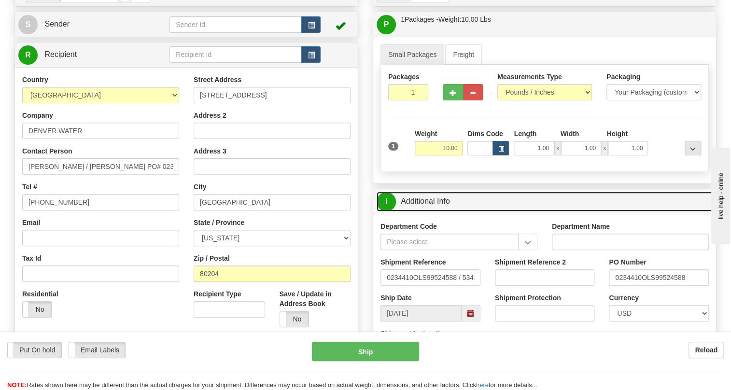
click at [444, 212] on link "I Additional Info" at bounding box center [545, 202] width 336 height 20
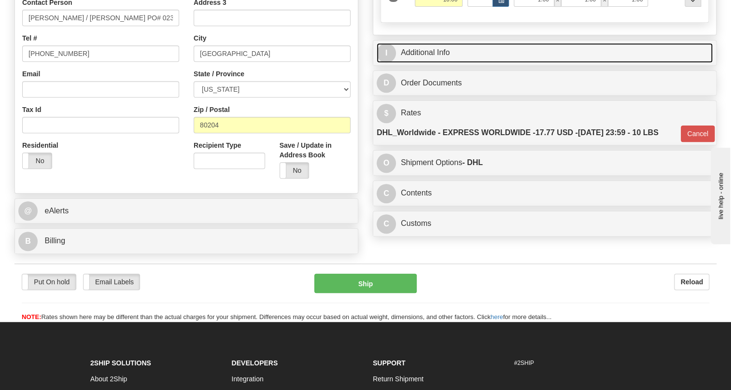
scroll to position [263, 0]
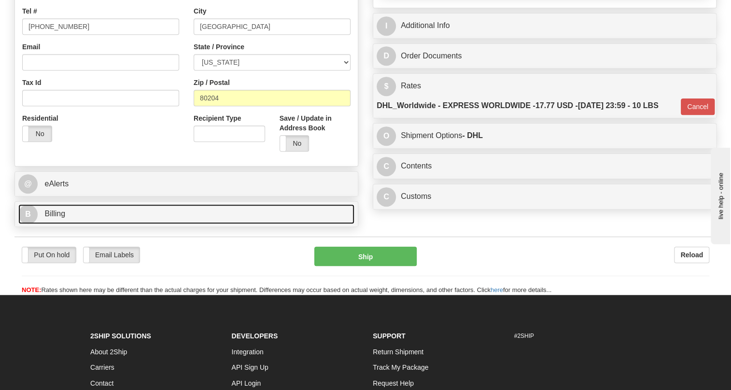
click at [56, 218] on span "Billing" at bounding box center [54, 214] width 21 height 8
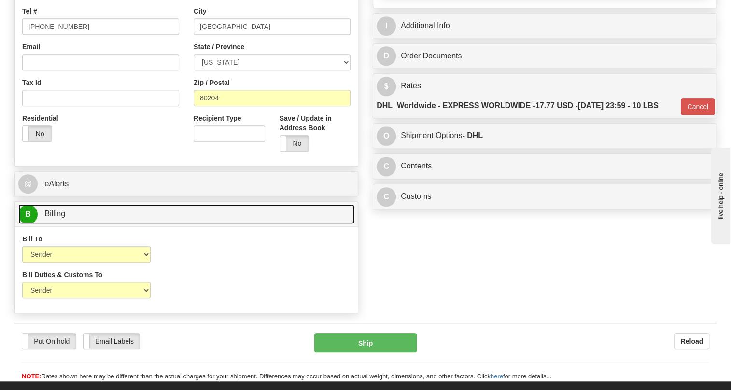
click at [56, 218] on span "Billing" at bounding box center [54, 214] width 21 height 8
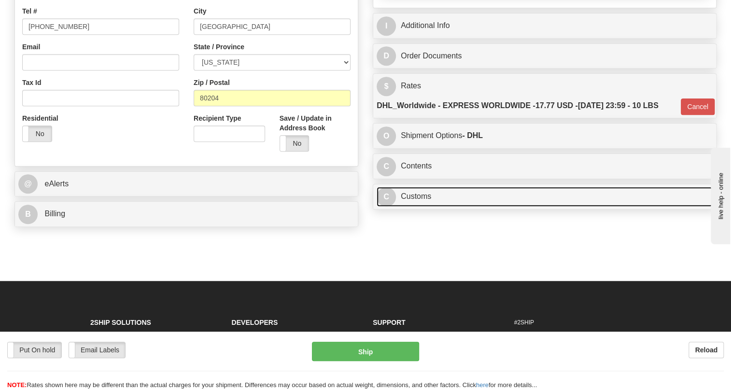
click at [408, 207] on link "C Customs" at bounding box center [545, 197] width 336 height 20
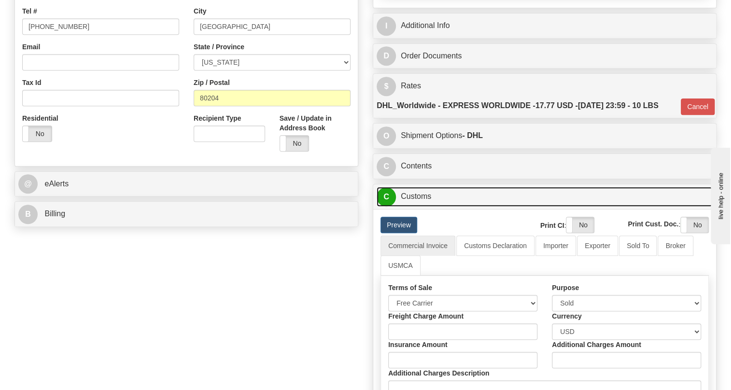
click at [408, 207] on link "C Customs" at bounding box center [545, 197] width 336 height 20
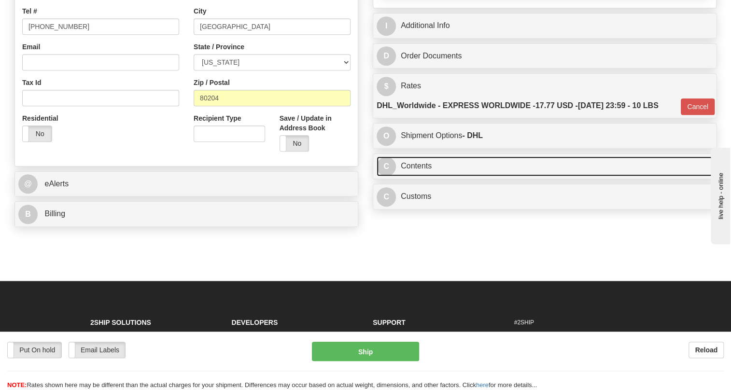
click at [413, 176] on link "C Contents" at bounding box center [545, 166] width 336 height 20
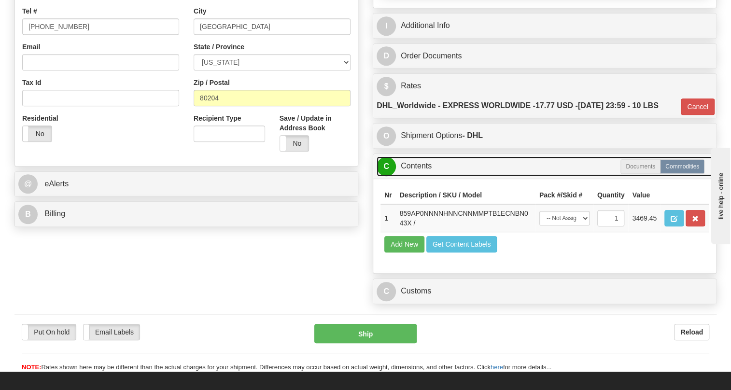
click at [413, 176] on link "C Contents" at bounding box center [545, 166] width 336 height 20
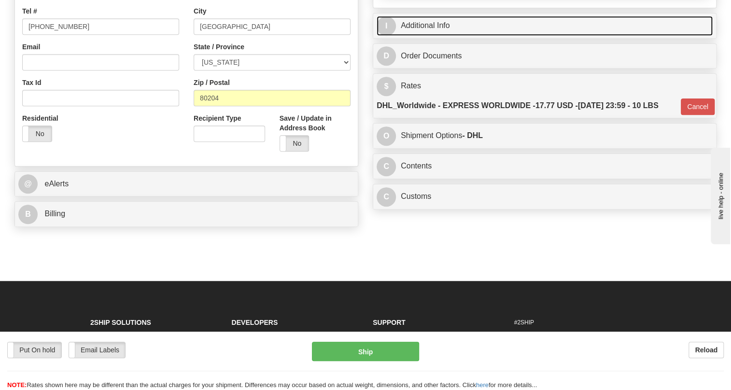
click at [420, 36] on link "I Additional Info" at bounding box center [545, 26] width 336 height 20
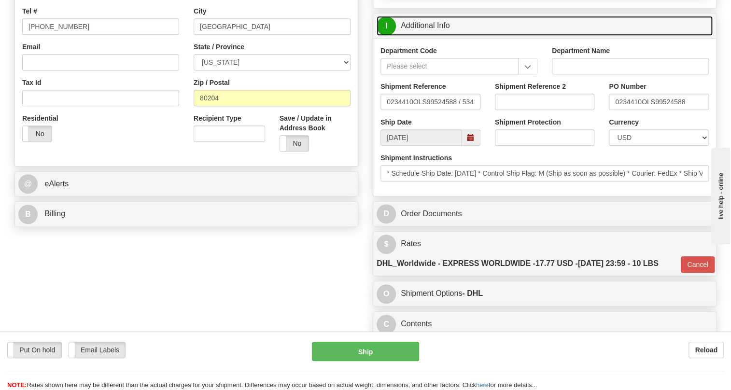
scroll to position [175, 0]
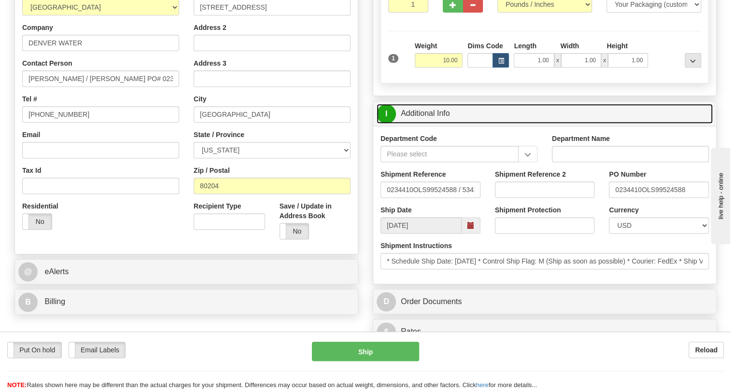
click at [412, 124] on link "I Additional Info" at bounding box center [545, 114] width 336 height 20
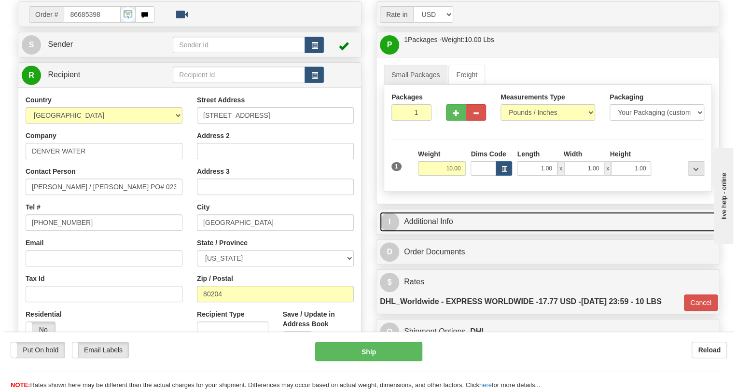
scroll to position [87, 0]
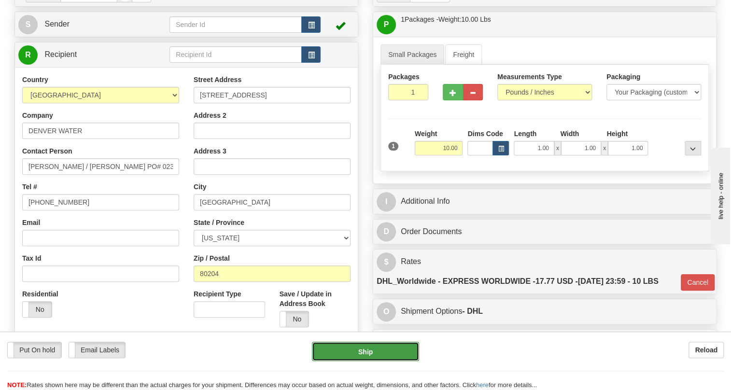
click at [367, 353] on button "Ship" at bounding box center [365, 351] width 107 height 19
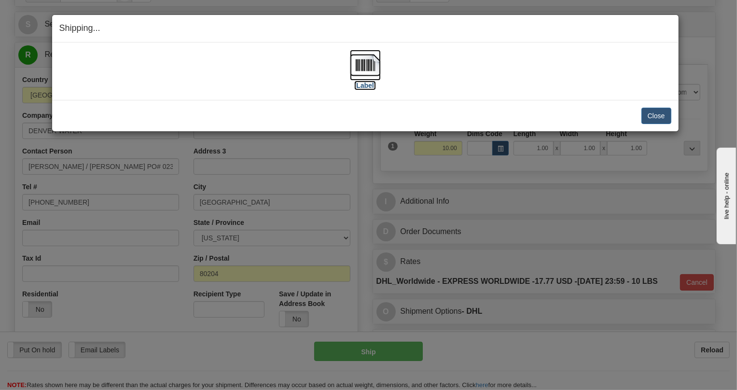
click at [365, 64] on img at bounding box center [365, 65] width 31 height 31
click at [658, 111] on button "Close" at bounding box center [657, 116] width 30 height 16
